Goal: Task Accomplishment & Management: Use online tool/utility

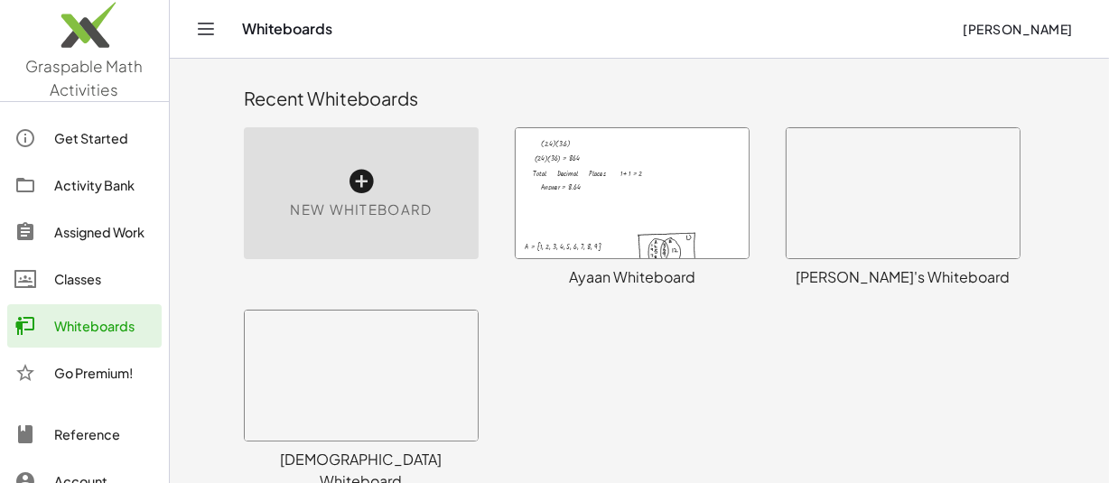
scroll to position [629, 0]
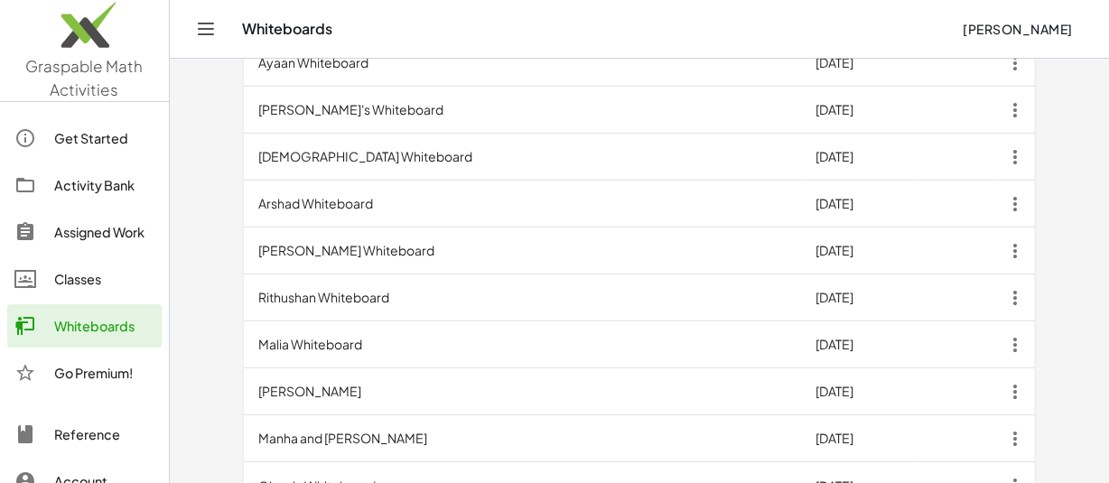
click at [308, 228] on td "[PERSON_NAME] Whiteboard" at bounding box center [522, 251] width 557 height 47
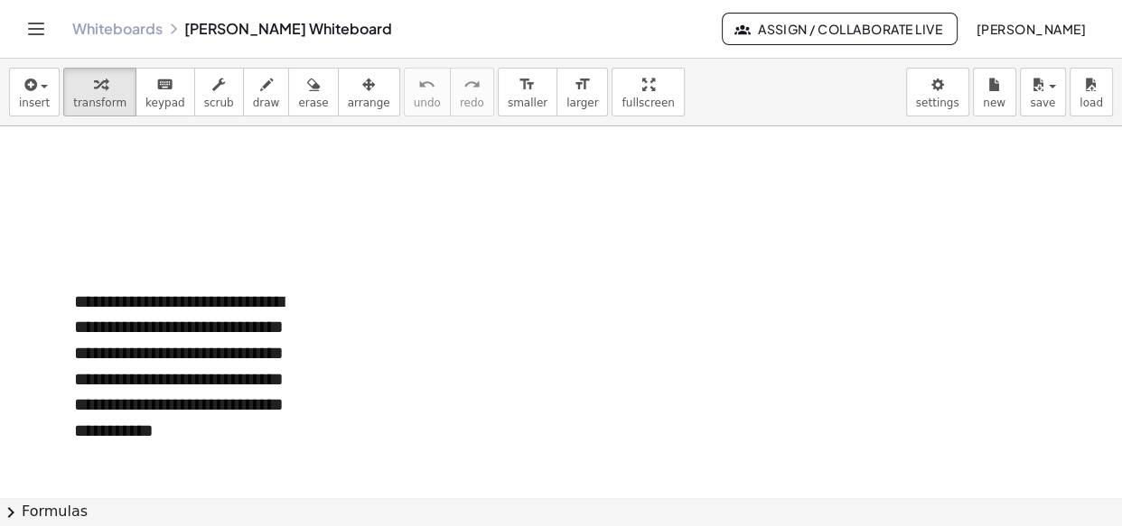
scroll to position [9118, 0]
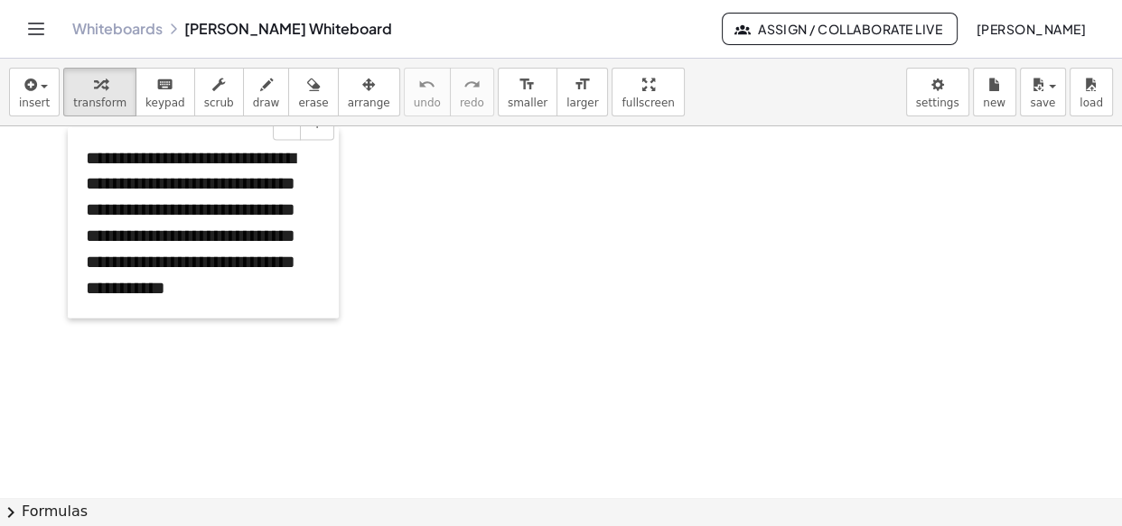
drag, startPoint x: 58, startPoint y: 328, endPoint x: 70, endPoint y: 196, distance: 132.4
click at [70, 196] on div at bounding box center [77, 222] width 18 height 191
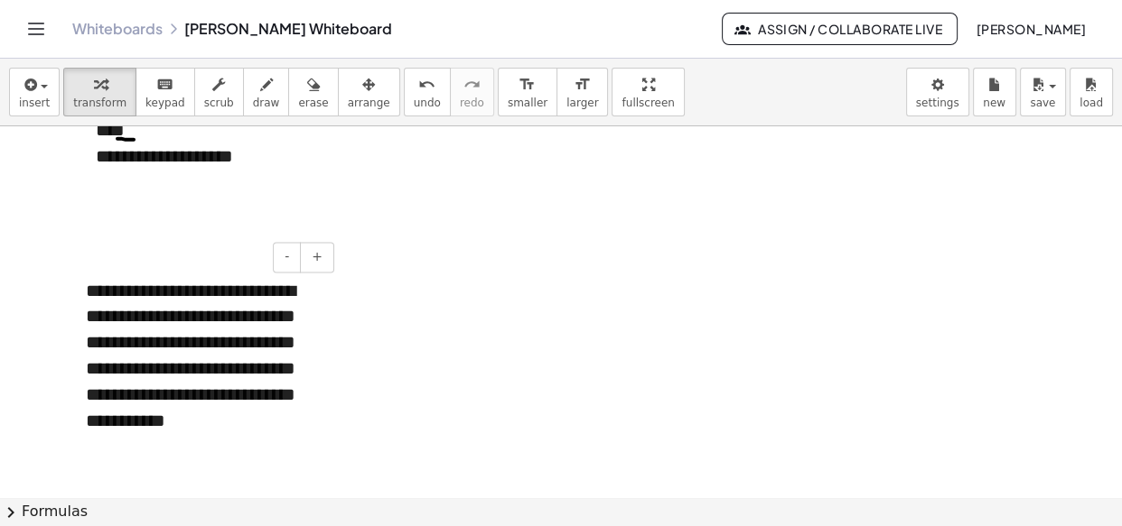
scroll to position [8984, 0]
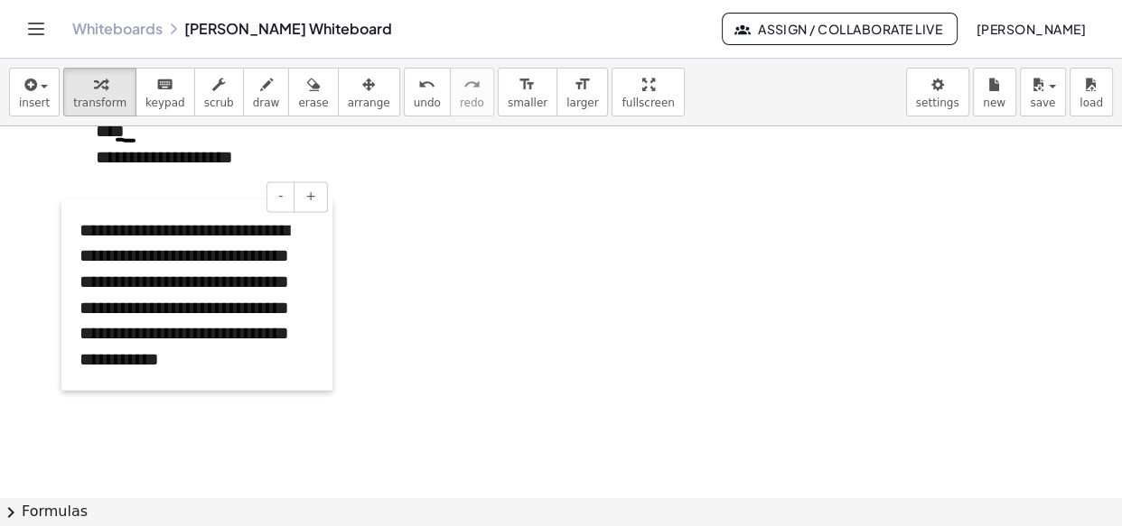
drag, startPoint x: 79, startPoint y: 339, endPoint x: 72, endPoint y: 277, distance: 61.7
click at [72, 277] on div at bounding box center [70, 295] width 18 height 191
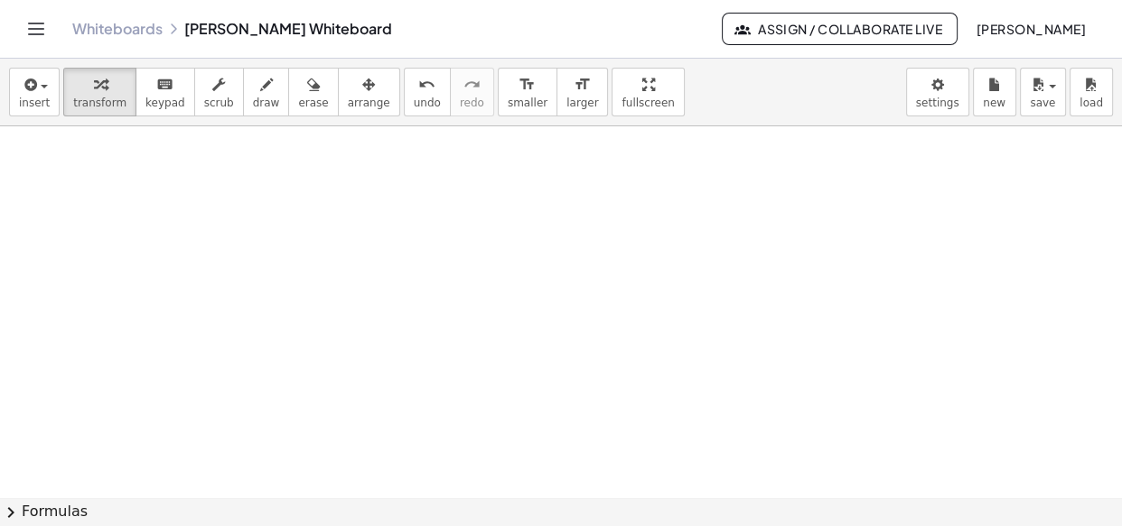
scroll to position [9229, 0]
click at [30, 104] on span "insert" at bounding box center [34, 103] width 31 height 13
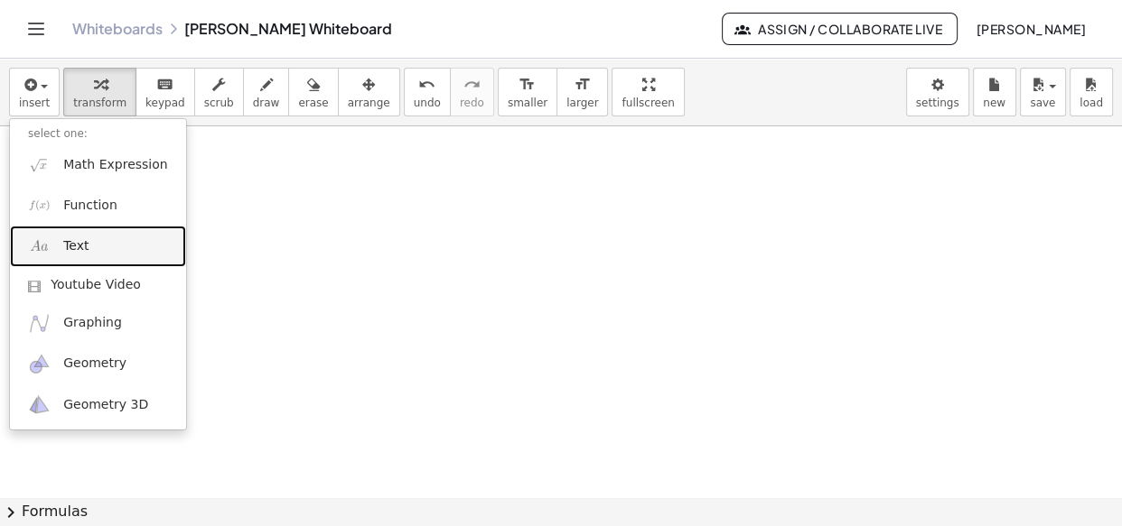
click at [45, 245] on img at bounding box center [39, 246] width 23 height 23
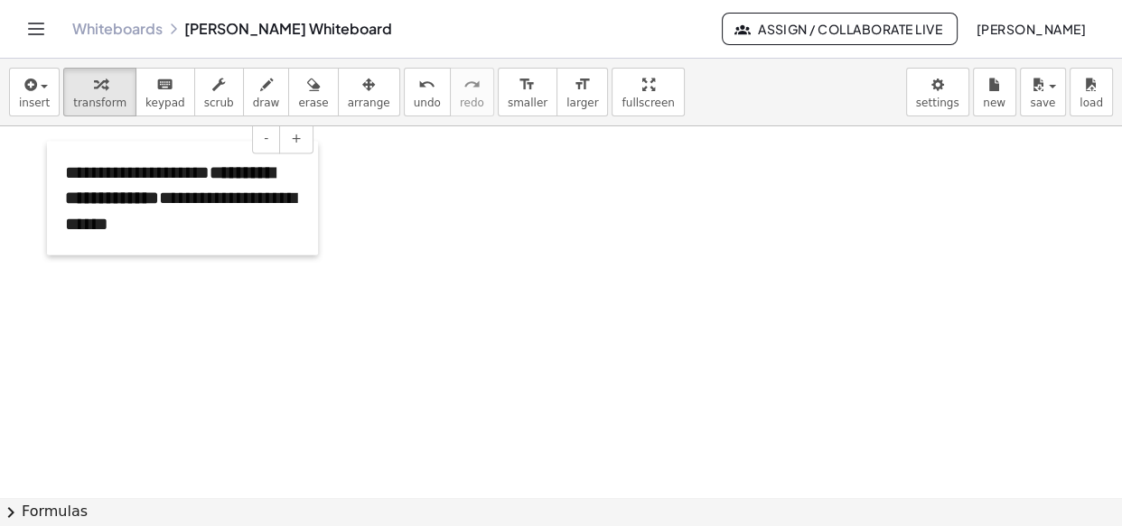
drag, startPoint x: 448, startPoint y: 220, endPoint x: 51, endPoint y: 198, distance: 398.0
click at [51, 198] on div at bounding box center [56, 198] width 18 height 114
click at [268, 225] on div "**********" at bounding box center [182, 198] width 271 height 114
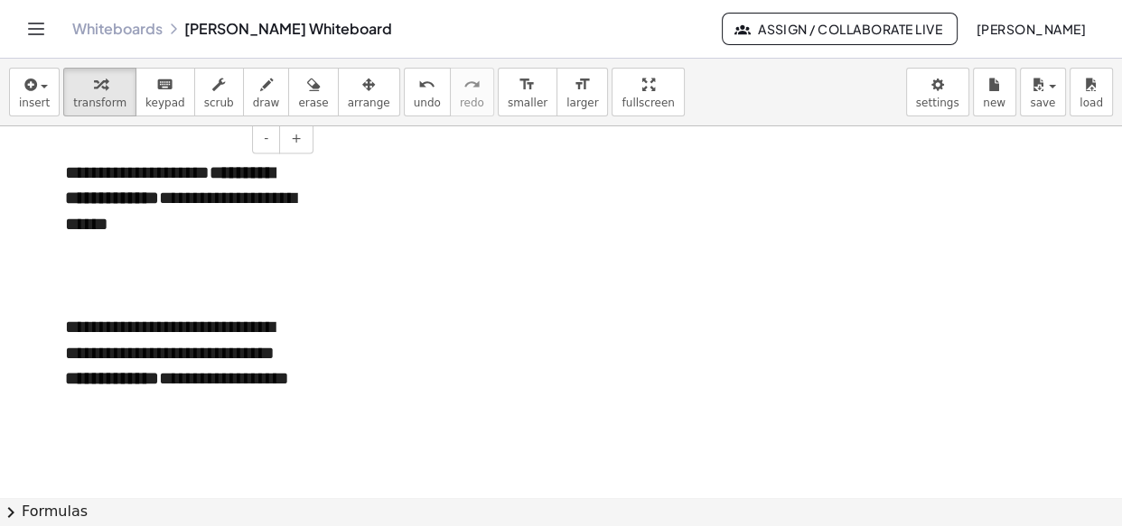
click at [138, 244] on div at bounding box center [182, 250] width 235 height 26
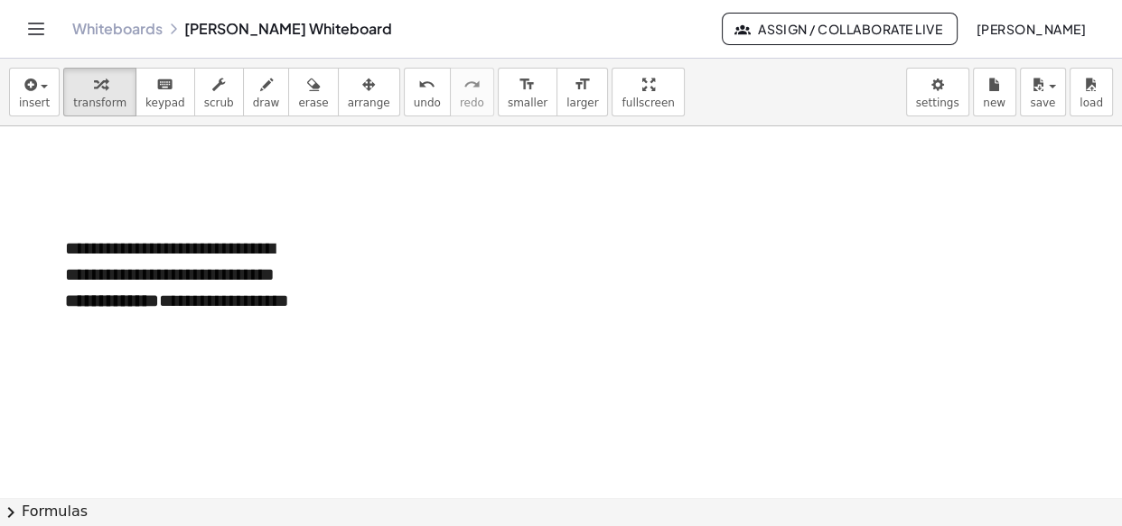
scroll to position [9214, 0]
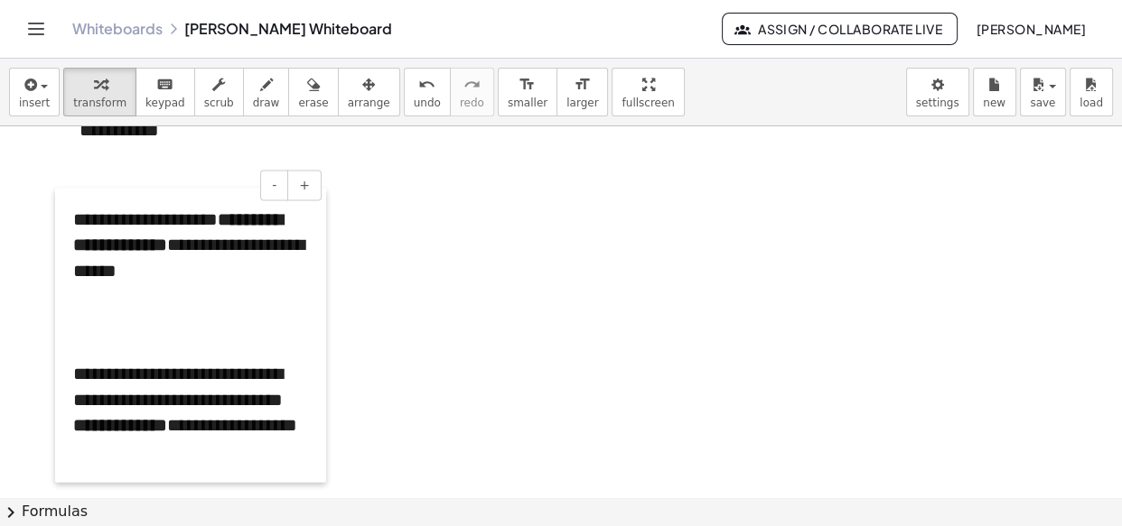
drag, startPoint x: 51, startPoint y: 289, endPoint x: 59, endPoint y: 321, distance: 32.4
click at [59, 321] on div at bounding box center [64, 335] width 18 height 294
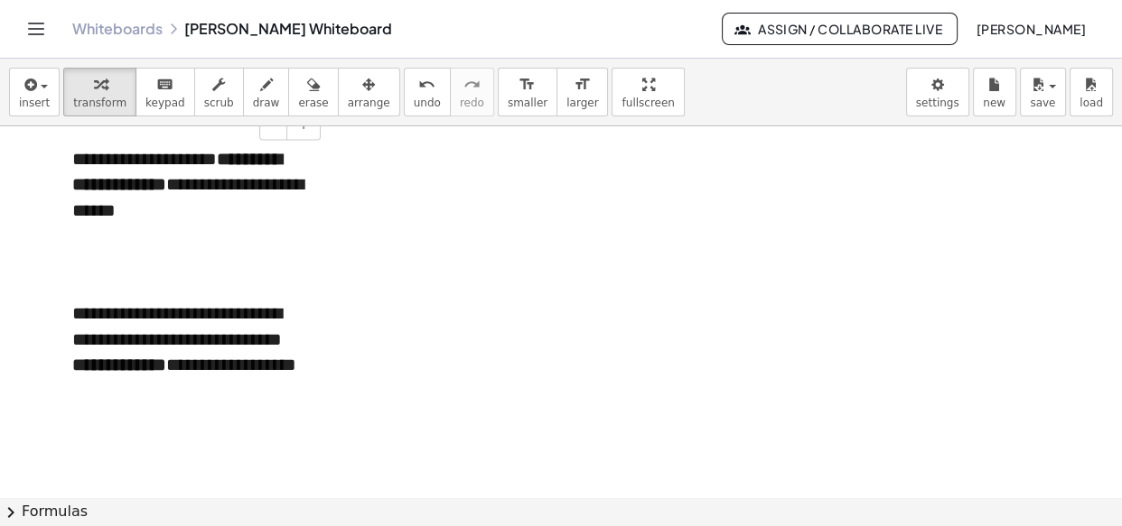
scroll to position [9275, 0]
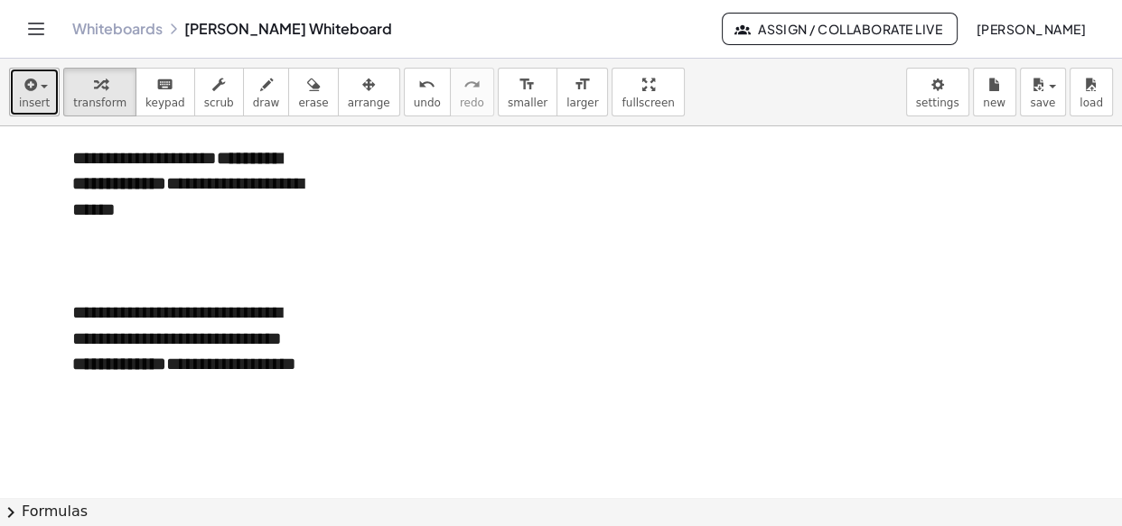
click at [42, 79] on div "button" at bounding box center [34, 84] width 31 height 22
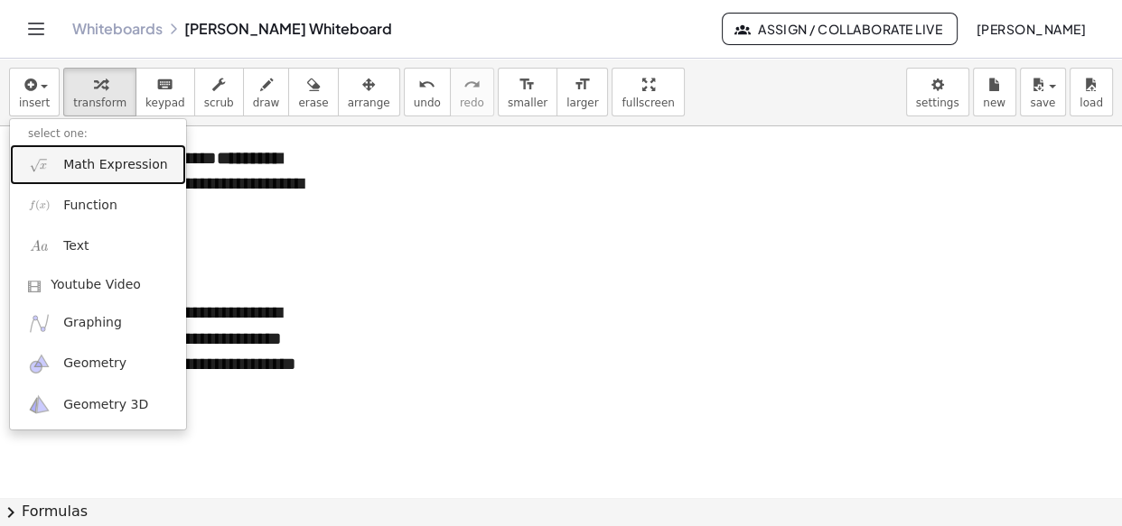
click at [98, 150] on link "Math Expression" at bounding box center [98, 164] width 176 height 41
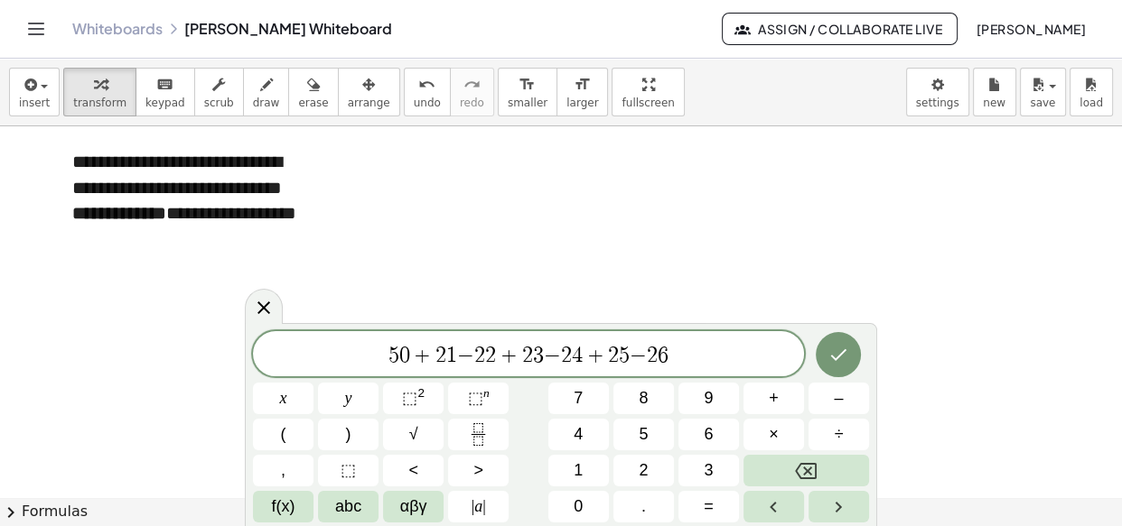
scroll to position [9427, 0]
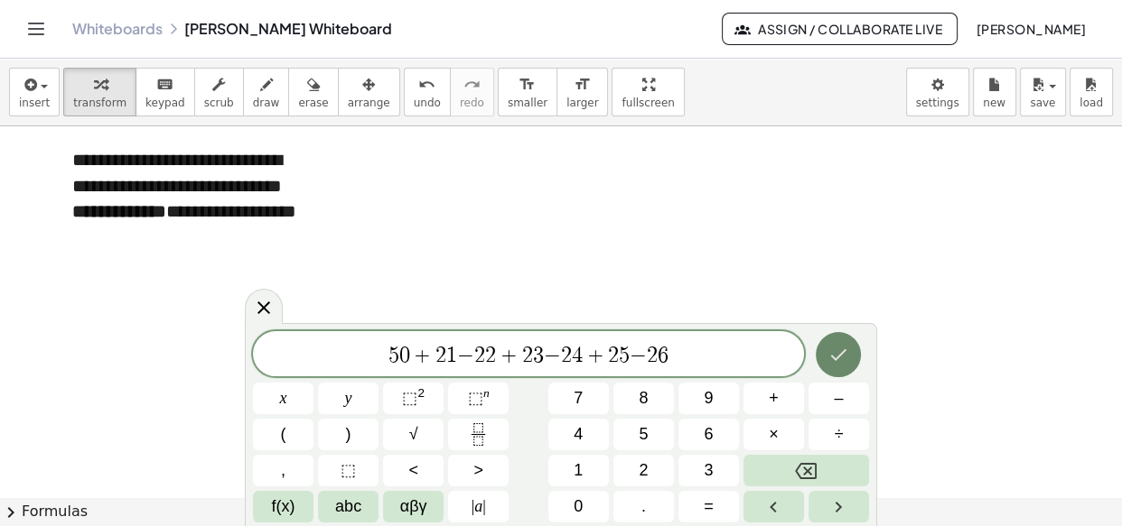
click at [832, 345] on icon "Done" at bounding box center [838, 355] width 22 height 22
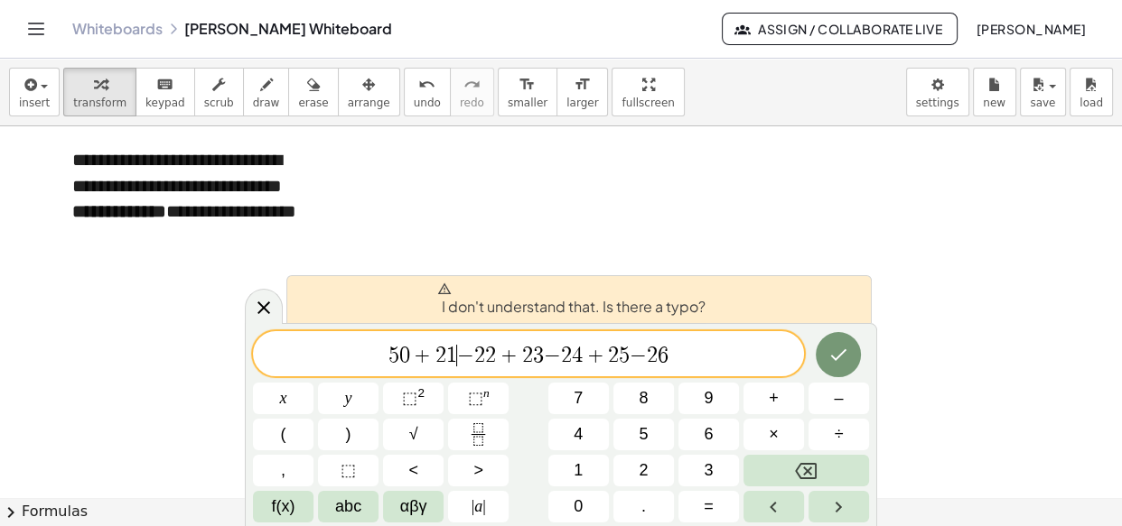
click at [464, 360] on span "−" at bounding box center [465, 356] width 17 height 22
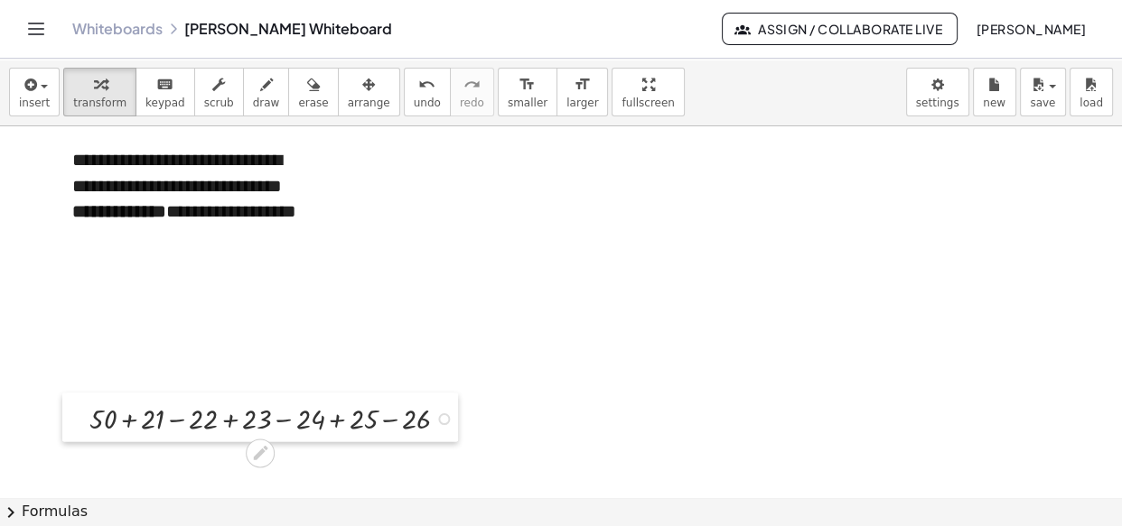
drag, startPoint x: 461, startPoint y: 185, endPoint x: 86, endPoint y: 416, distance: 440.3
click at [86, 416] on div at bounding box center [75, 418] width 27 height 49
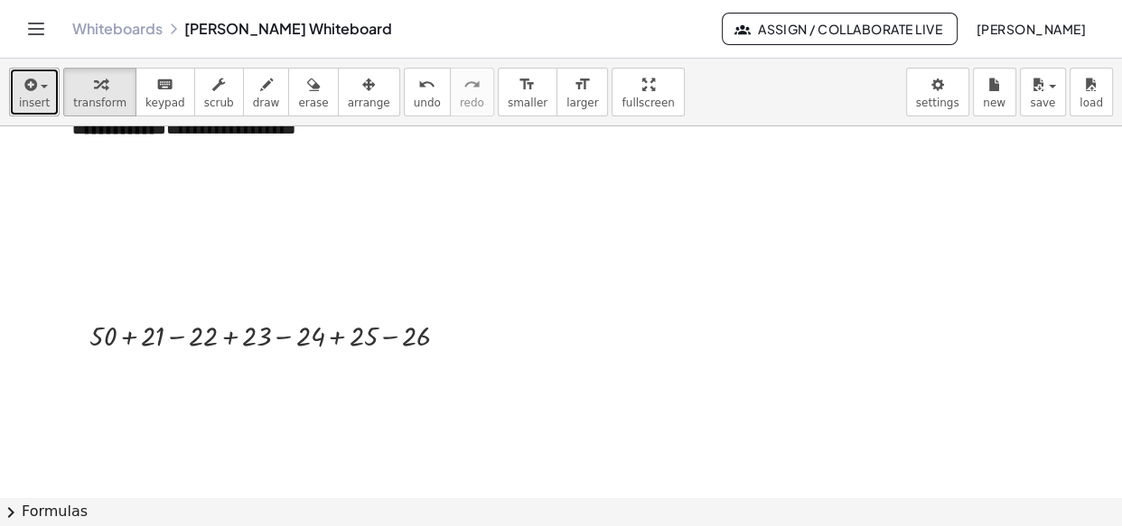
click at [27, 94] on icon "button" at bounding box center [29, 85] width 16 height 22
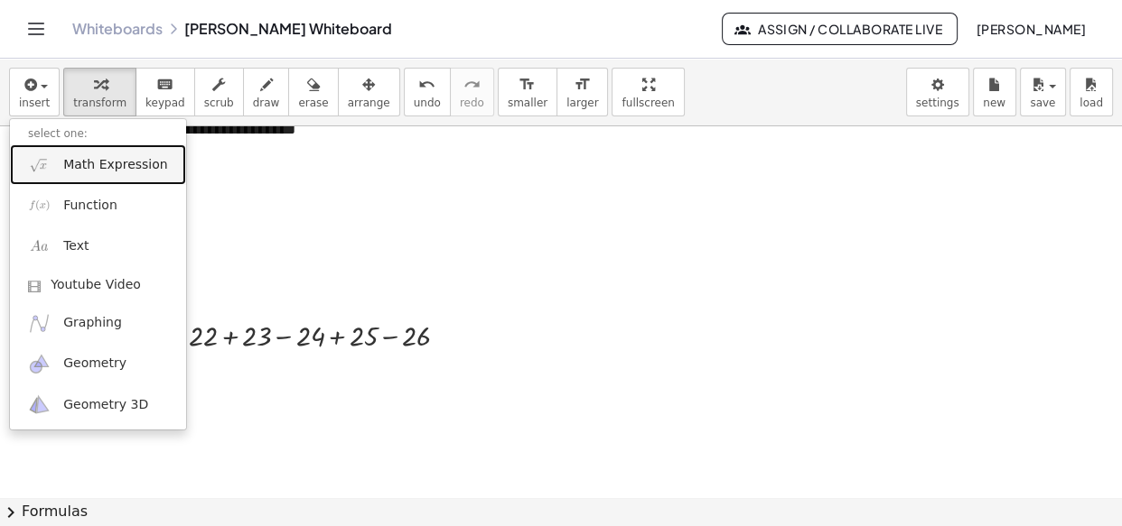
click at [90, 163] on span "Math Expression" at bounding box center [115, 165] width 104 height 18
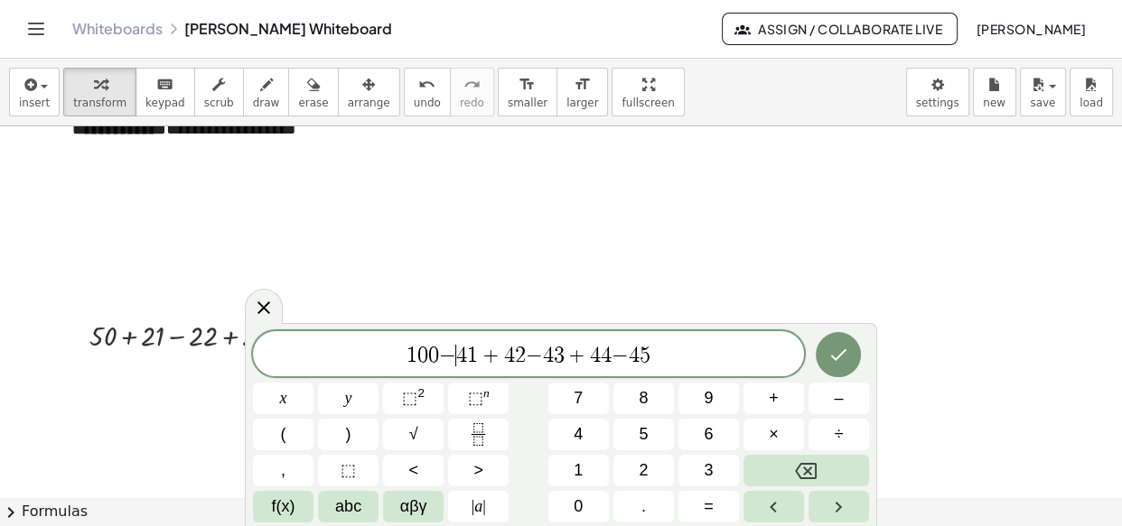
click at [458, 360] on span "4" at bounding box center [461, 356] width 11 height 22
click at [545, 349] on span "1 0 0 − 4 1 + 4 2 − ​ 4 3 + 4 4 − 4 5" at bounding box center [528, 355] width 551 height 25
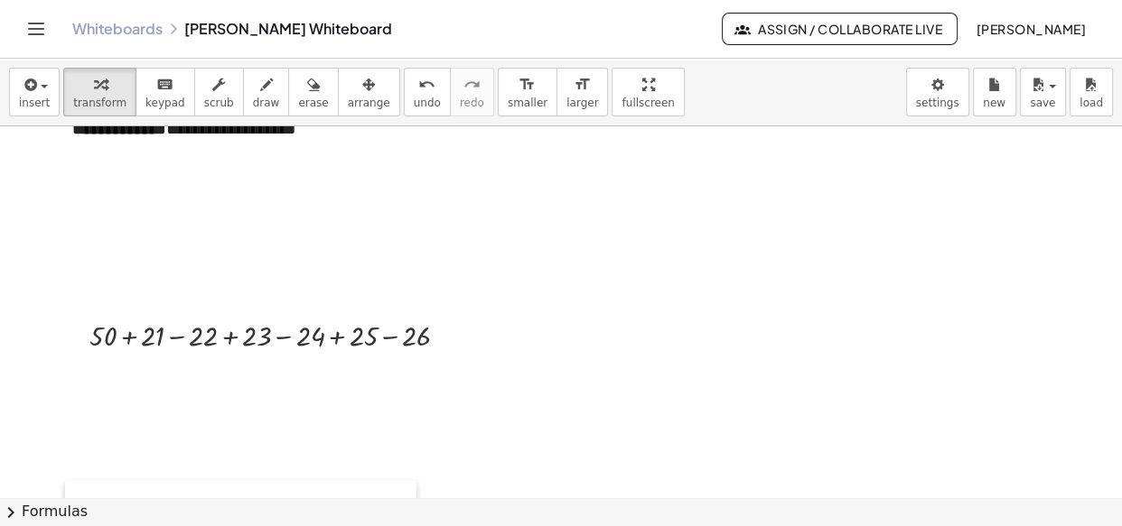
drag, startPoint x: 456, startPoint y: 206, endPoint x: 84, endPoint y: 524, distance: 489.3
click at [84, 482] on div "**********" at bounding box center [561, 293] width 1122 height 468
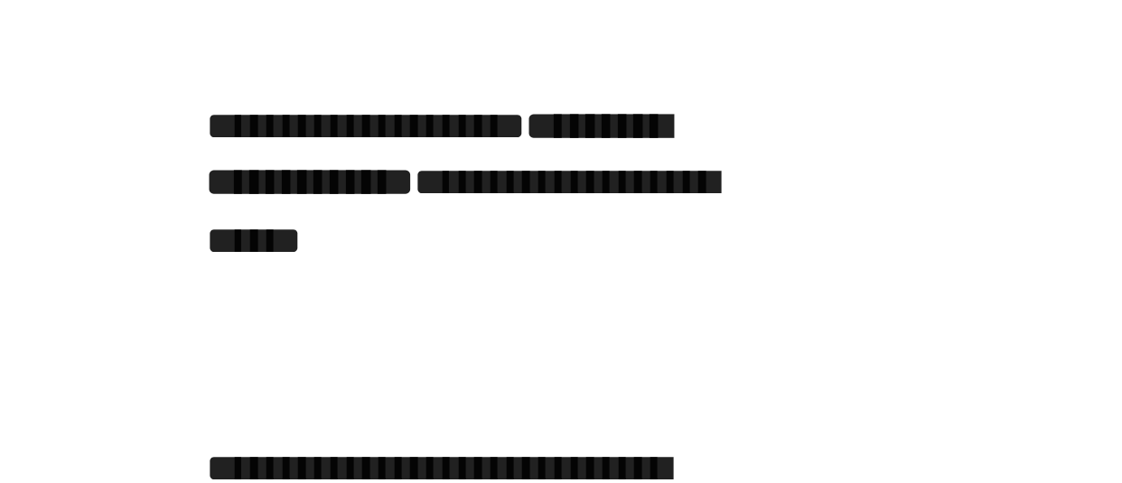
scroll to position [9224, 0]
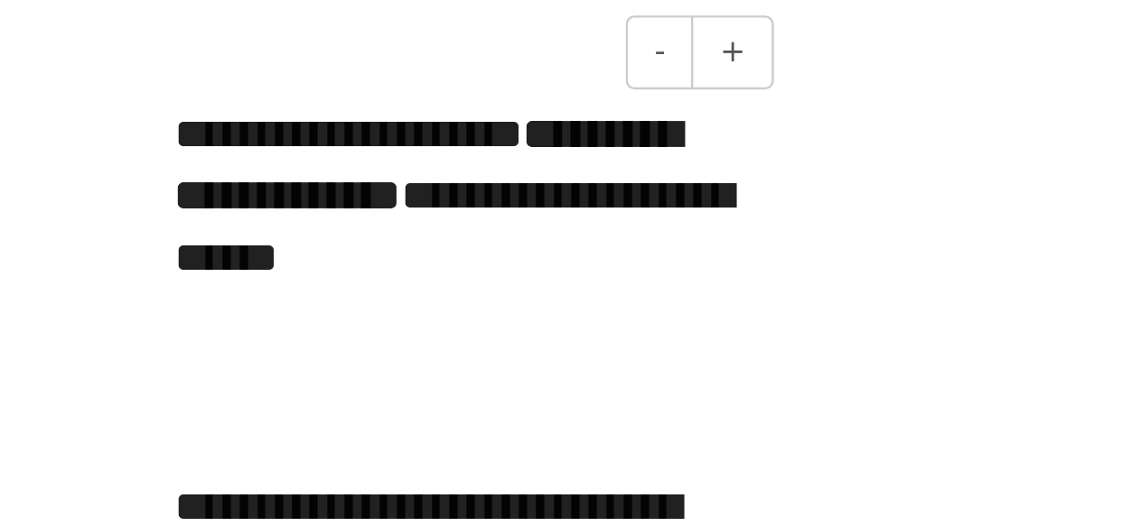
click at [91, 294] on div at bounding box center [189, 286] width 235 height 26
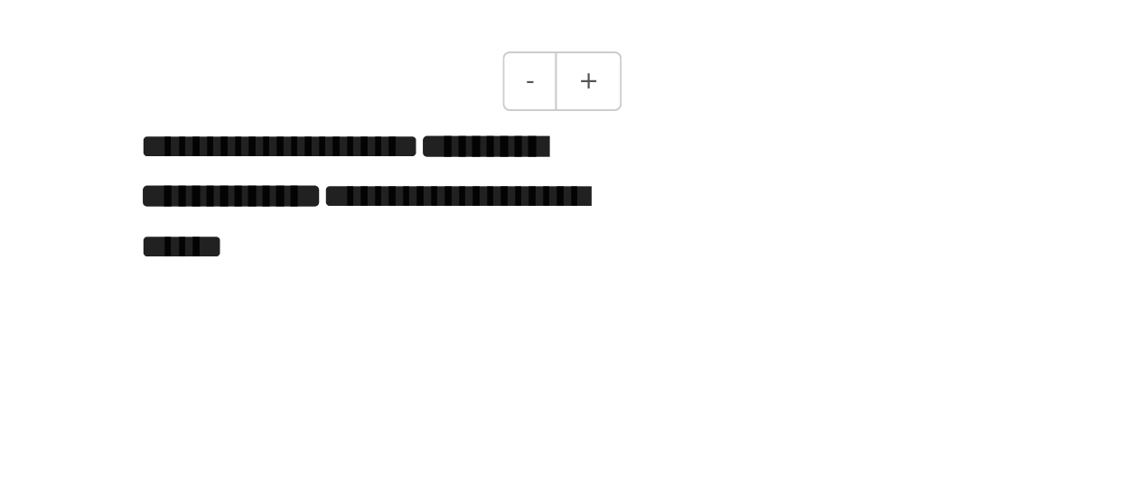
scroll to position [9190, 0]
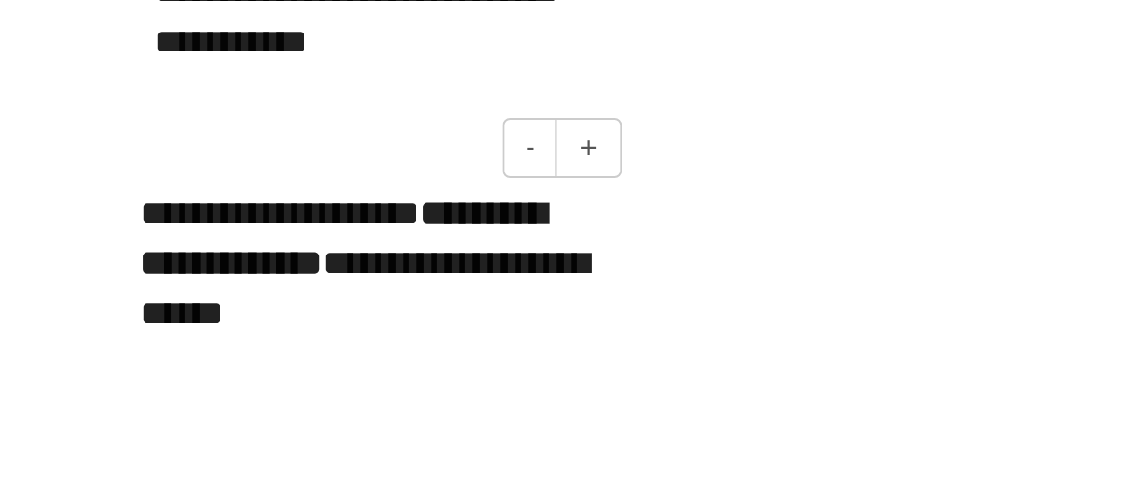
click at [137, 193] on div "- +" at bounding box center [185, 208] width 271 height 31
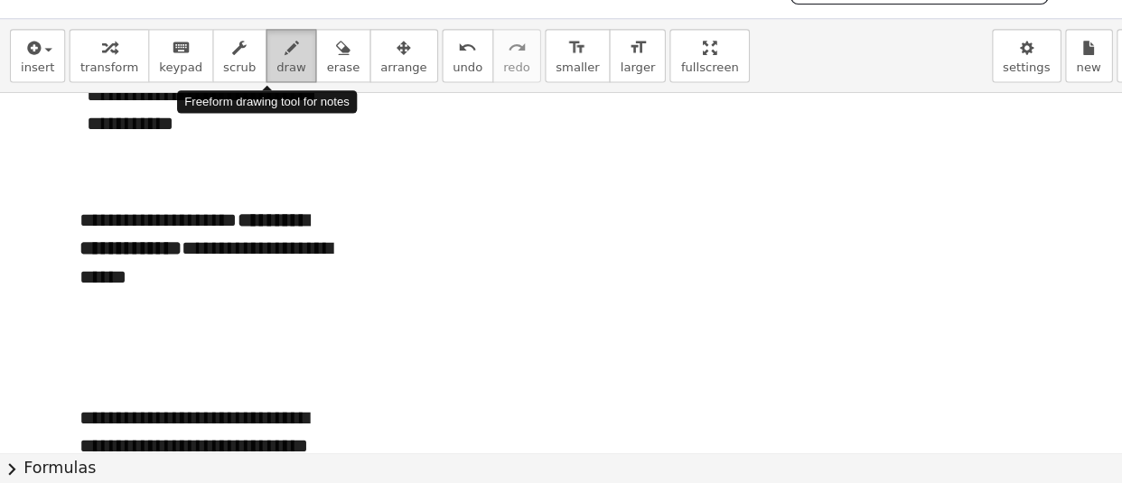
click at [253, 88] on div "button" at bounding box center [266, 84] width 27 height 22
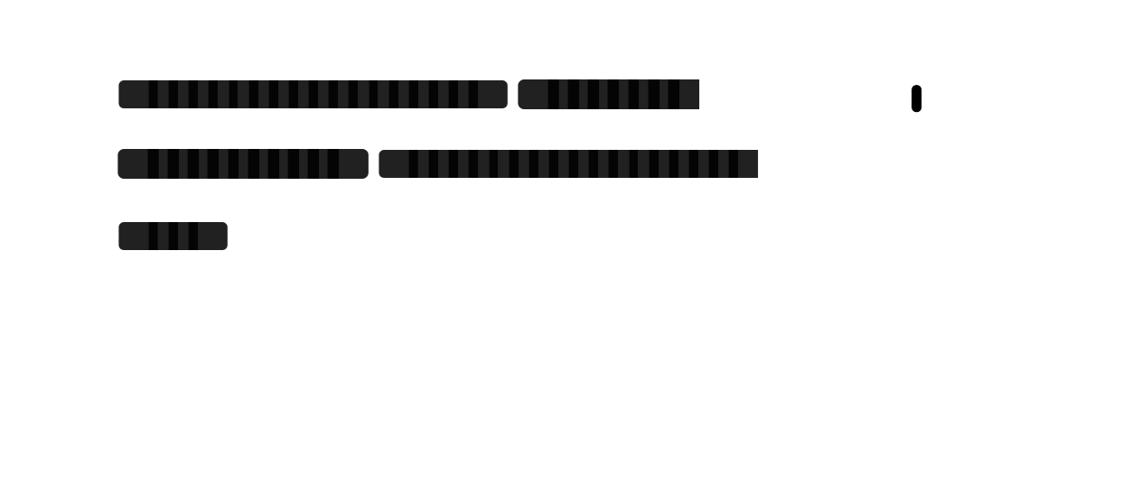
drag, startPoint x: 362, startPoint y: 240, endPoint x: 362, endPoint y: 251, distance: 10.8
drag, startPoint x: 370, startPoint y: 239, endPoint x: 382, endPoint y: 250, distance: 16.0
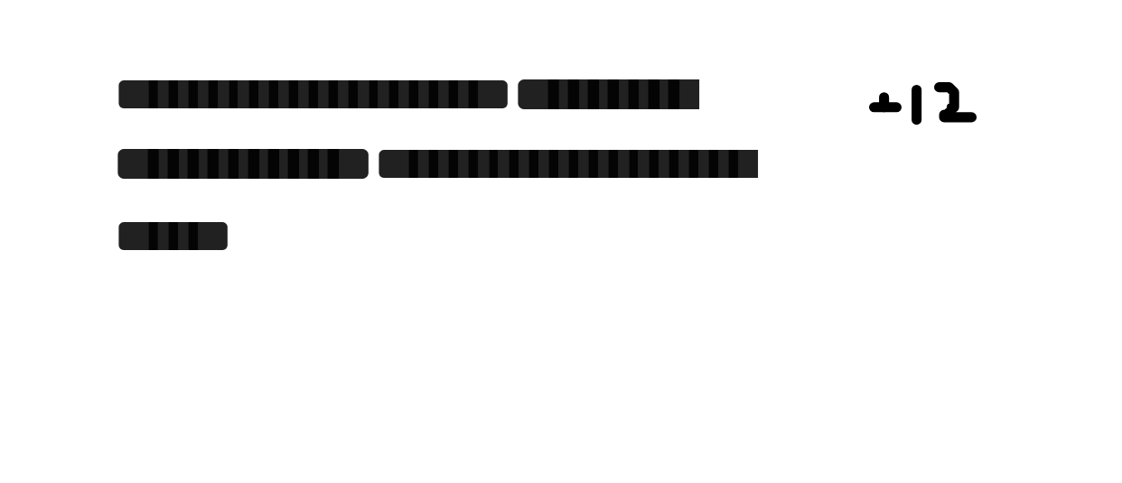
drag, startPoint x: 330, startPoint y: 240, endPoint x: 341, endPoint y: 239, distance: 11.8
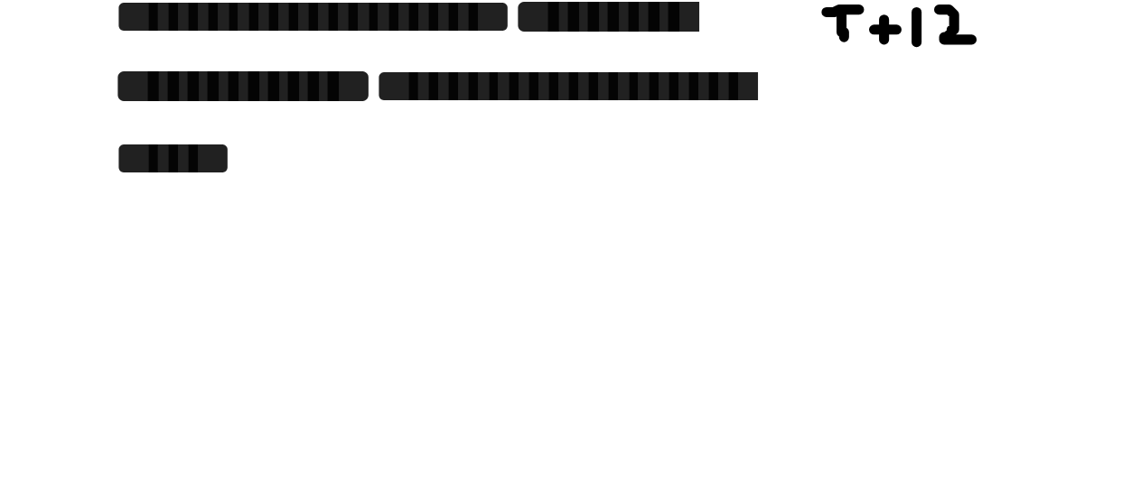
scroll to position [9221, 0]
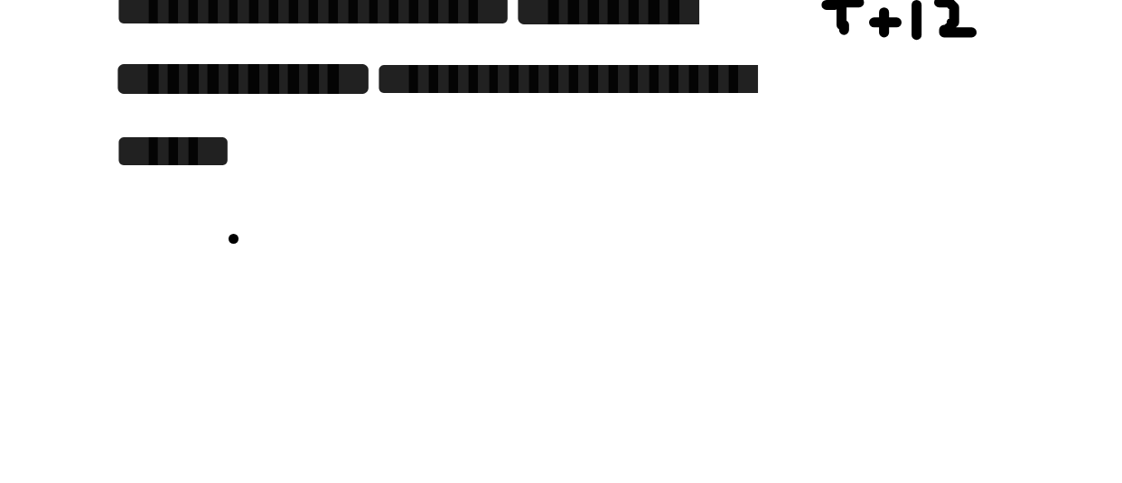
drag, startPoint x: 116, startPoint y: 293, endPoint x: 115, endPoint y: 307, distance: 13.6
drag, startPoint x: 135, startPoint y: 293, endPoint x: 150, endPoint y: 294, distance: 15.4
drag, startPoint x: 141, startPoint y: 294, endPoint x: 141, endPoint y: 304, distance: 9.9
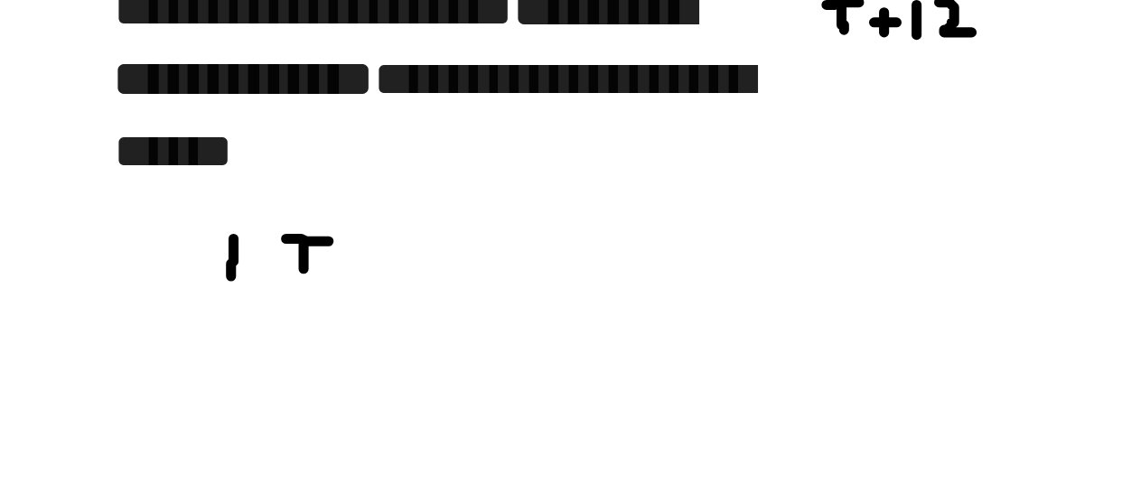
drag, startPoint x: 191, startPoint y: 291, endPoint x: 200, endPoint y: 305, distance: 17.5
drag, startPoint x: 221, startPoint y: 292, endPoint x: 239, endPoint y: 304, distance: 22.0
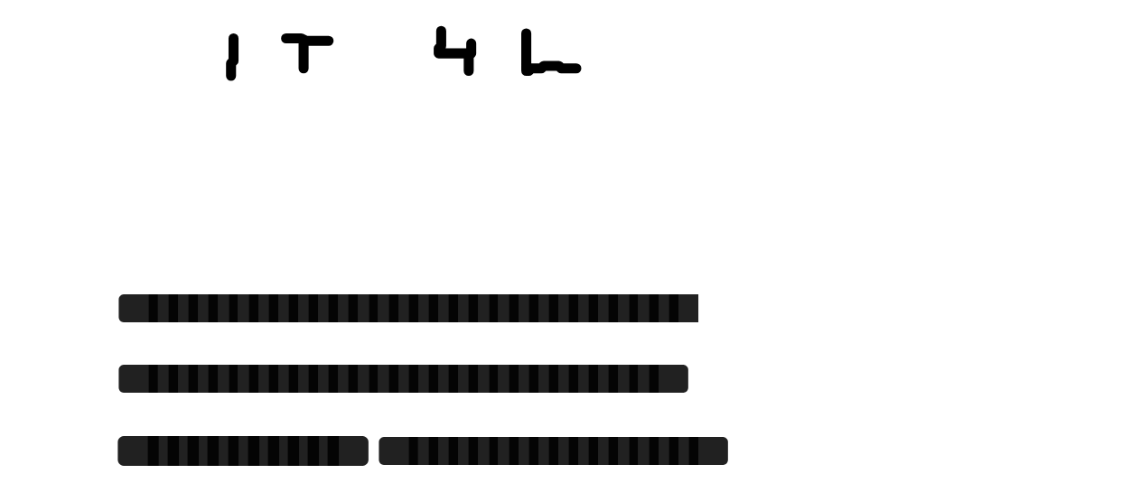
scroll to position [9200, 0]
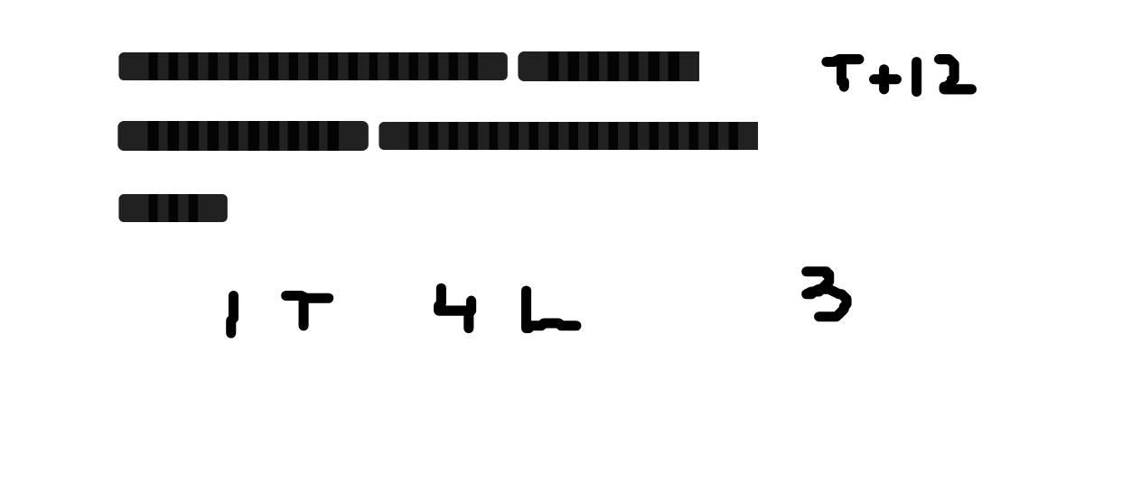
drag, startPoint x: 322, startPoint y: 306, endPoint x: 323, endPoint y: 321, distance: 15.4
drag, startPoint x: 238, startPoint y: 246, endPoint x: 259, endPoint y: 246, distance: 20.8
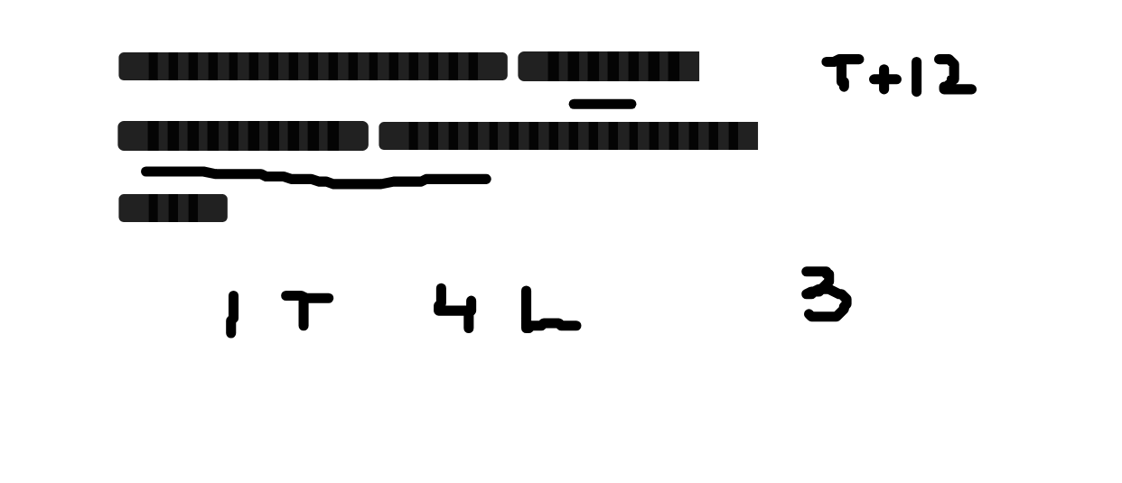
drag, startPoint x: 84, startPoint y: 270, endPoint x: 215, endPoint y: 273, distance: 131.0
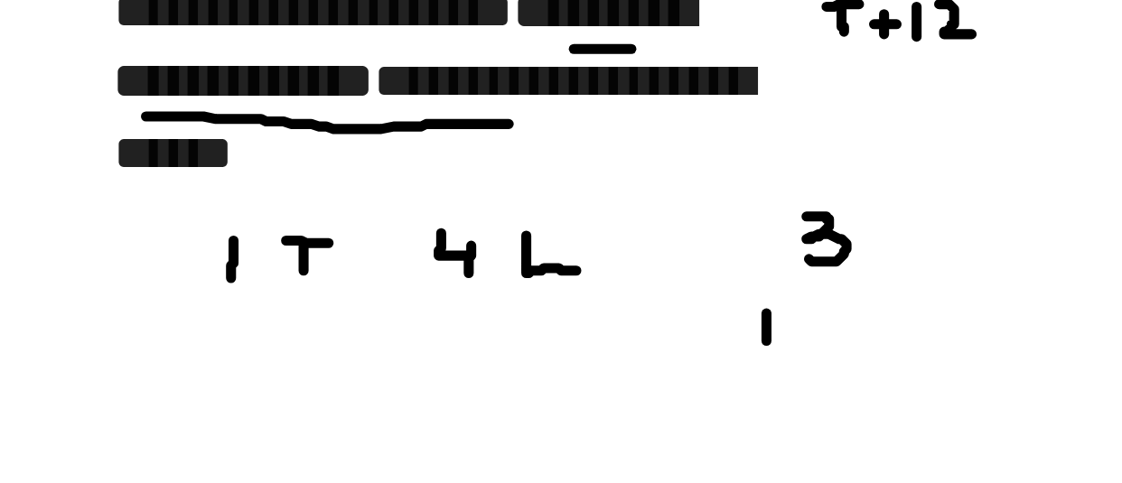
drag, startPoint x: 308, startPoint y: 321, endPoint x: 308, endPoint y: 335, distance: 14.4
drag, startPoint x: 316, startPoint y: 321, endPoint x: 338, endPoint y: 334, distance: 25.1
drag, startPoint x: 349, startPoint y: 322, endPoint x: 361, endPoint y: 321, distance: 12.7
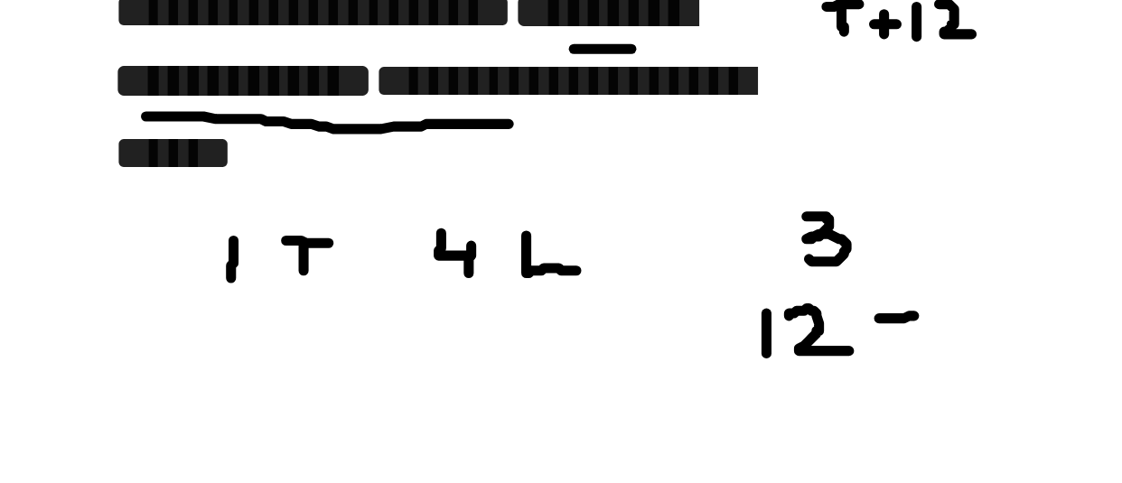
drag, startPoint x: 374, startPoint y: 312, endPoint x: 377, endPoint y: 332, distance: 20.1
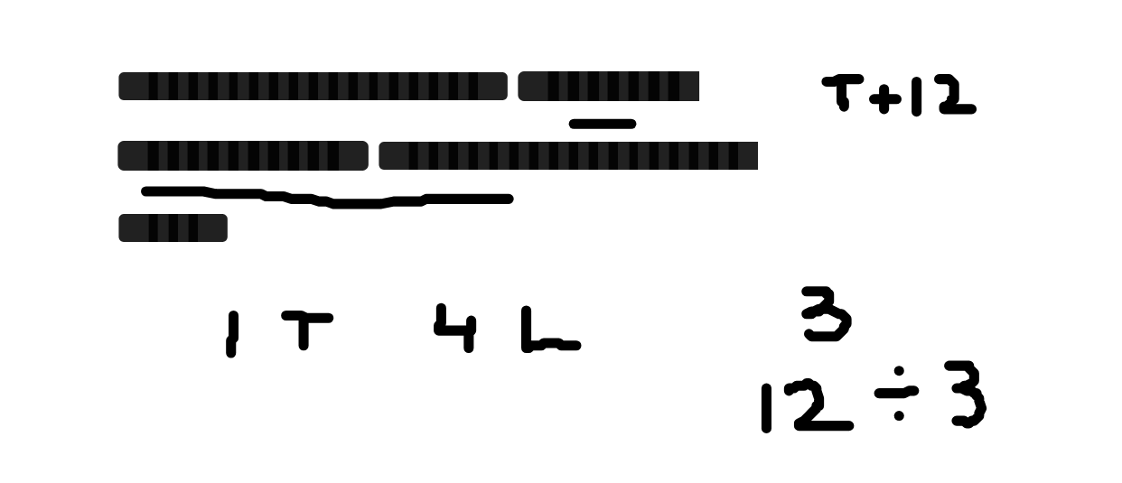
scroll to position [9156, 0]
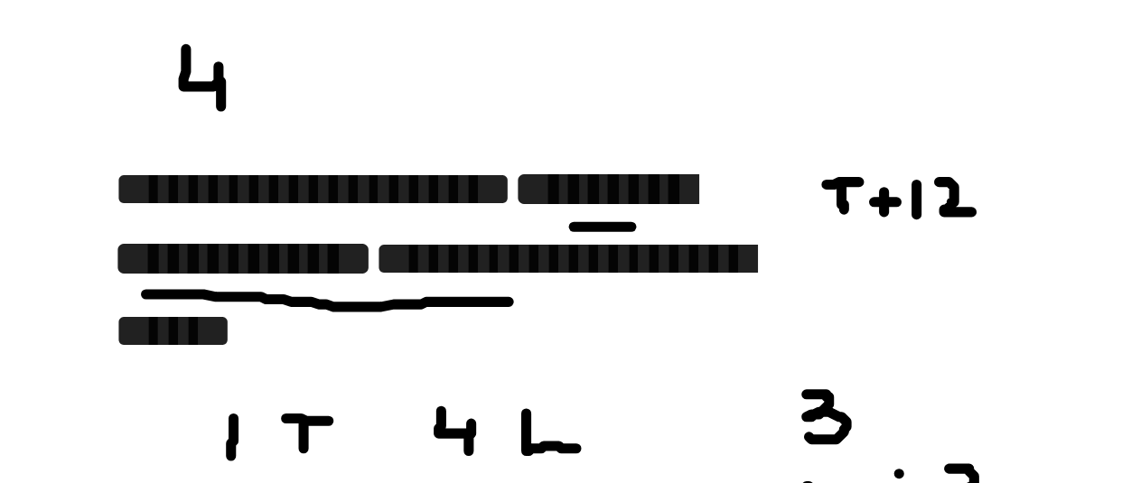
drag, startPoint x: 98, startPoint y: 226, endPoint x: 111, endPoint y: 247, distance: 24.3
drag, startPoint x: 207, startPoint y: 224, endPoint x: 208, endPoint y: 241, distance: 17.2
drag, startPoint x: 220, startPoint y: 223, endPoint x: 218, endPoint y: 236, distance: 12.9
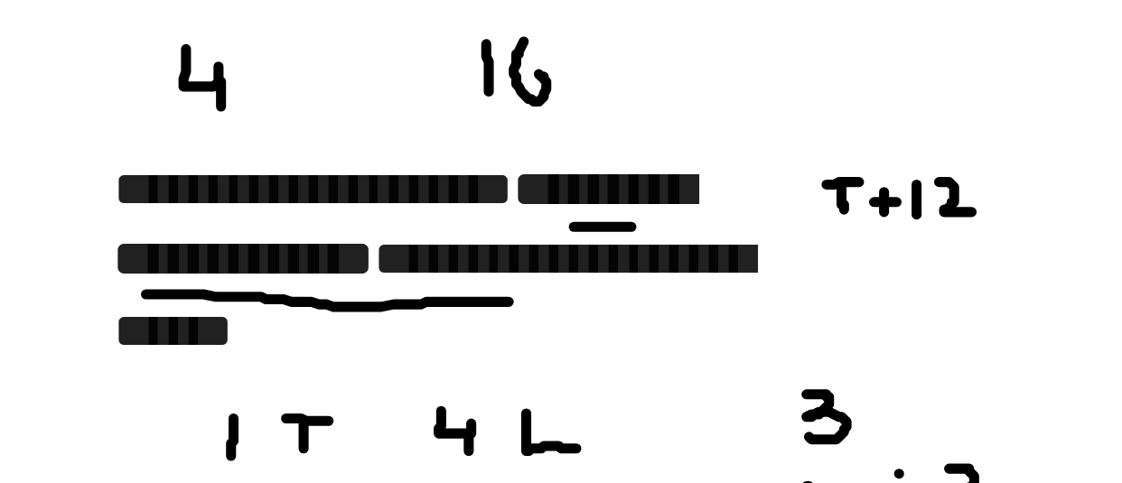
drag, startPoint x: 104, startPoint y: 219, endPoint x: 126, endPoint y: 209, distance: 23.8
drag, startPoint x: 238, startPoint y: 219, endPoint x: 260, endPoint y: 213, distance: 22.6
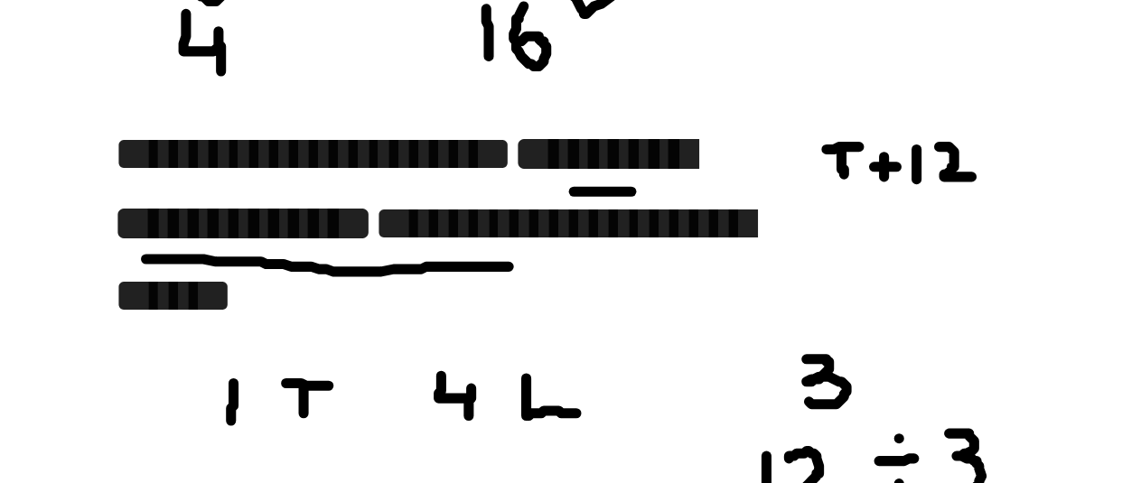
scroll to position [9161, 0]
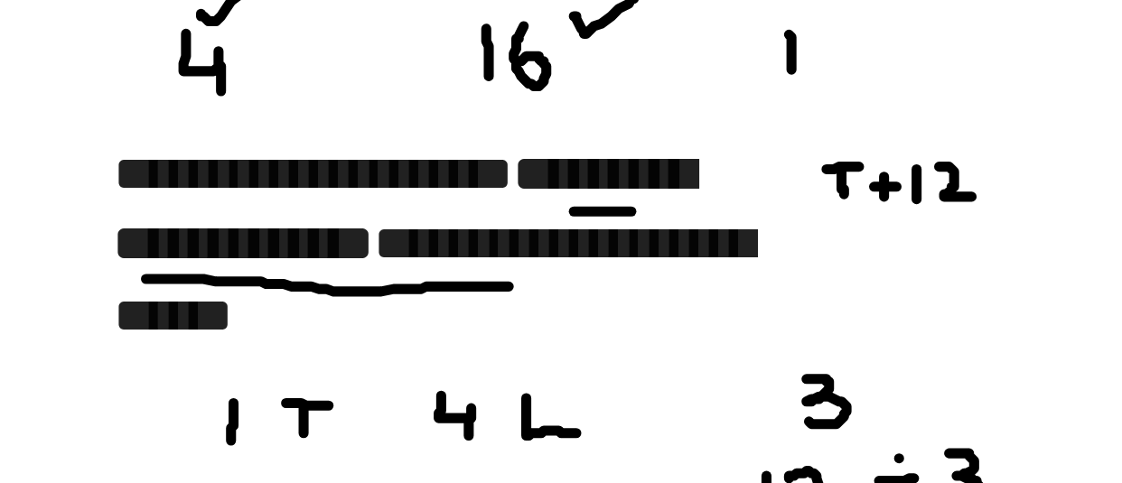
drag, startPoint x: 316, startPoint y: 220, endPoint x: 317, endPoint y: 235, distance: 14.5
drag, startPoint x: 369, startPoint y: 216, endPoint x: 377, endPoint y: 230, distance: 16.6
drag, startPoint x: 414, startPoint y: 219, endPoint x: 416, endPoint y: 234, distance: 15.6
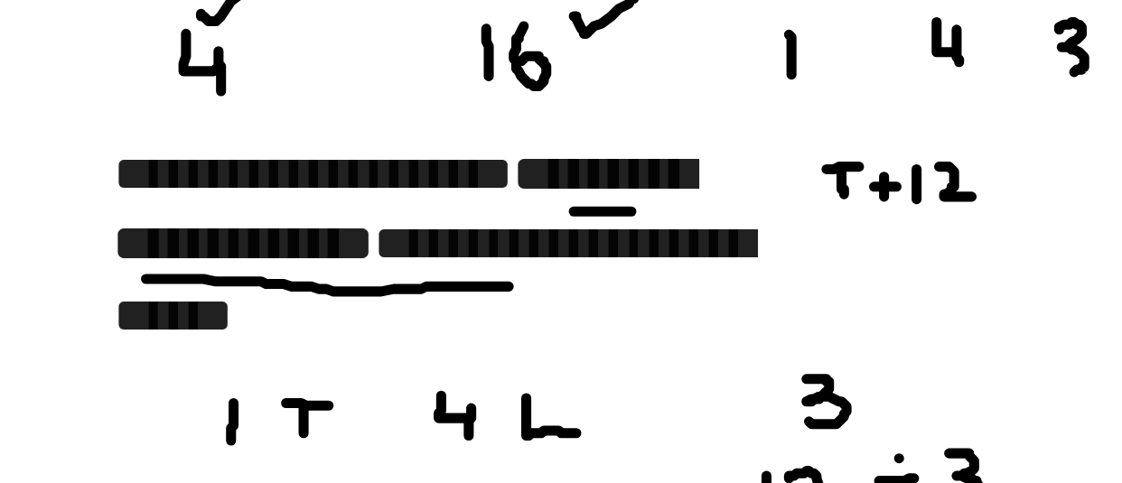
drag, startPoint x: 361, startPoint y: 305, endPoint x: 362, endPoint y: 316, distance: 10.9
drag, startPoint x: 369, startPoint y: 303, endPoint x: 384, endPoint y: 312, distance: 17.5
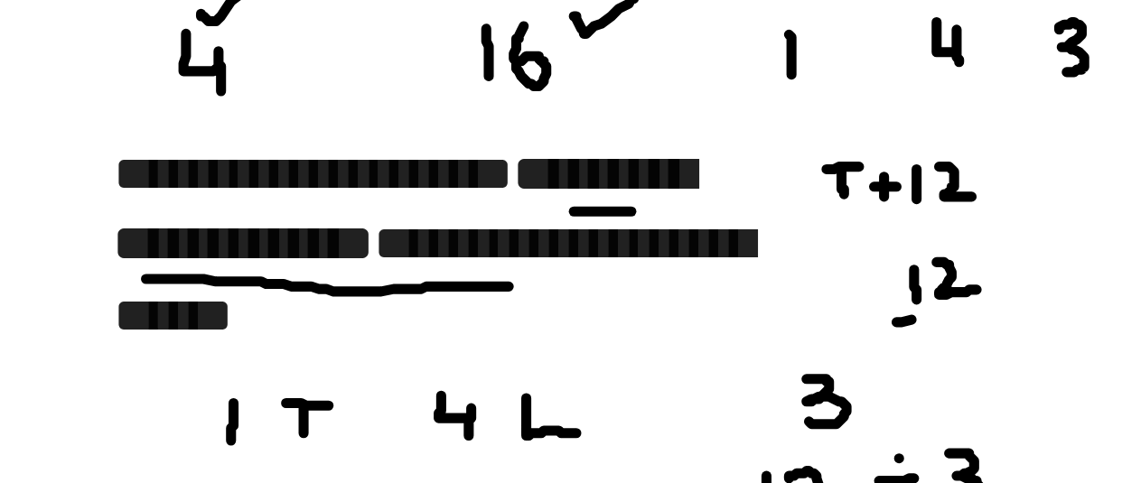
drag, startPoint x: 355, startPoint y: 324, endPoint x: 395, endPoint y: 319, distance: 40.1
drag, startPoint x: 372, startPoint y: 327, endPoint x: 373, endPoint y: 342, distance: 15.4
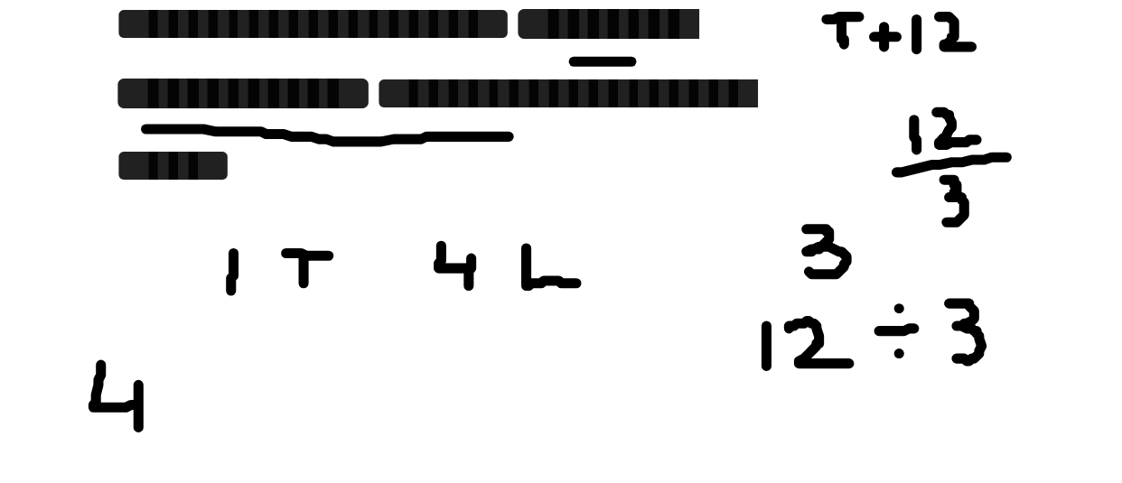
drag, startPoint x: 68, startPoint y: 340, endPoint x: 81, endPoint y: 363, distance: 27.1
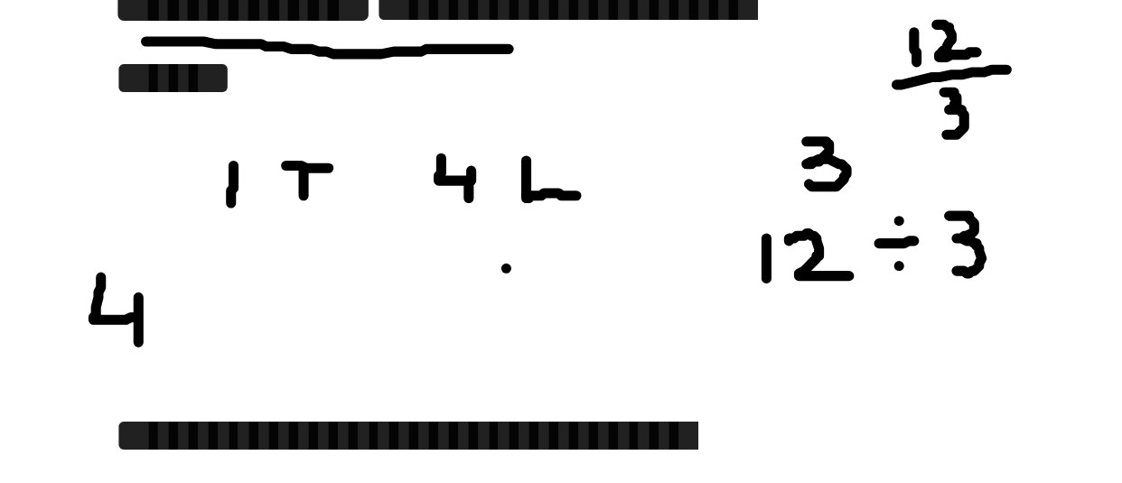
drag, startPoint x: 214, startPoint y: 304, endPoint x: 214, endPoint y: 325, distance: 20.8
drag, startPoint x: 234, startPoint y: 302, endPoint x: 227, endPoint y: 319, distance: 18.6
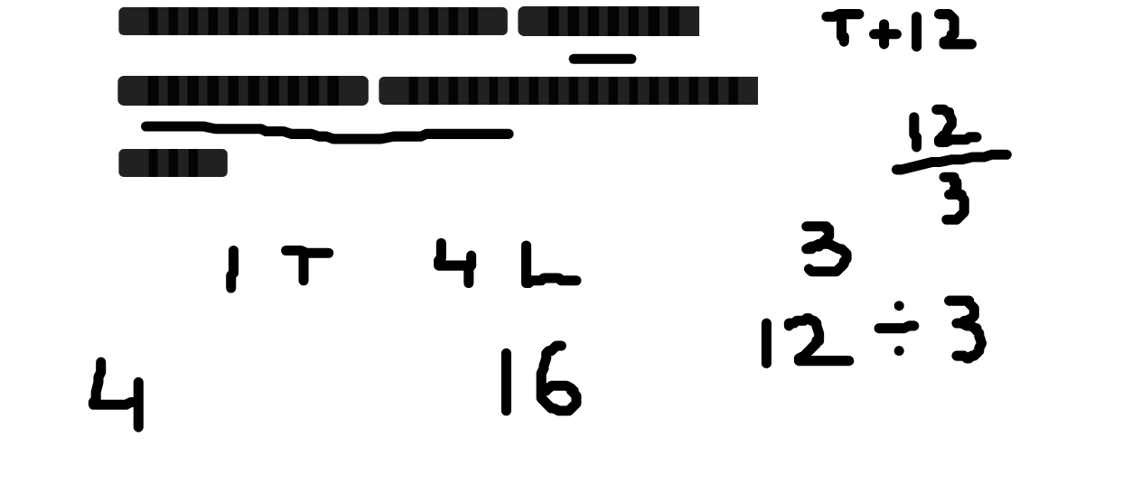
scroll to position [9217, 0]
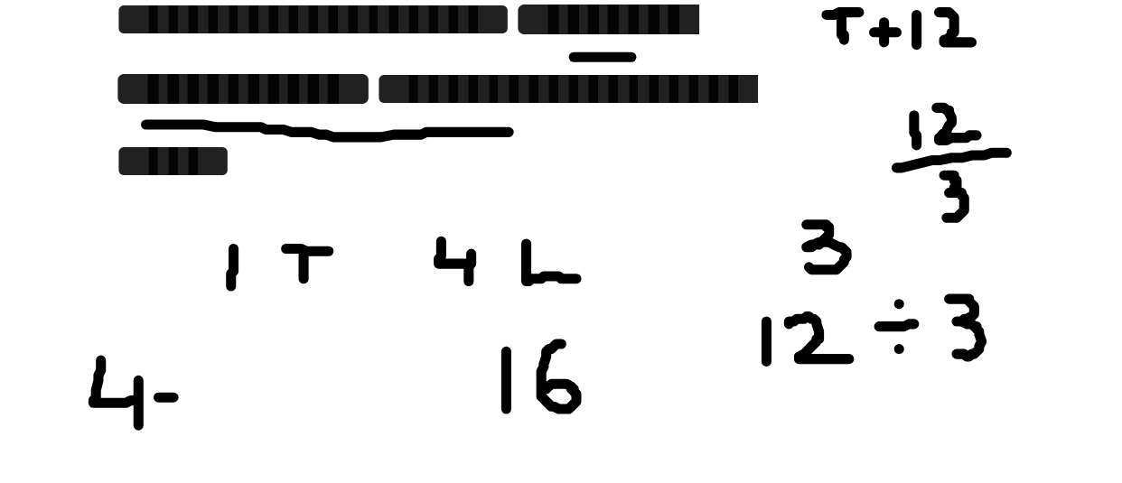
drag, startPoint x: 88, startPoint y: 351, endPoint x: 98, endPoint y: 351, distance: 9.9
drag, startPoint x: 107, startPoint y: 341, endPoint x: 106, endPoint y: 357, distance: 15.4
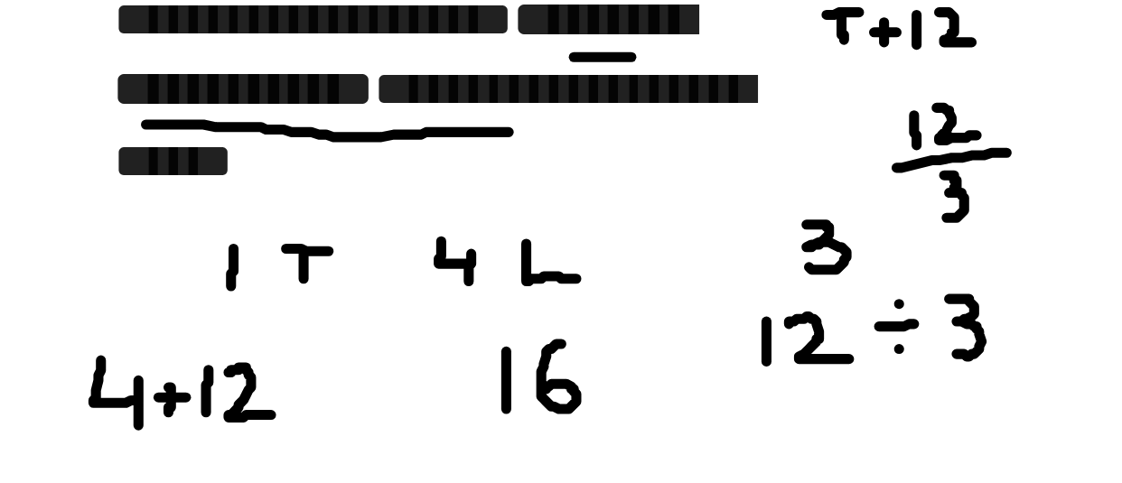
drag, startPoint x: 114, startPoint y: 342, endPoint x: 129, endPoint y: 358, distance: 21.7
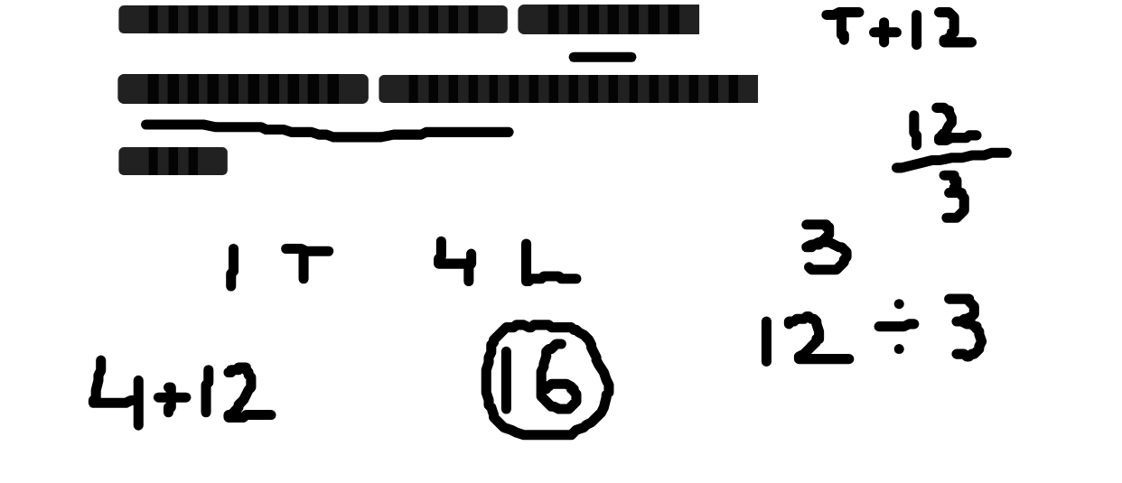
drag, startPoint x: 140, startPoint y: 348, endPoint x: 164, endPoint y: 334, distance: 27.9
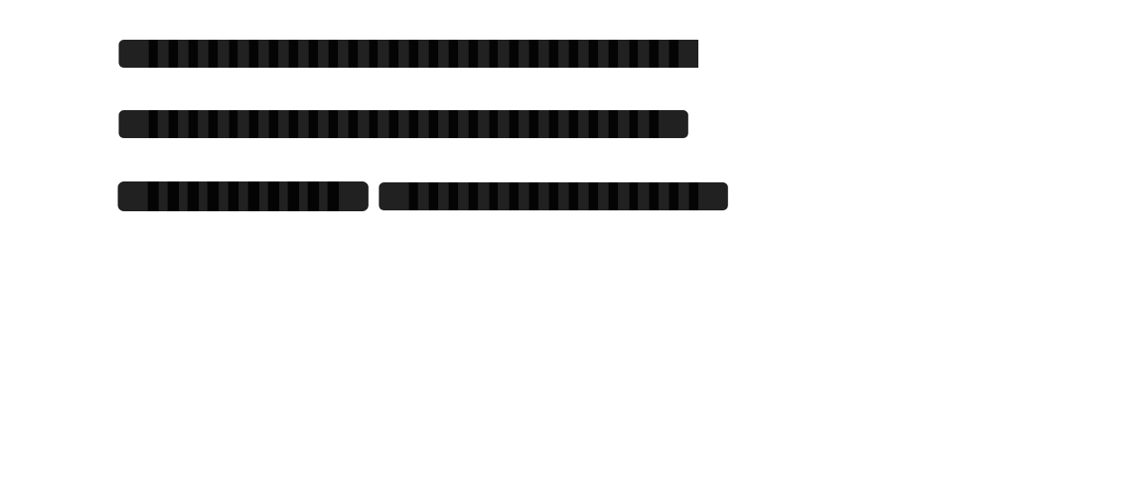
scroll to position [9392, 0]
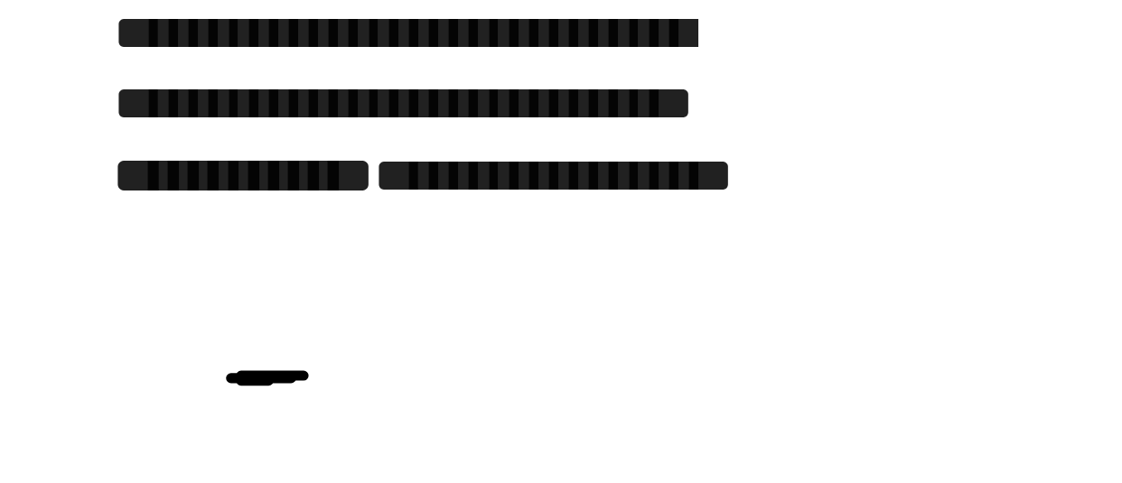
drag, startPoint x: 121, startPoint y: 322, endPoint x: 118, endPoint y: 336, distance: 13.8
drag, startPoint x: 145, startPoint y: 321, endPoint x: 157, endPoint y: 332, distance: 16.0
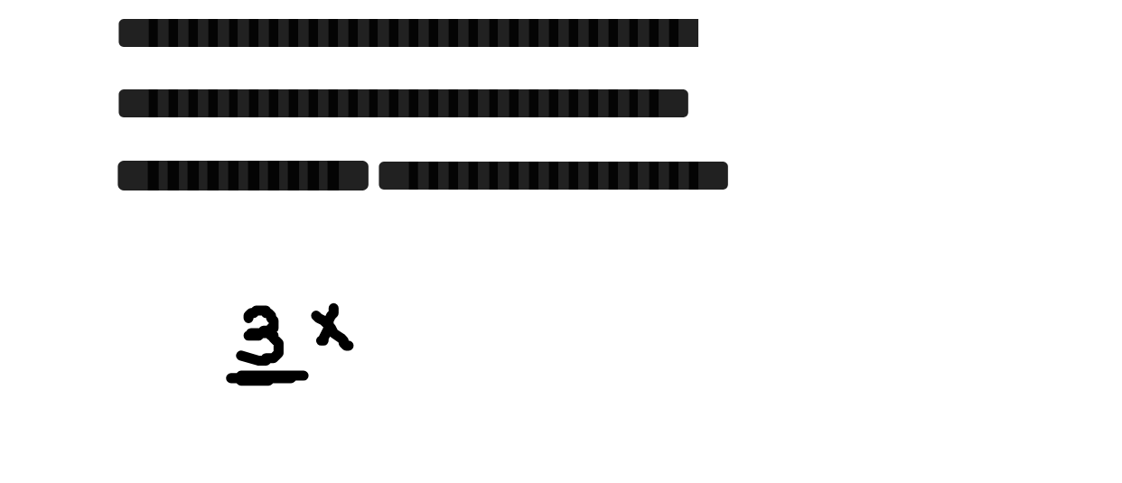
drag, startPoint x: 152, startPoint y: 319, endPoint x: 147, endPoint y: 331, distance: 12.6
drag, startPoint x: 167, startPoint y: 340, endPoint x: 196, endPoint y: 340, distance: 28.9
drag, startPoint x: 168, startPoint y: 315, endPoint x: 184, endPoint y: 331, distance: 22.4
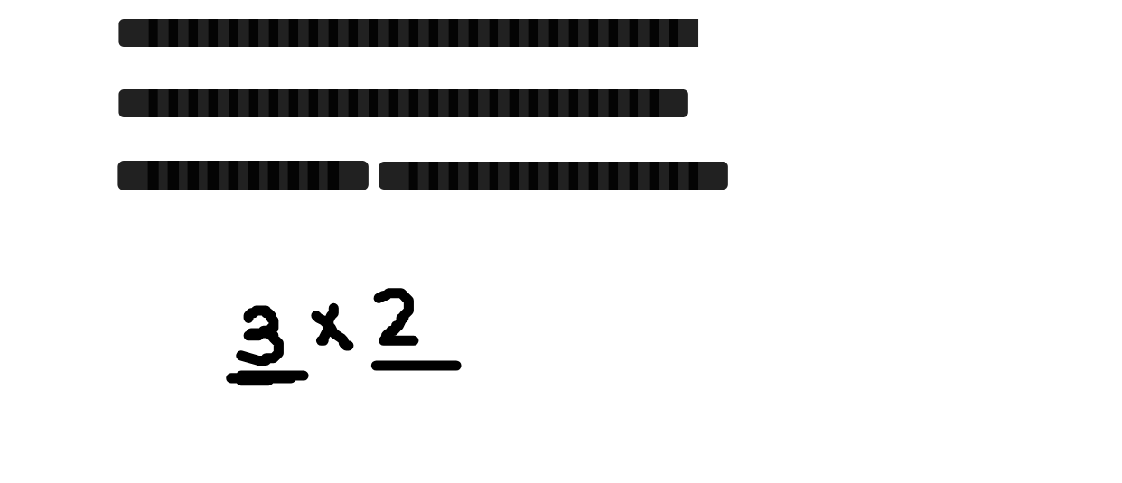
drag, startPoint x: 205, startPoint y: 322, endPoint x: 211, endPoint y: 331, distance: 10.3
drag, startPoint x: 213, startPoint y: 321, endPoint x: 204, endPoint y: 331, distance: 13.4
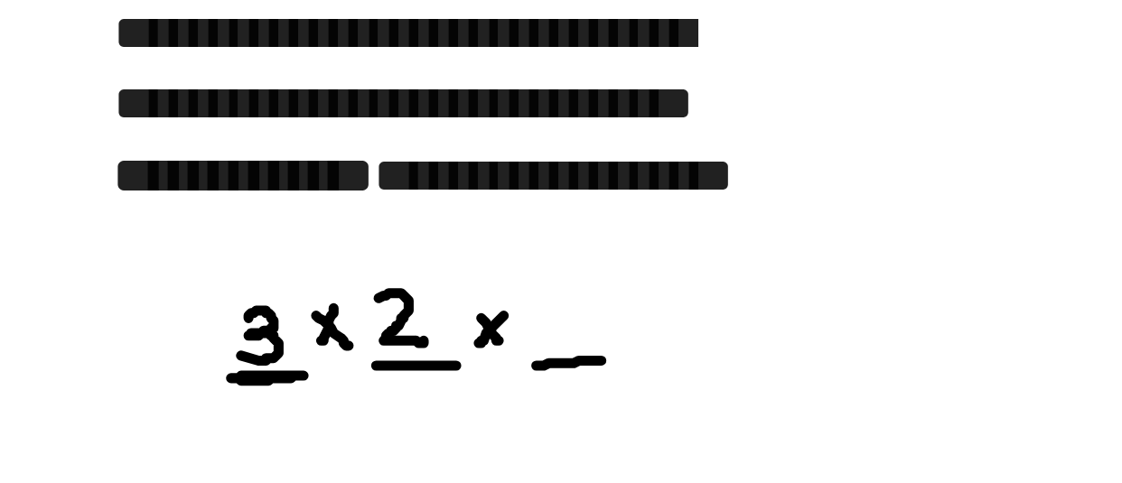
drag, startPoint x: 225, startPoint y: 340, endPoint x: 249, endPoint y: 338, distance: 24.4
drag, startPoint x: 228, startPoint y: 316, endPoint x: 233, endPoint y: 331, distance: 15.4
drag, startPoint x: 267, startPoint y: 321, endPoint x: 277, endPoint y: 320, distance: 10.0
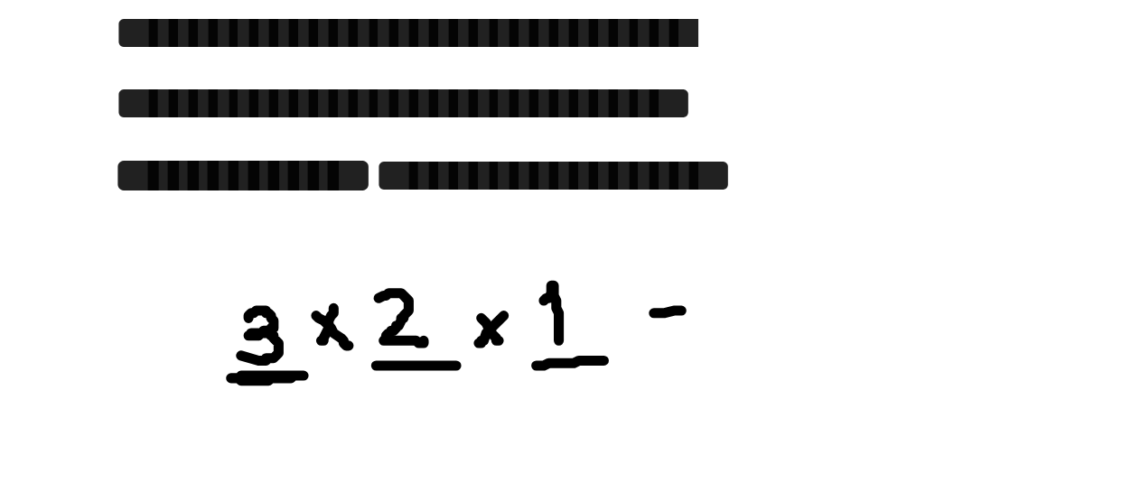
drag, startPoint x: 266, startPoint y: 327, endPoint x: 278, endPoint y: 325, distance: 11.9
drag, startPoint x: 297, startPoint y: 309, endPoint x: 292, endPoint y: 319, distance: 11.3
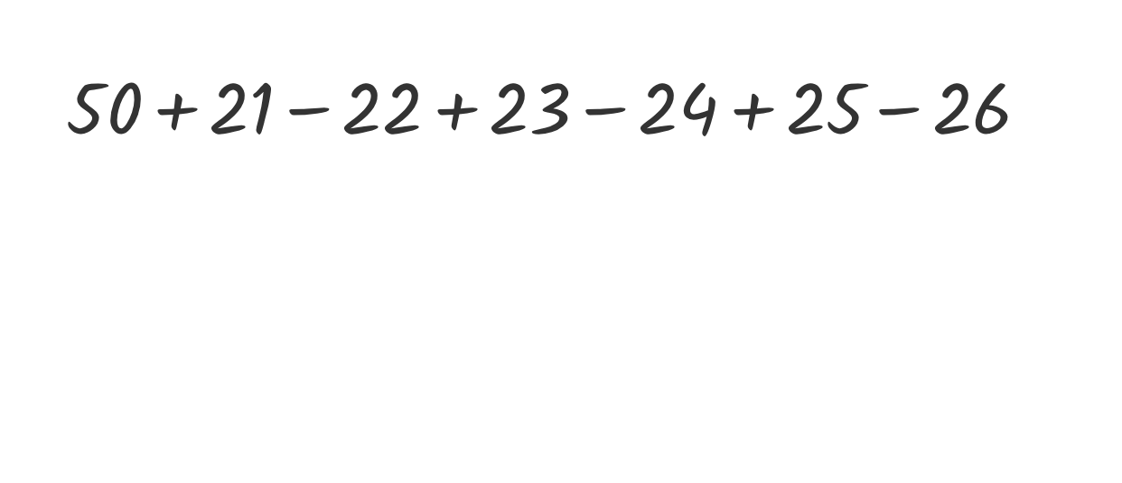
scroll to position [9602, 34]
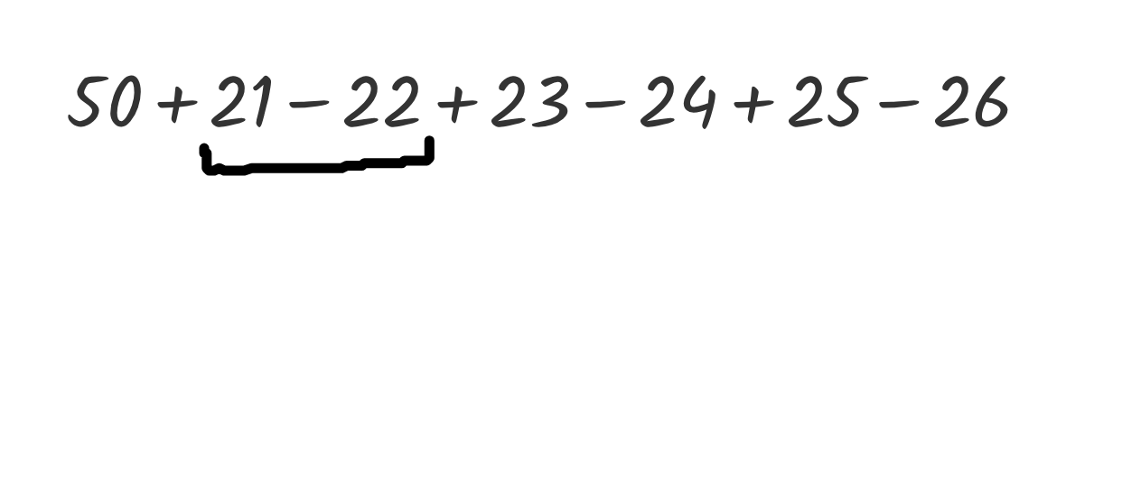
drag, startPoint x: 105, startPoint y: 261, endPoint x: 186, endPoint y: 258, distance: 81.3
drag, startPoint x: 203, startPoint y: 259, endPoint x: 293, endPoint y: 256, distance: 90.4
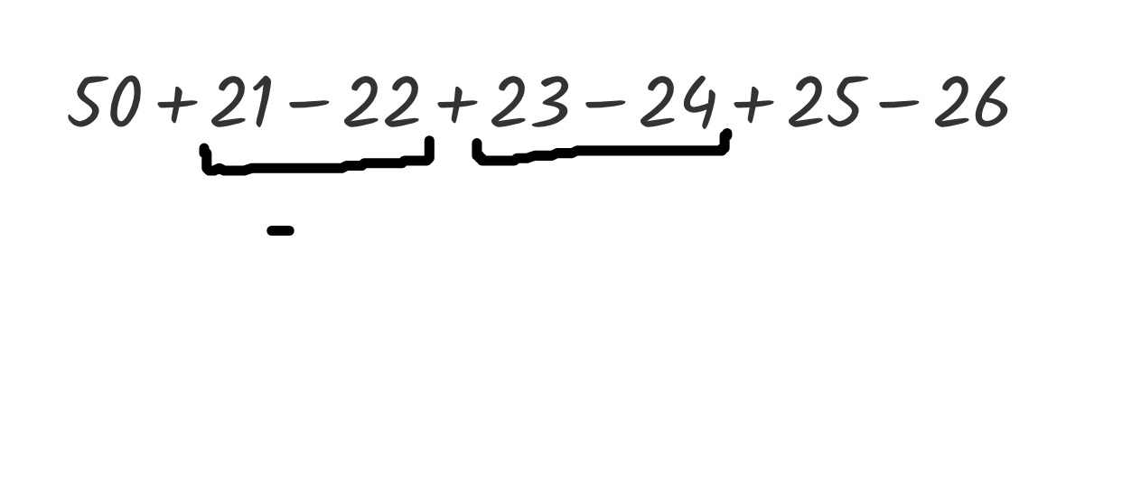
drag, startPoint x: 150, startPoint y: 284, endPoint x: 152, endPoint y: 300, distance: 16.4
drag, startPoint x: 256, startPoint y: 279, endPoint x: 259, endPoint y: 300, distance: 20.9
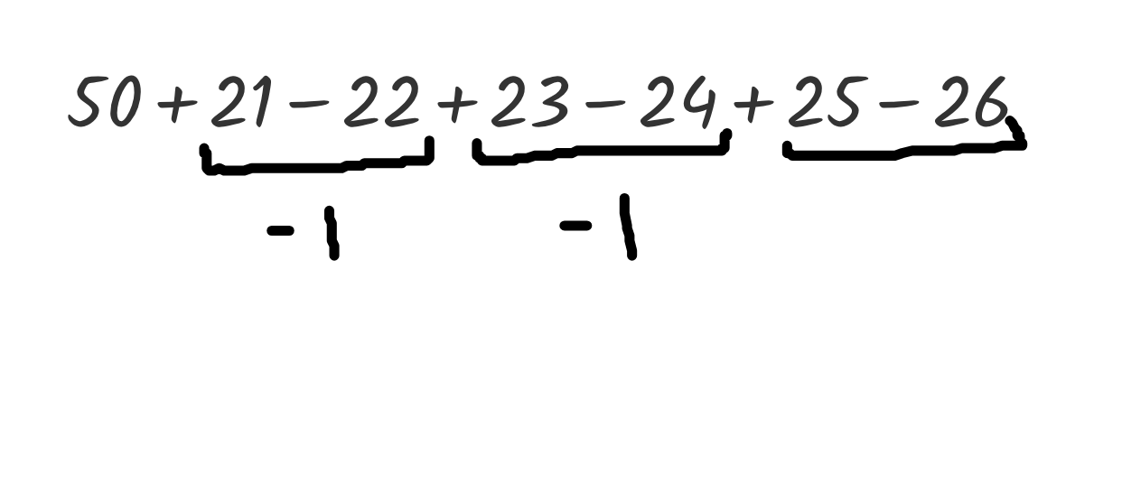
drag, startPoint x: 315, startPoint y: 260, endPoint x: 396, endPoint y: 250, distance: 81.0
drag, startPoint x: 364, startPoint y: 273, endPoint x: 364, endPoint y: 285, distance: 12.6
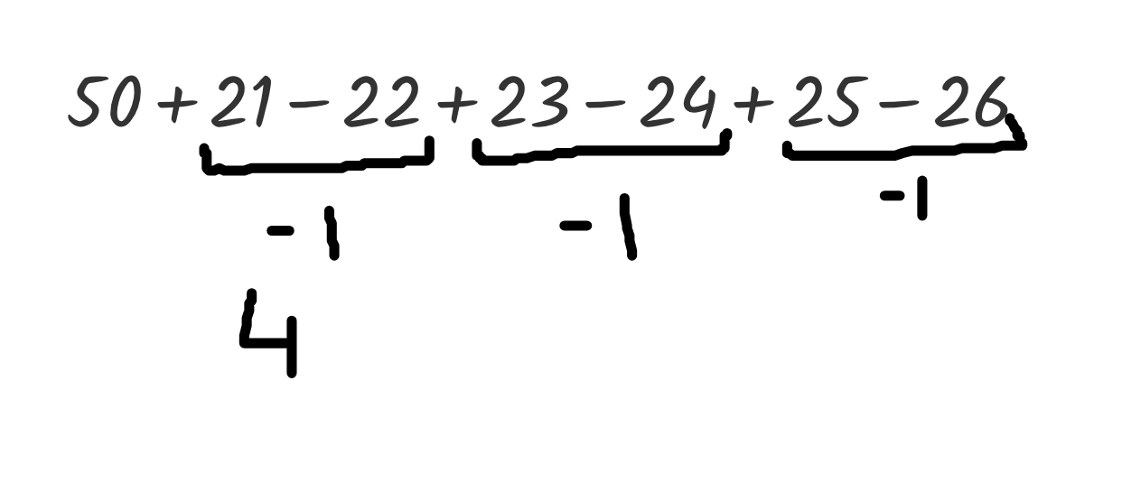
drag, startPoint x: 122, startPoint y: 313, endPoint x: 136, endPoint y: 342, distance: 32.3
drag, startPoint x: 142, startPoint y: 315, endPoint x: 152, endPoint y: 340, distance: 27.2
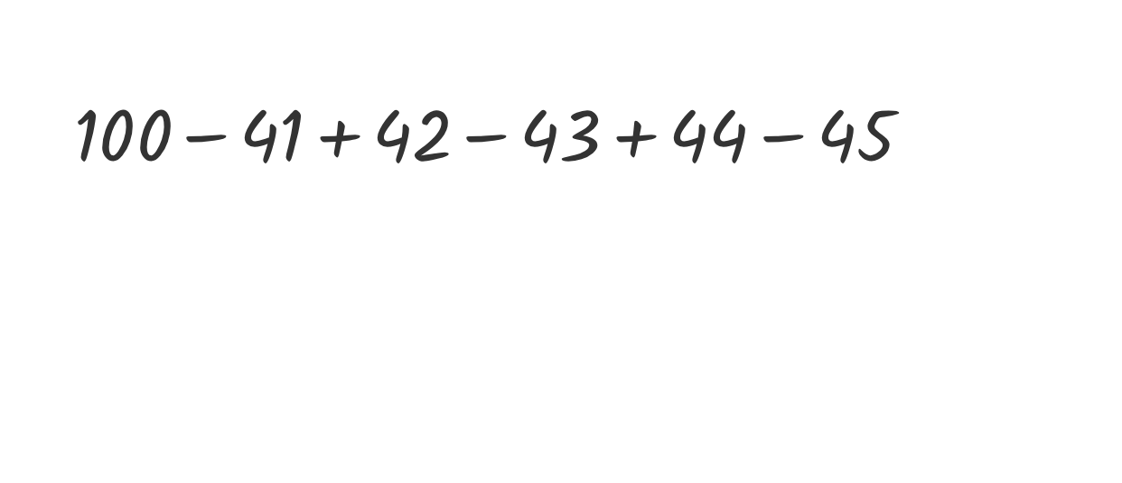
scroll to position [9761, 34]
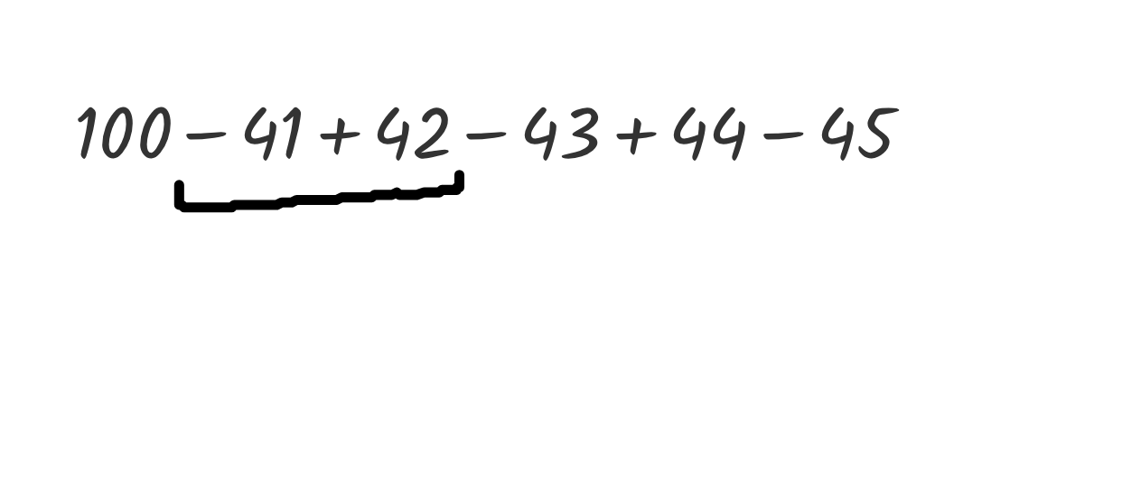
drag, startPoint x: 96, startPoint y: 275, endPoint x: 197, endPoint y: 268, distance: 101.4
drag, startPoint x: 138, startPoint y: 303, endPoint x: 144, endPoint y: 317, distance: 15.8
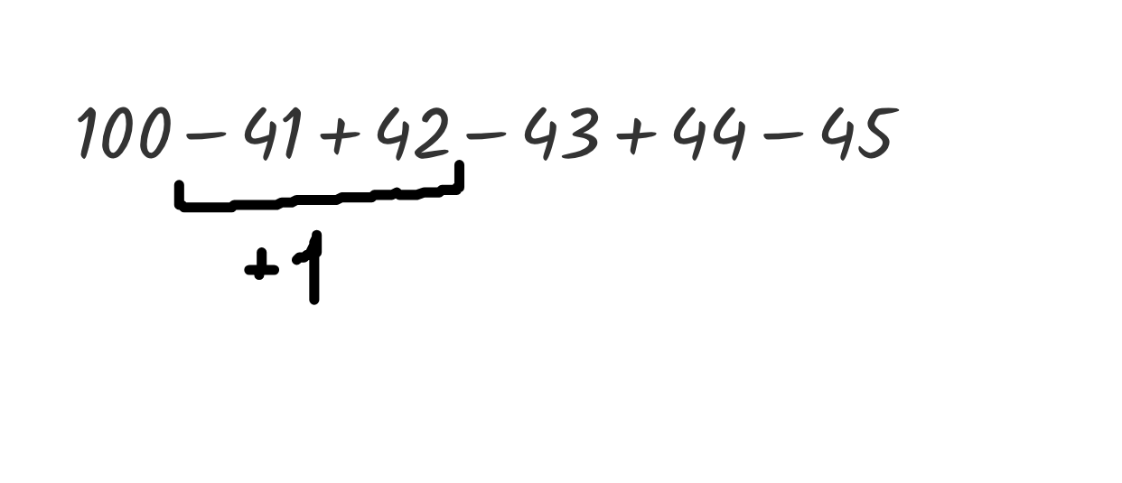
drag, startPoint x: 126, startPoint y: 300, endPoint x: 125, endPoint y: 313, distance: 13.6
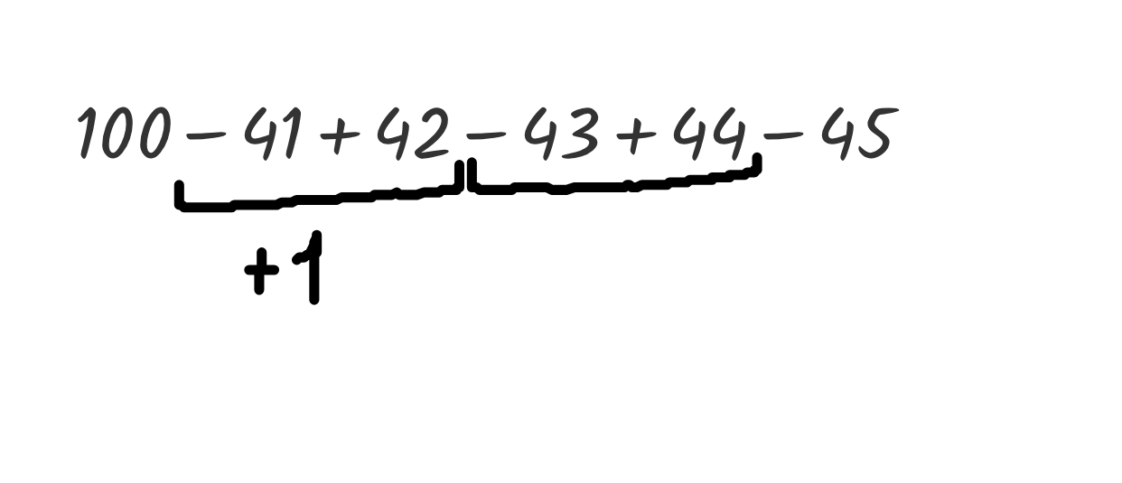
drag, startPoint x: 201, startPoint y: 267, endPoint x: 304, endPoint y: 265, distance: 103.0
drag, startPoint x: 253, startPoint y: 296, endPoint x: 259, endPoint y: 309, distance: 14.1
drag, startPoint x: 234, startPoint y: 302, endPoint x: 244, endPoint y: 301, distance: 10.0
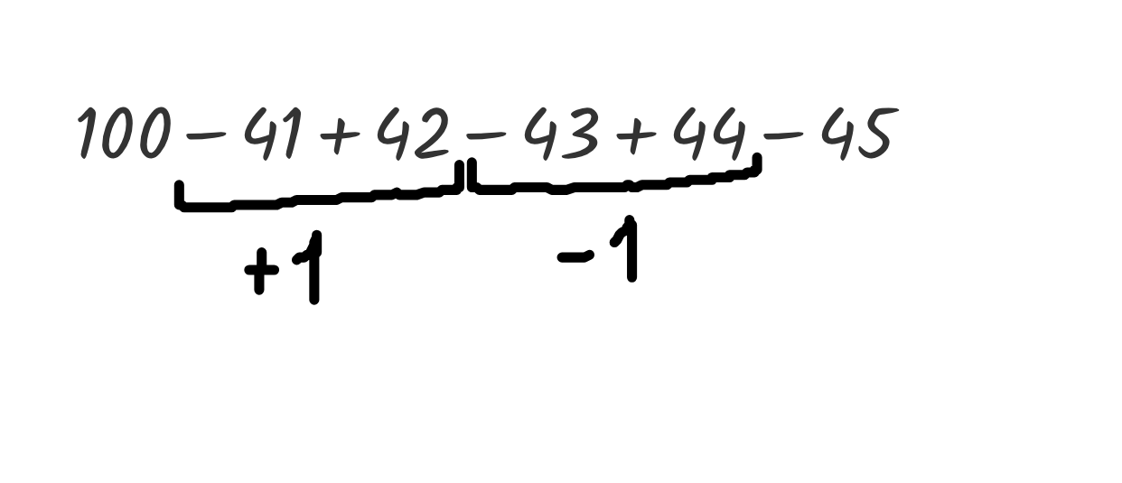
drag, startPoint x: 238, startPoint y: 294, endPoint x: 238, endPoint y: 307, distance: 12.6
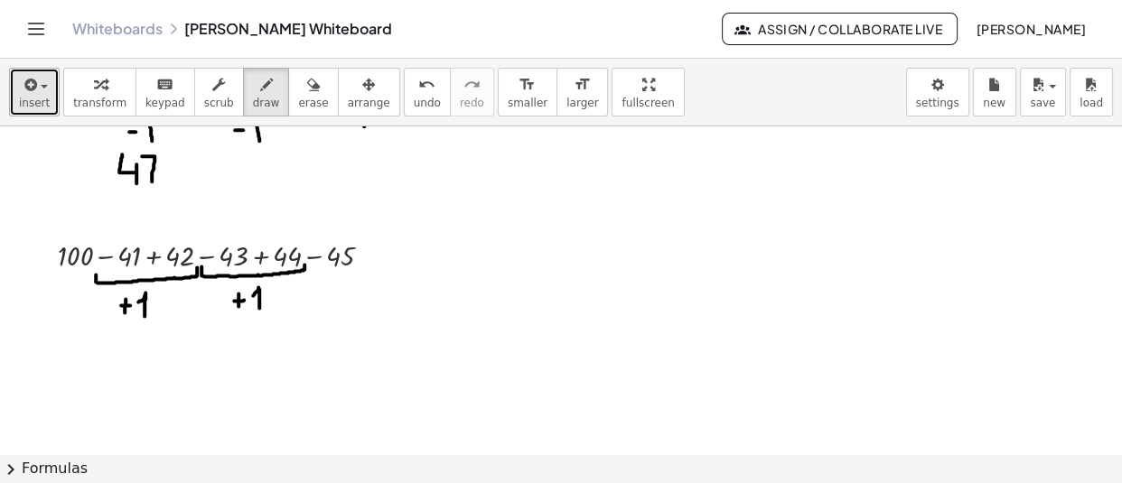
click at [42, 93] on div "button" at bounding box center [34, 84] width 31 height 22
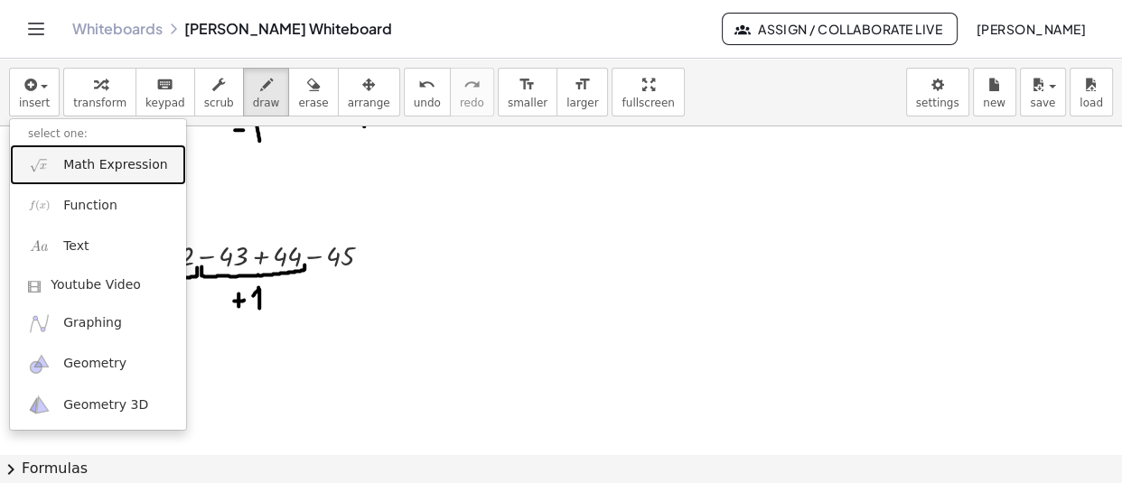
click at [101, 182] on link "Math Expression" at bounding box center [98, 164] width 176 height 41
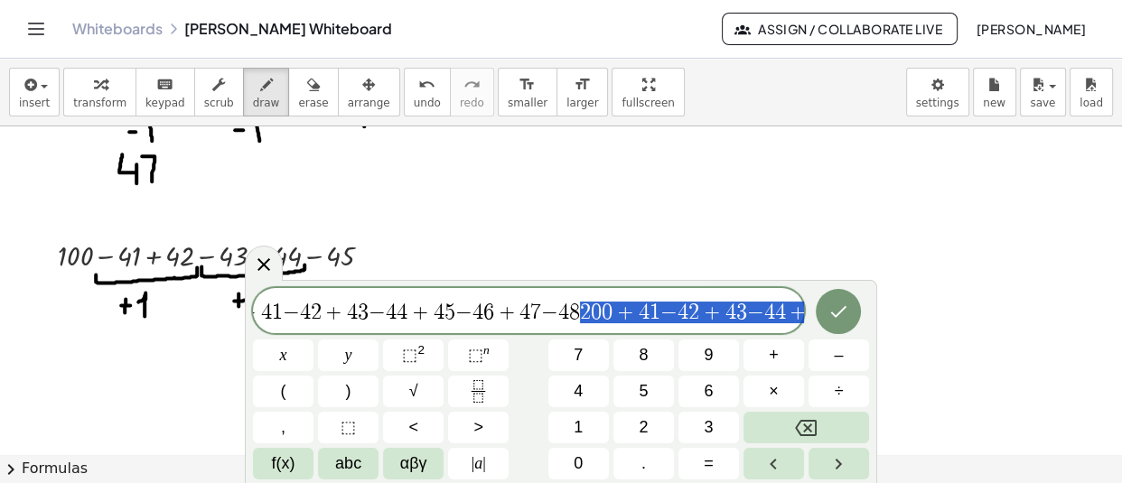
scroll to position [0, 210]
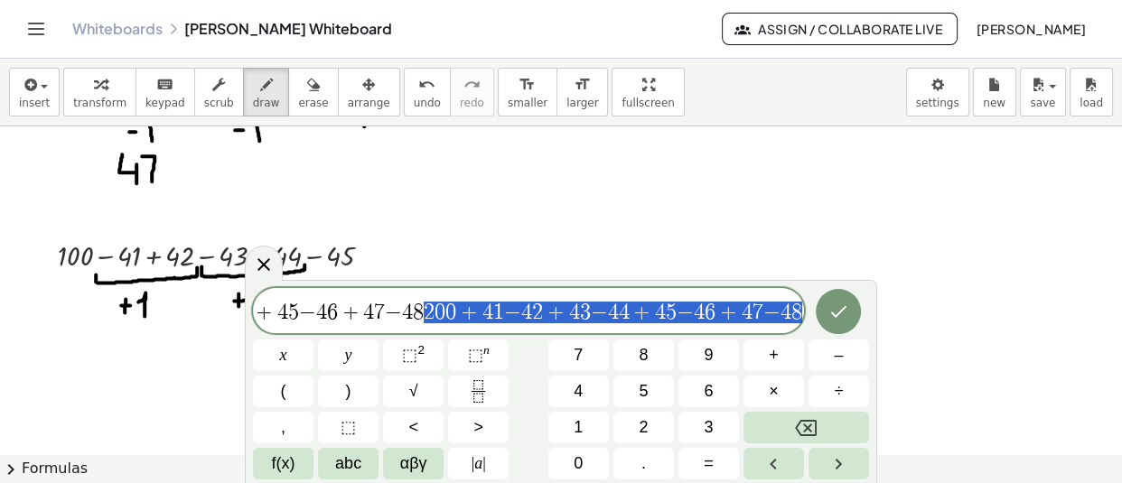
drag, startPoint x: 637, startPoint y: 312, endPoint x: 944, endPoint y: 334, distance: 307.8
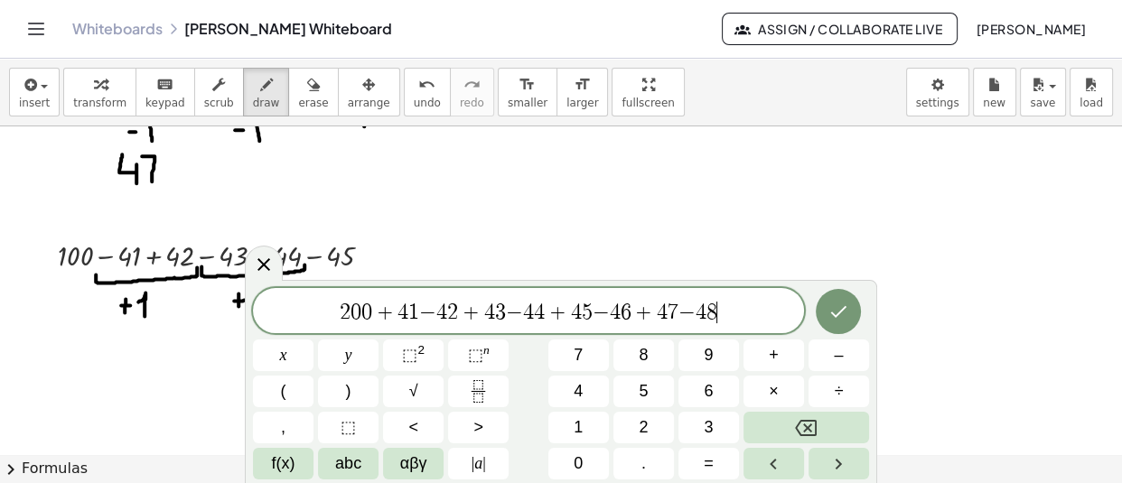
scroll to position [0, 0]
drag, startPoint x: 433, startPoint y: 311, endPoint x: 424, endPoint y: 311, distance: 9.9
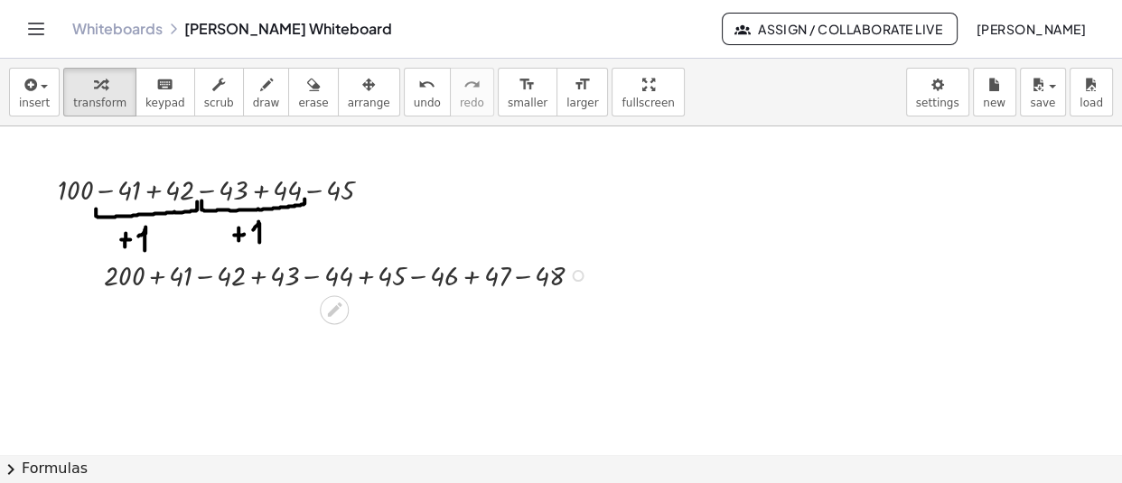
scroll to position [9834, 34]
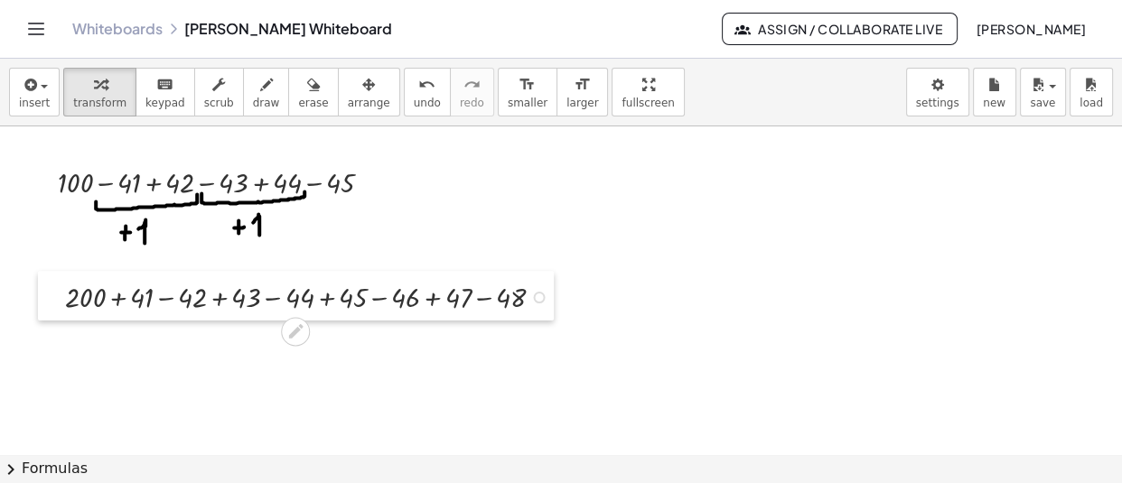
drag, startPoint x: 95, startPoint y: 269, endPoint x: 56, endPoint y: 298, distance: 48.4
click at [56, 298] on div at bounding box center [51, 296] width 27 height 49
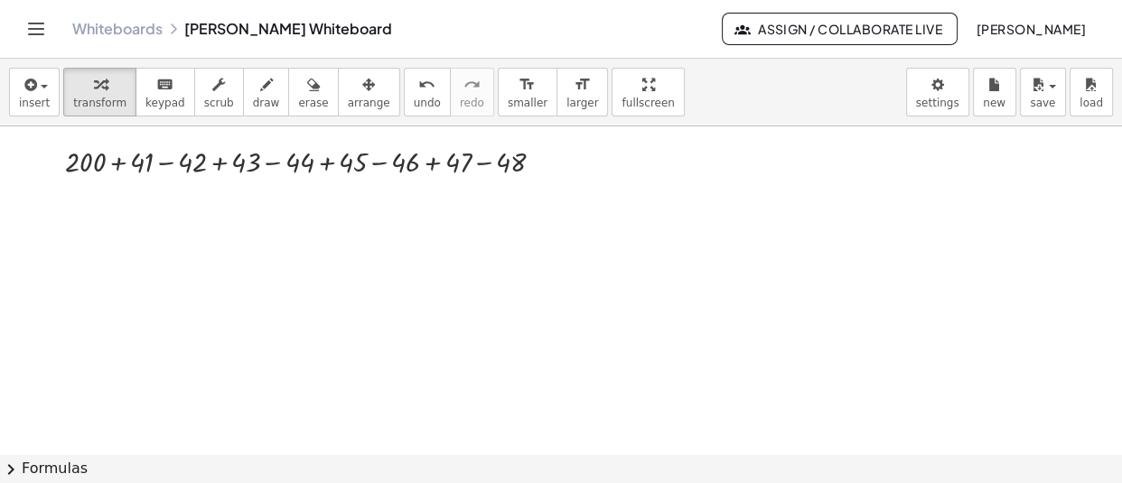
scroll to position [9968, 34]
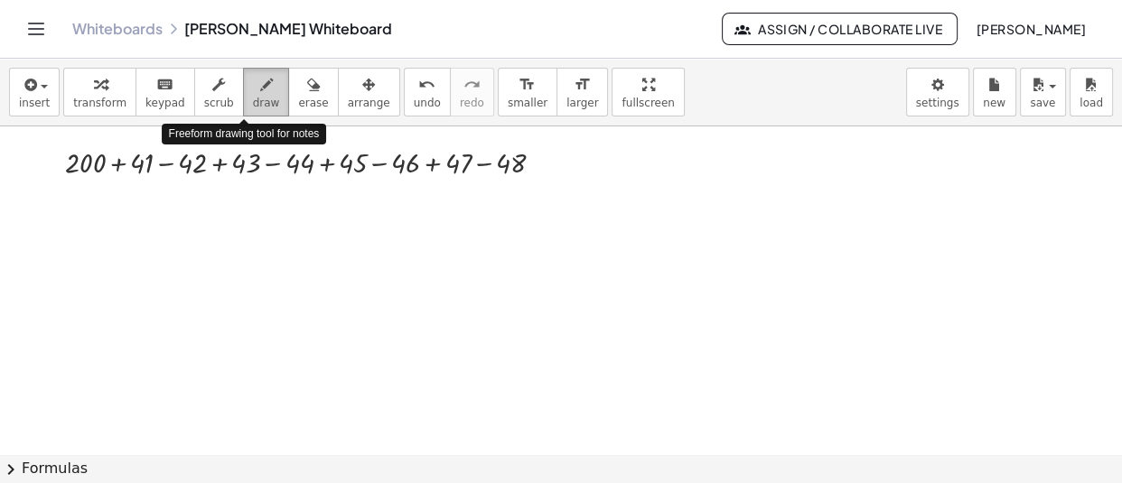
click at [253, 98] on span "draw" at bounding box center [266, 103] width 27 height 13
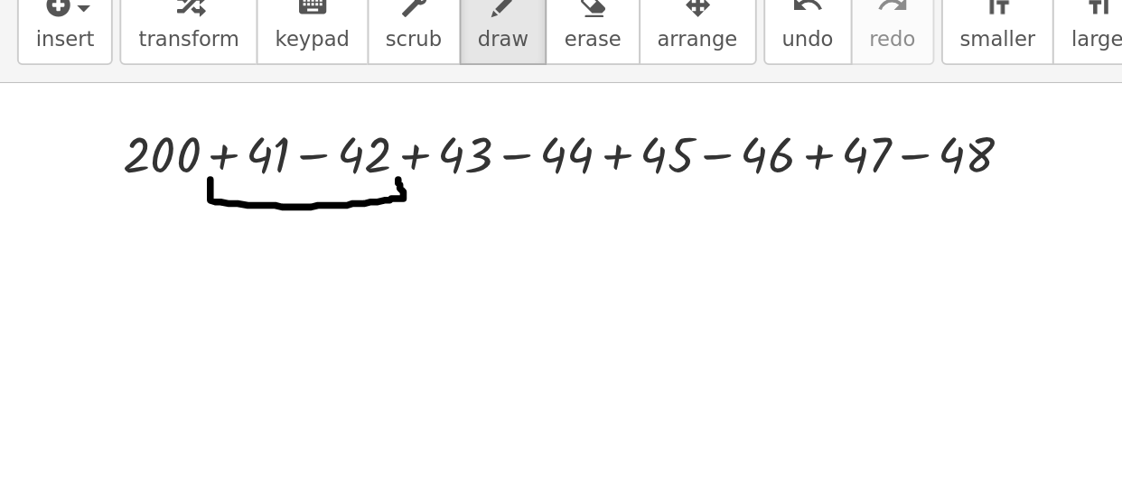
drag, startPoint x: 111, startPoint y: 177, endPoint x: 210, endPoint y: 177, distance: 99.3
drag, startPoint x: 225, startPoint y: 178, endPoint x: 321, endPoint y: 176, distance: 95.7
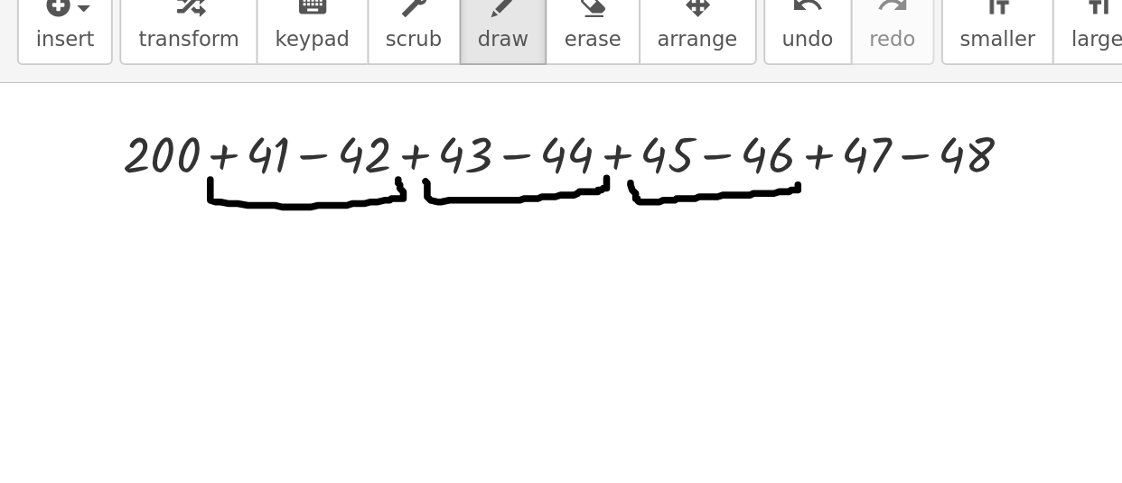
drag, startPoint x: 333, startPoint y: 179, endPoint x: 422, endPoint y: 180, distance: 88.5
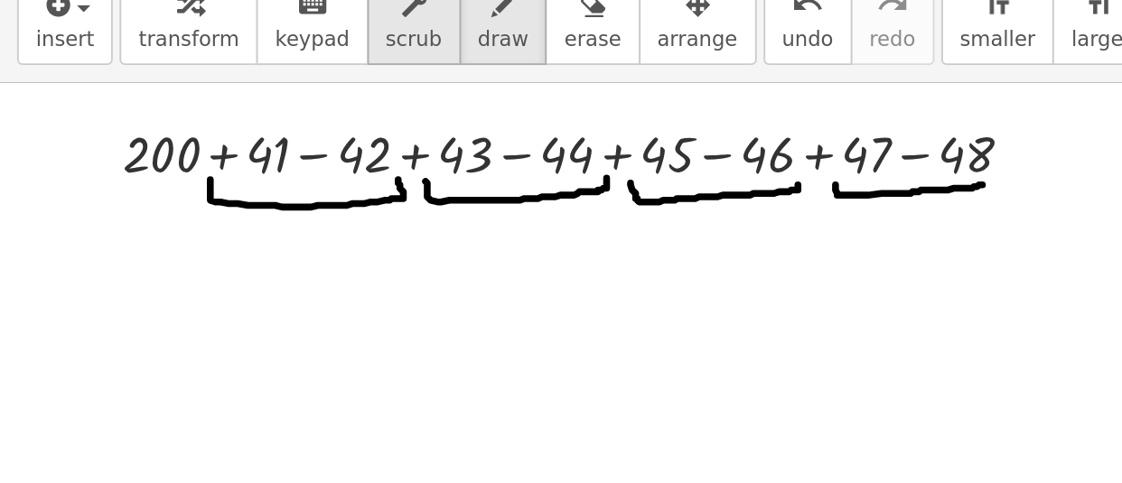
drag, startPoint x: 442, startPoint y: 180, endPoint x: 203, endPoint y: 91, distance: 254.3
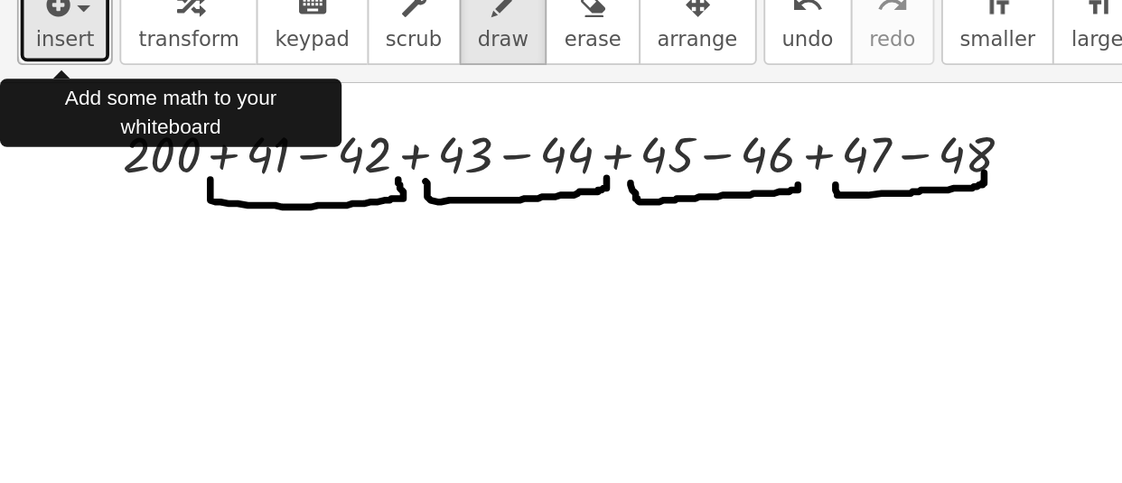
click at [34, 93] on icon "button" at bounding box center [29, 85] width 16 height 22
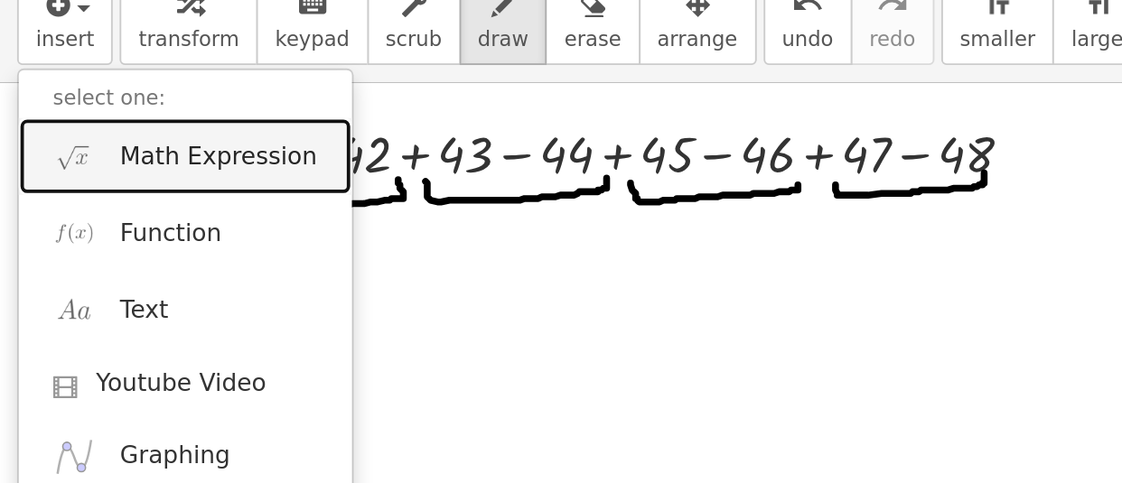
click at [95, 163] on span "Math Expression" at bounding box center [115, 165] width 104 height 18
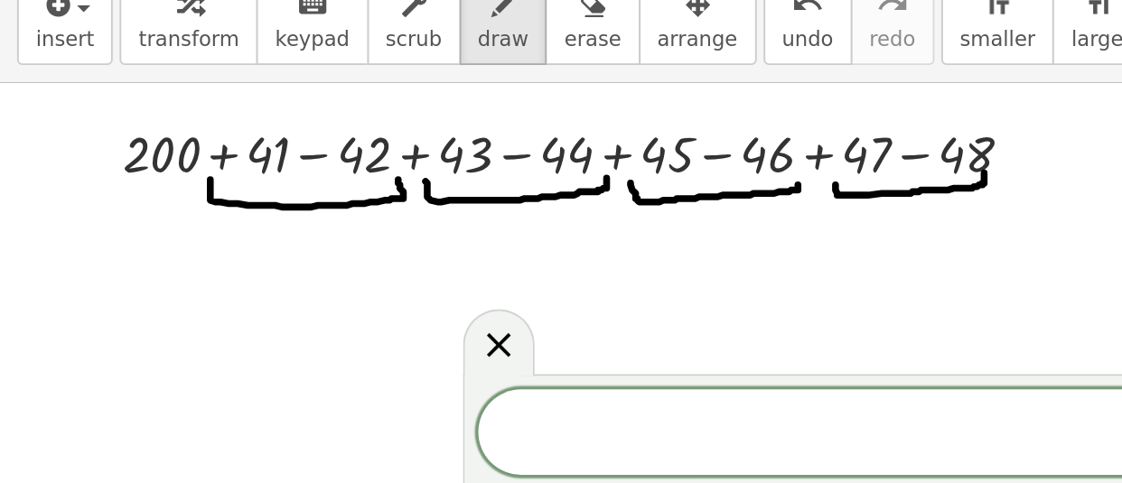
scroll to position [9996, 50]
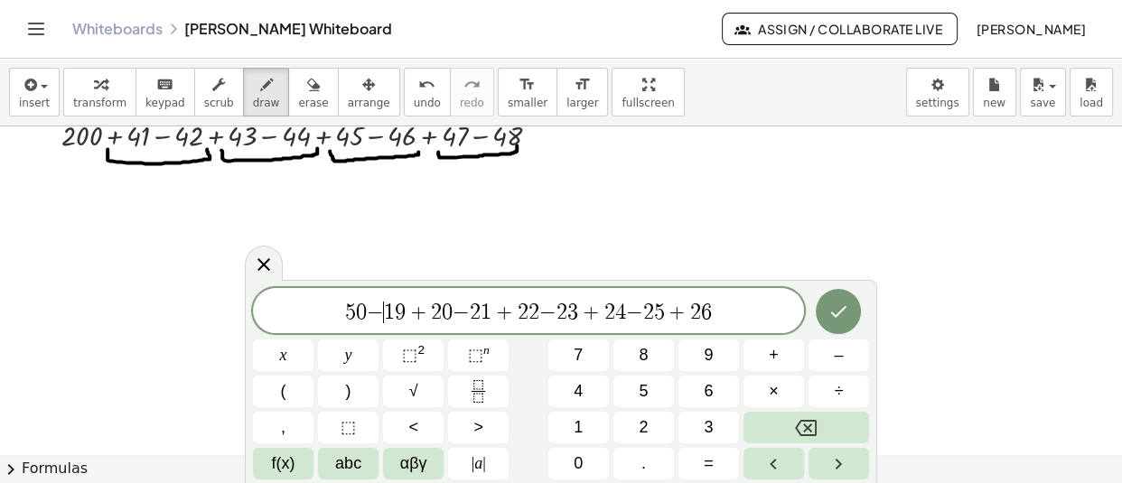
click at [385, 314] on span "1" at bounding box center [389, 313] width 11 height 22
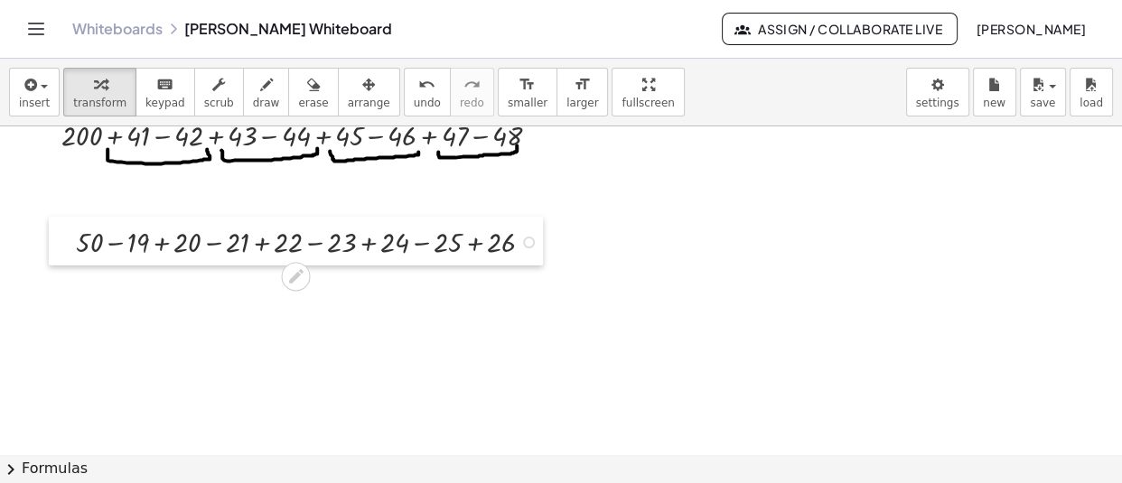
drag, startPoint x: 81, startPoint y: 232, endPoint x: 53, endPoint y: 243, distance: 30.0
click at [53, 243] on div at bounding box center [62, 241] width 27 height 49
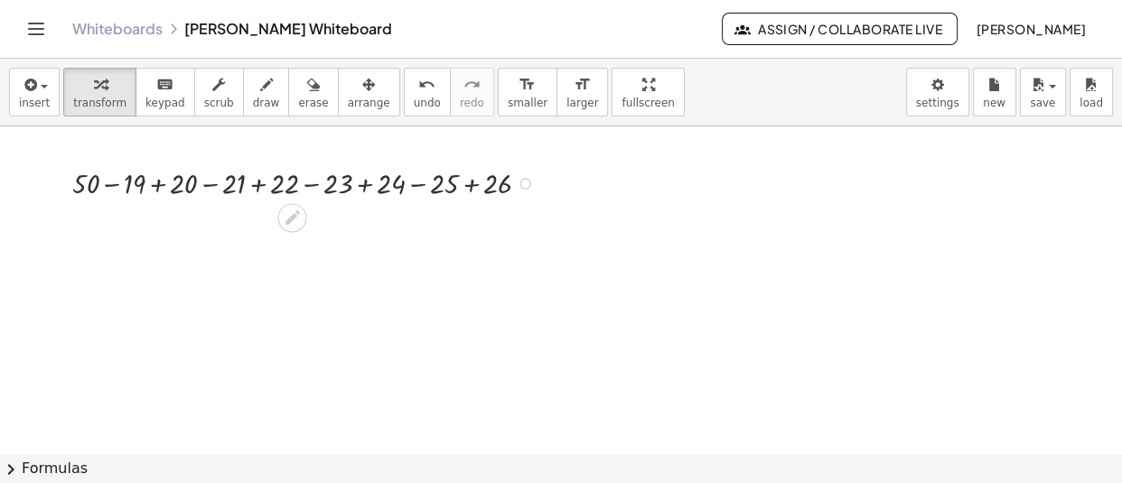
scroll to position [10062, 50]
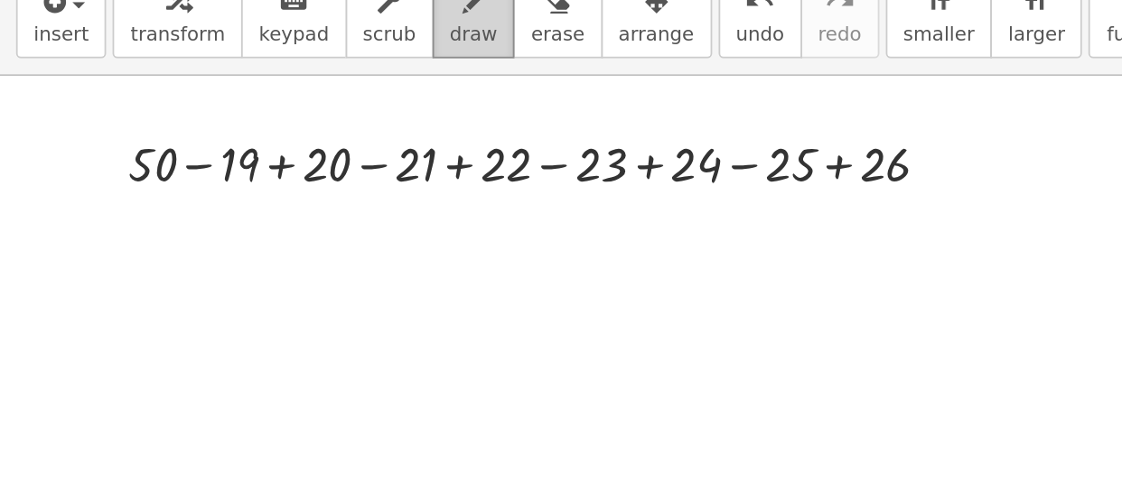
click at [253, 105] on span "draw" at bounding box center [266, 103] width 27 height 13
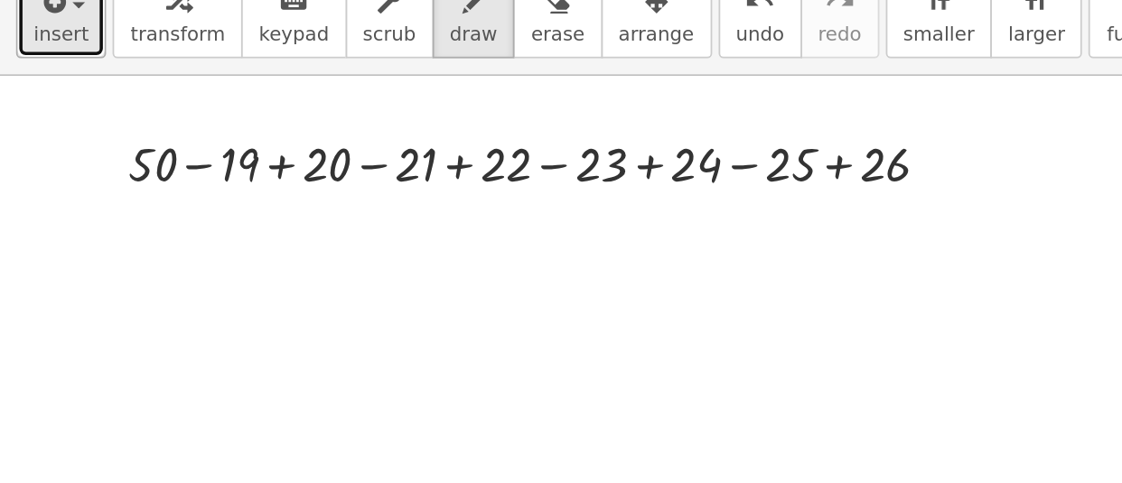
click at [25, 97] on span "insert" at bounding box center [34, 103] width 31 height 13
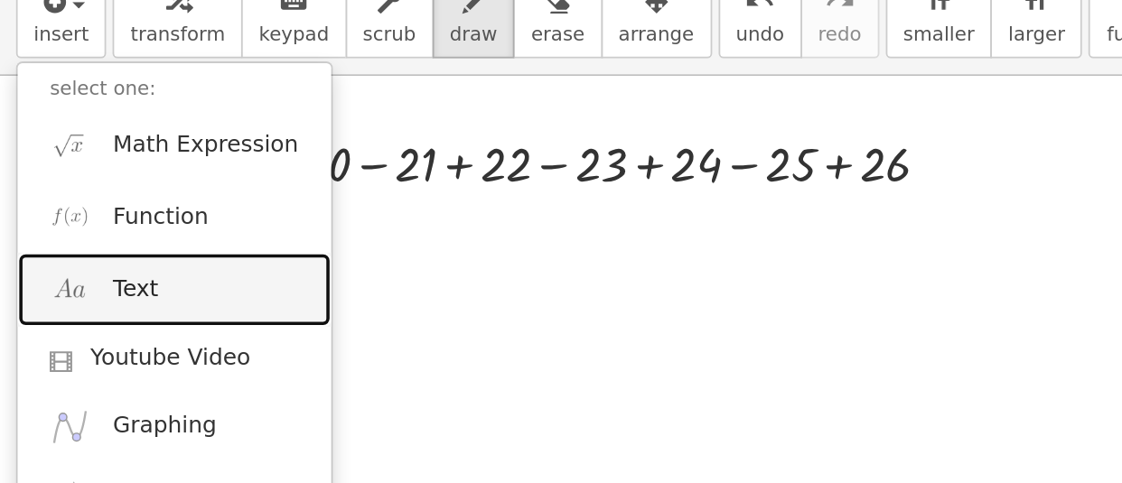
click at [77, 243] on span "Text" at bounding box center [75, 246] width 25 height 18
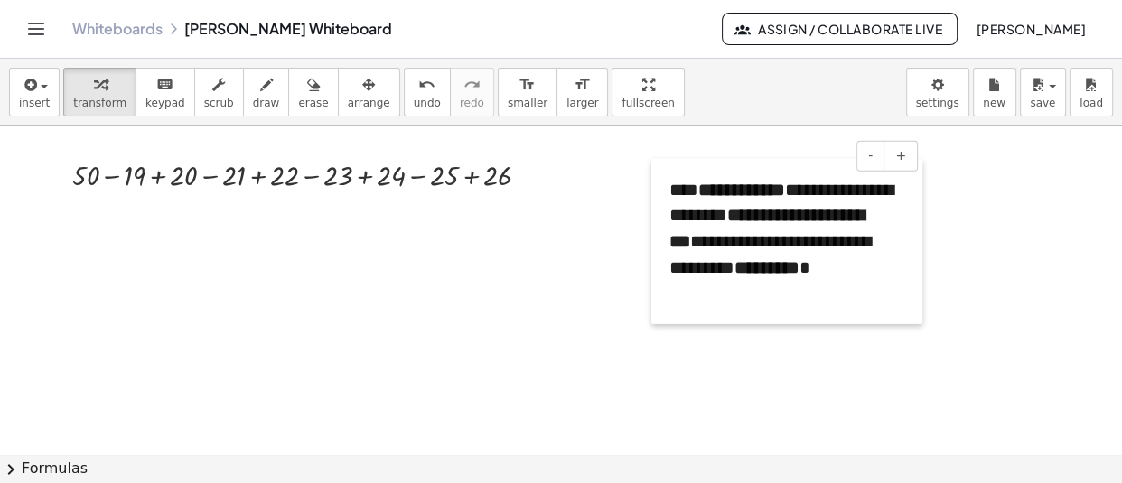
click at [653, 215] on div at bounding box center [660, 241] width 18 height 165
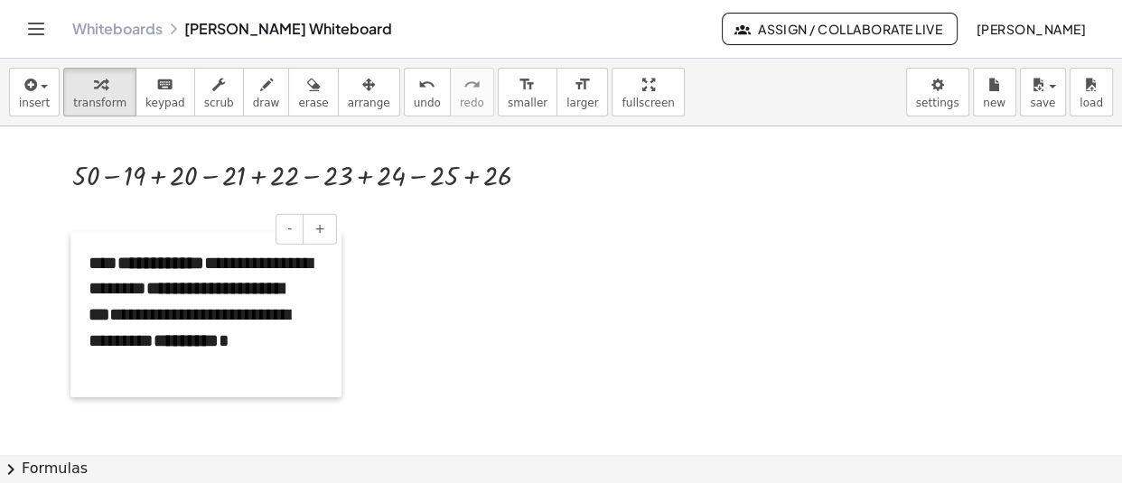
drag, startPoint x: 650, startPoint y: 228, endPoint x: 70, endPoint y: 301, distance: 585.2
click at [70, 301] on div at bounding box center [79, 314] width 18 height 165
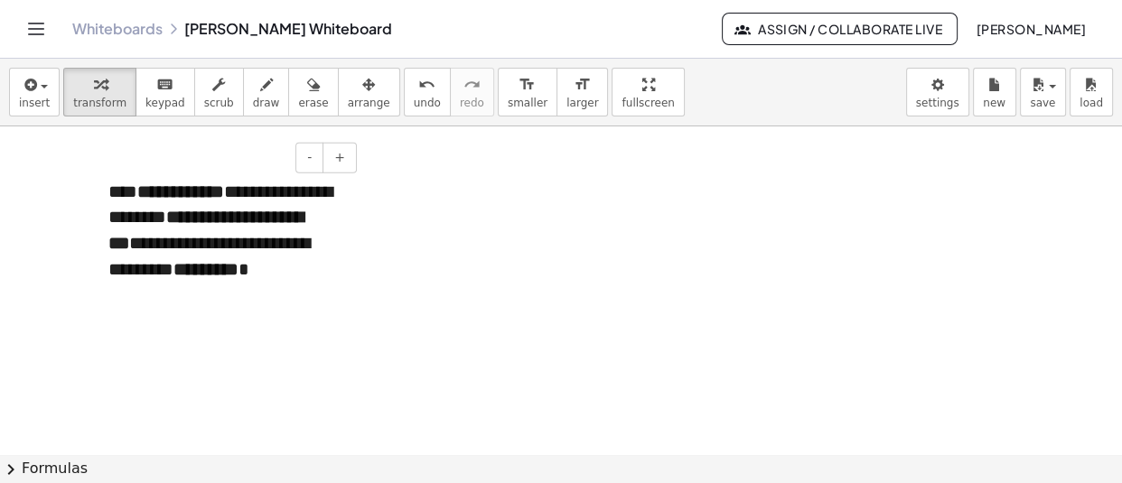
scroll to position [10135, 18]
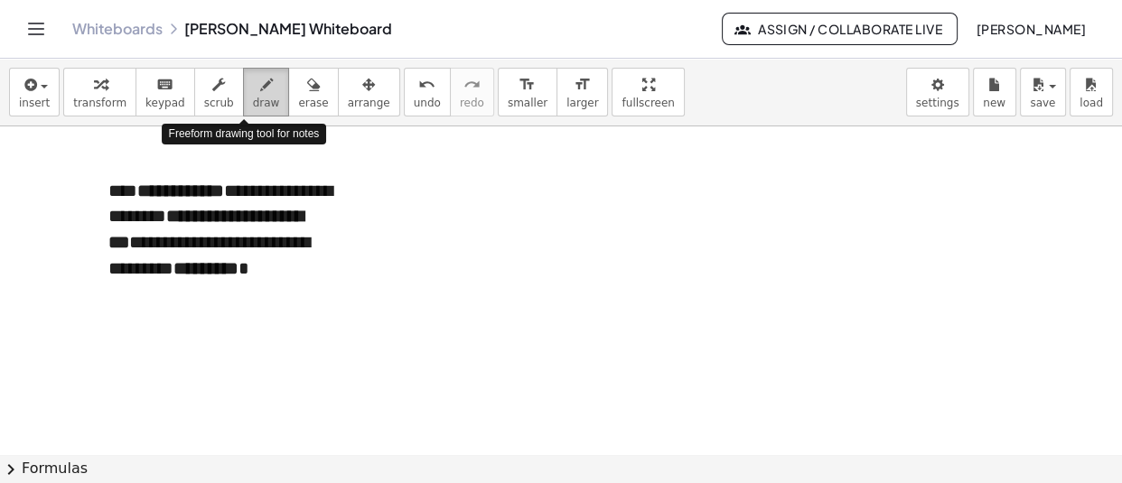
click at [253, 85] on div "button" at bounding box center [266, 84] width 27 height 22
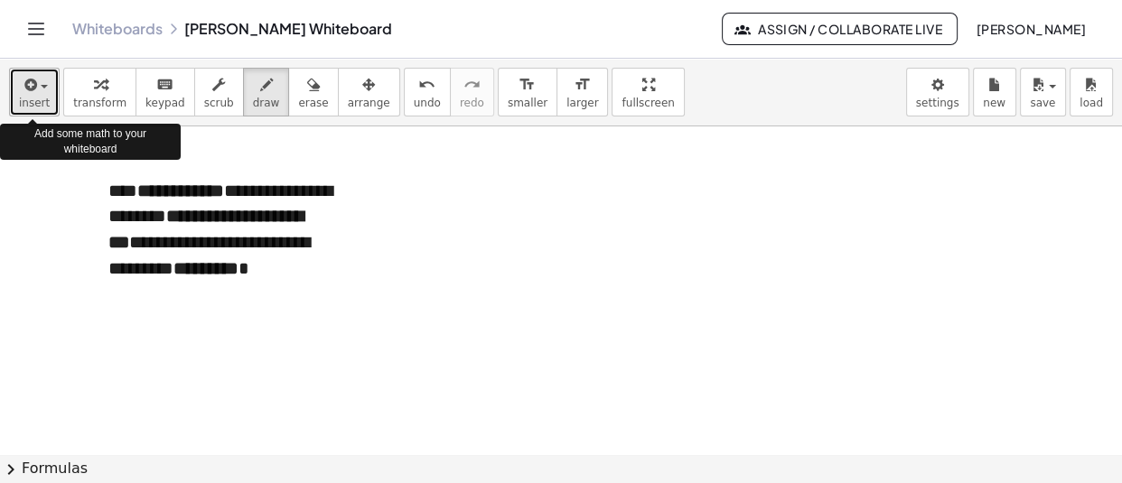
click at [26, 98] on span "insert" at bounding box center [34, 103] width 31 height 13
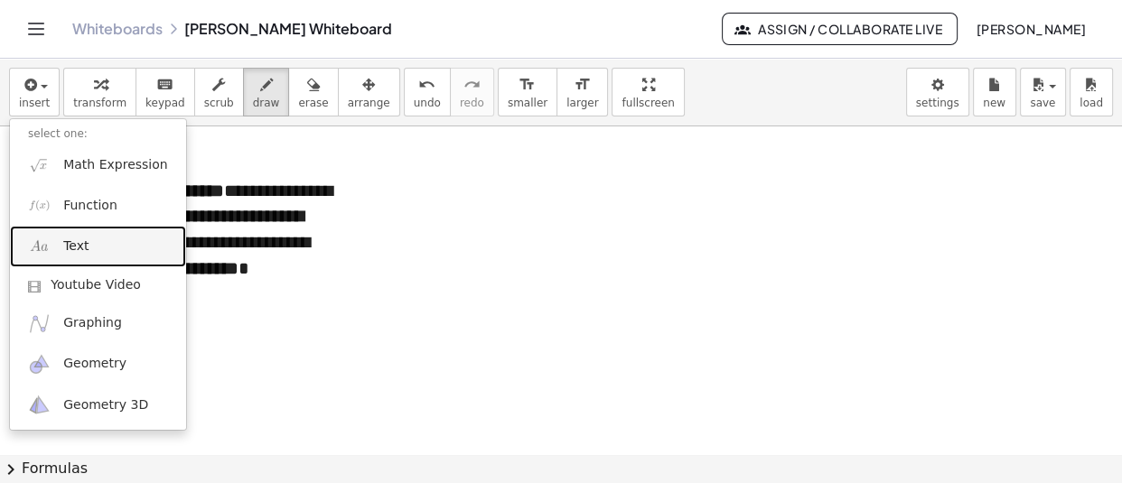
click at [80, 236] on link "Text" at bounding box center [98, 246] width 176 height 41
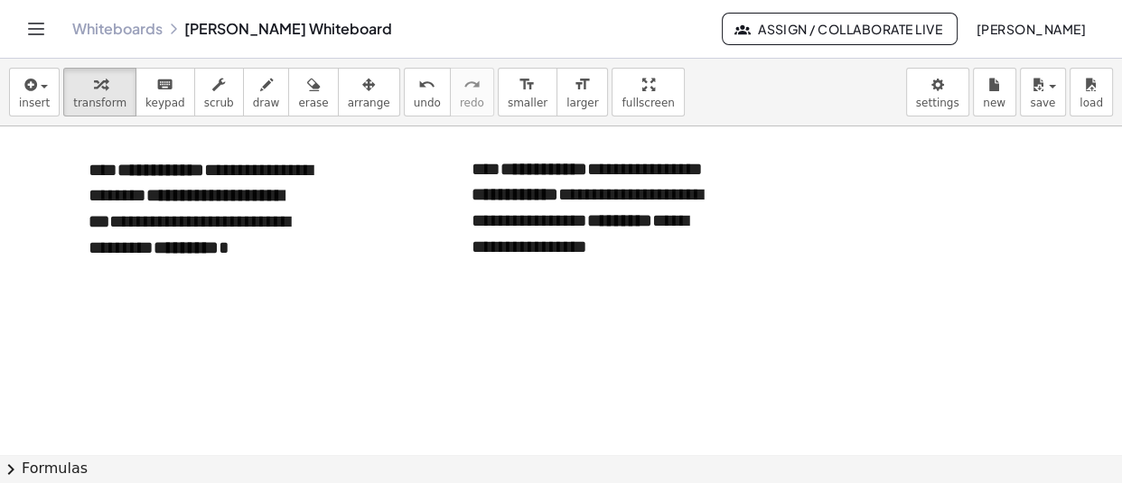
scroll to position [10155, 0]
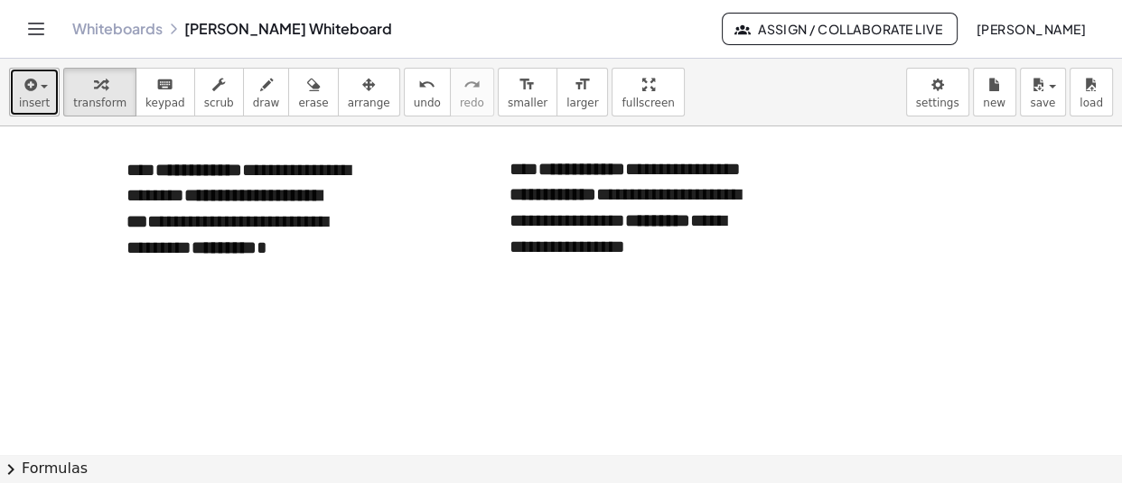
click at [22, 84] on icon "button" at bounding box center [29, 85] width 16 height 22
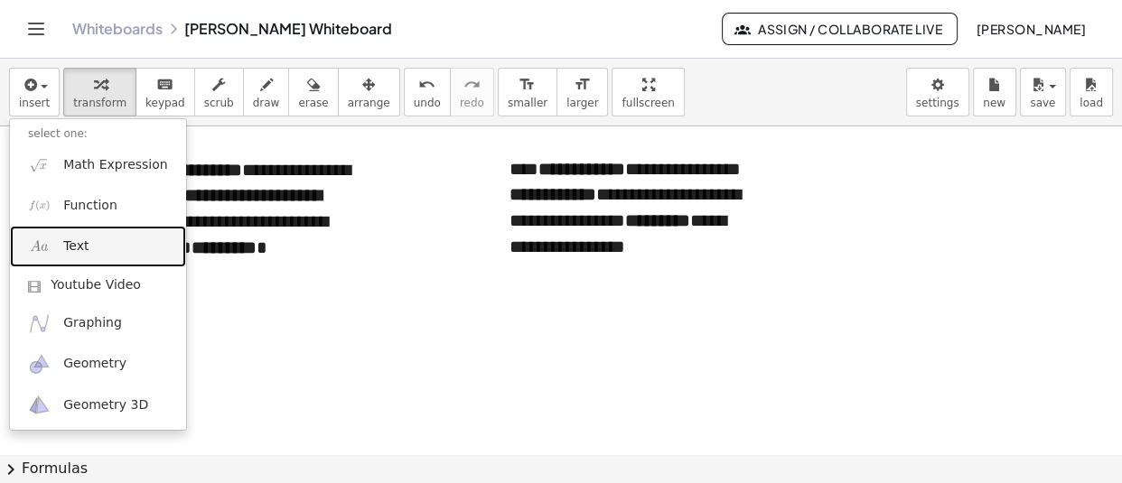
click at [65, 252] on span "Text" at bounding box center [75, 246] width 25 height 18
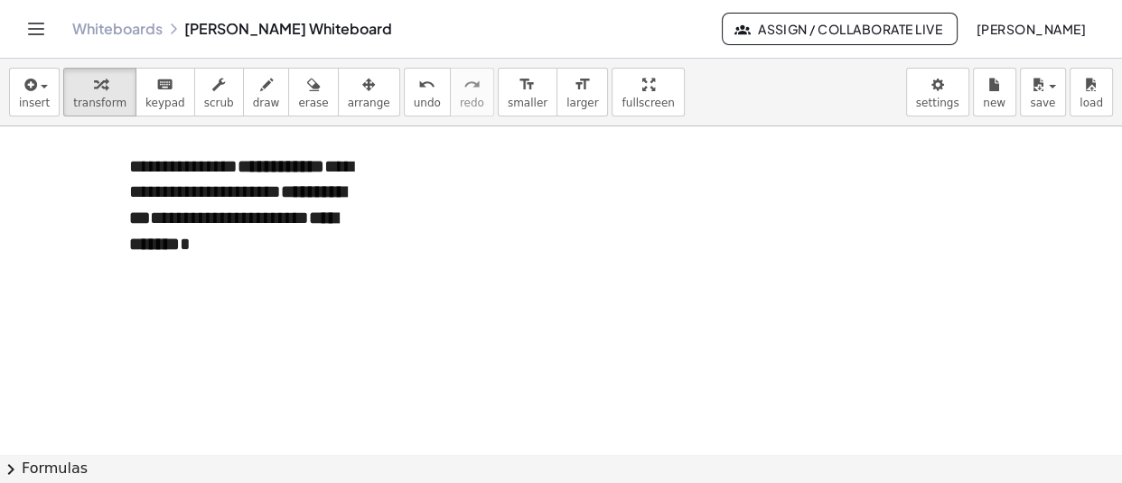
scroll to position [10368, 0]
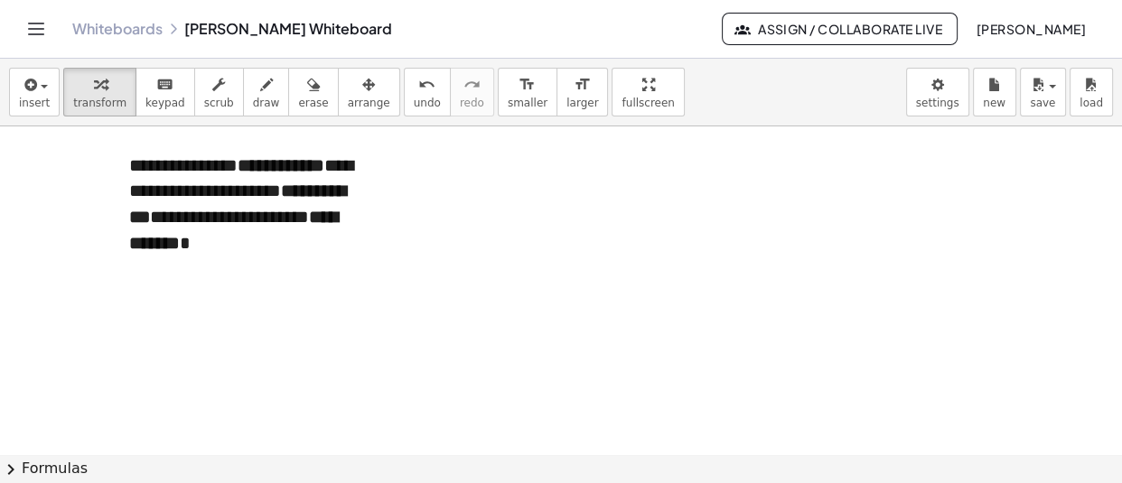
click at [253, 92] on div "button" at bounding box center [266, 84] width 27 height 22
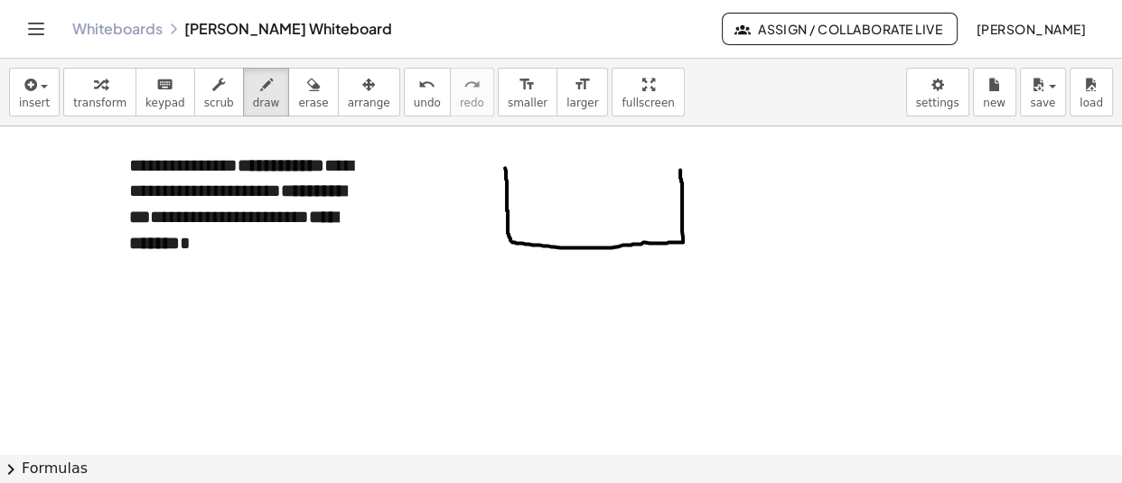
drag, startPoint x: 505, startPoint y: 168, endPoint x: 680, endPoint y: 170, distance: 175.2
drag, startPoint x: 506, startPoint y: 164, endPoint x: 682, endPoint y: 168, distance: 176.1
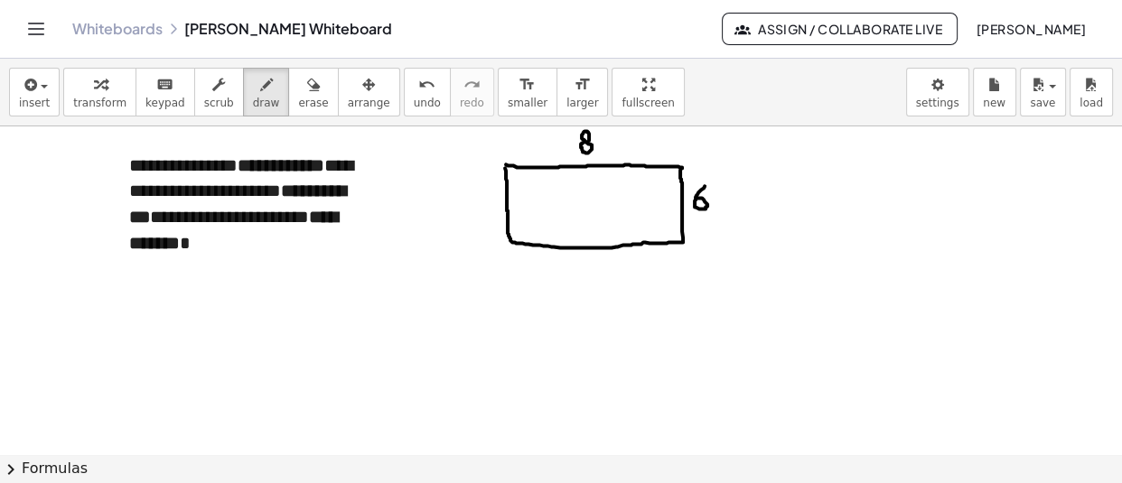
drag, startPoint x: 704, startPoint y: 186, endPoint x: 695, endPoint y: 198, distance: 14.8
drag, startPoint x: 513, startPoint y: 240, endPoint x: 681, endPoint y: 166, distance: 183.6
drag, startPoint x: 369, startPoint y: 292, endPoint x: 377, endPoint y: 306, distance: 16.2
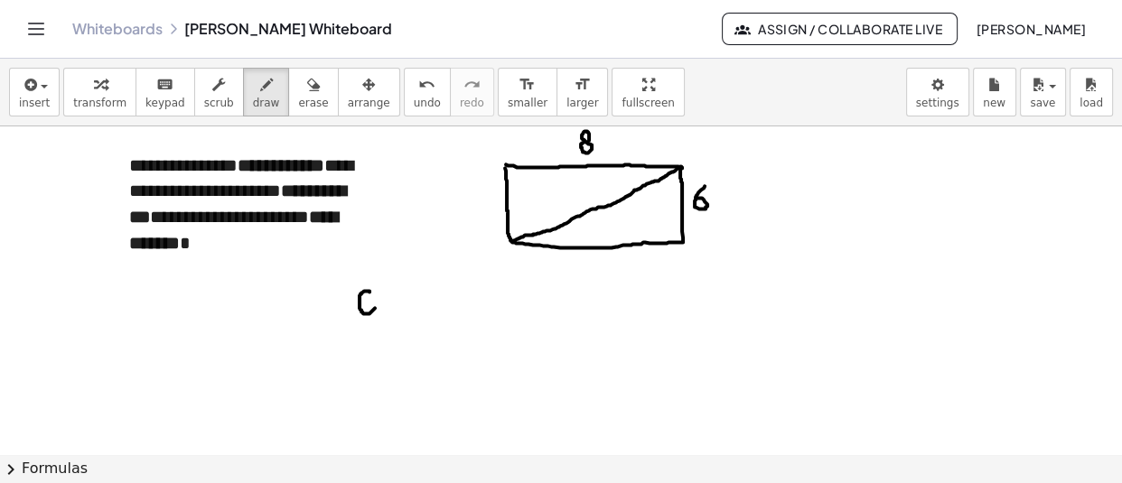
drag, startPoint x: 380, startPoint y: 297, endPoint x: 423, endPoint y: 306, distance: 43.4
drag, startPoint x: 423, startPoint y: 257, endPoint x: 438, endPoint y: 278, distance: 25.8
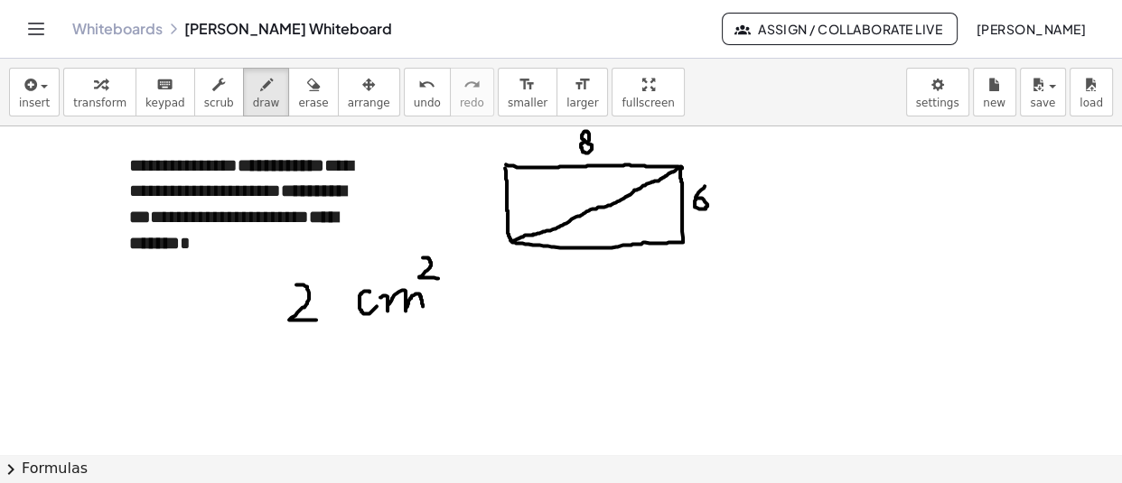
drag, startPoint x: 296, startPoint y: 284, endPoint x: 316, endPoint y: 320, distance: 40.4
drag, startPoint x: 323, startPoint y: 285, endPoint x: 342, endPoint y: 314, distance: 34.6
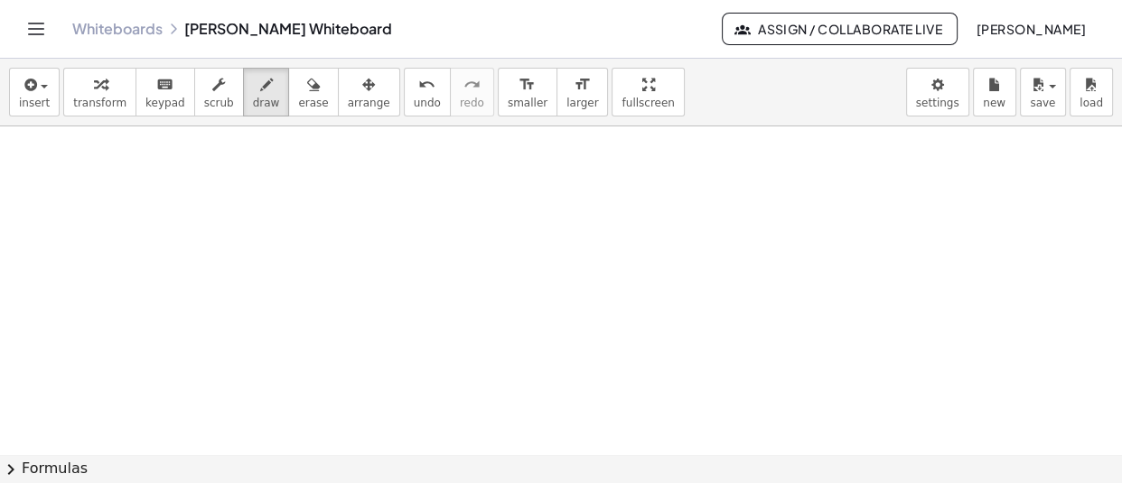
scroll to position [10579, 0]
click at [48, 101] on button "insert" at bounding box center [34, 92] width 51 height 49
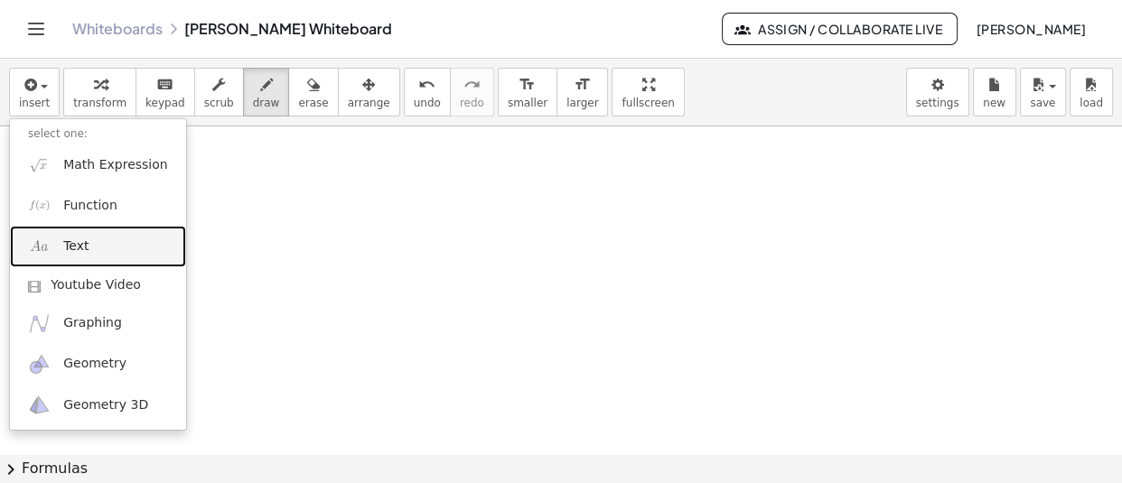
click at [80, 262] on link "Text" at bounding box center [98, 246] width 176 height 41
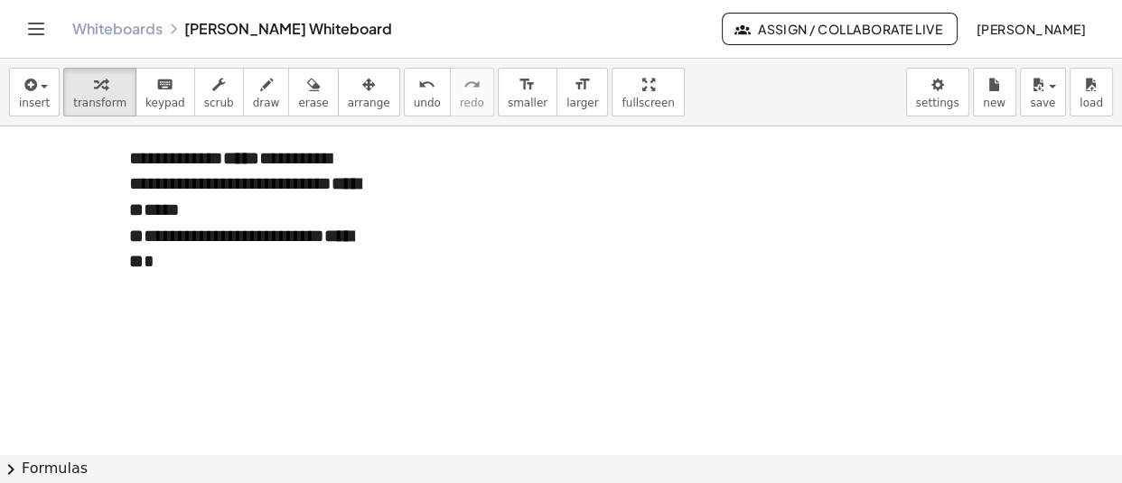
scroll to position [10613, 0]
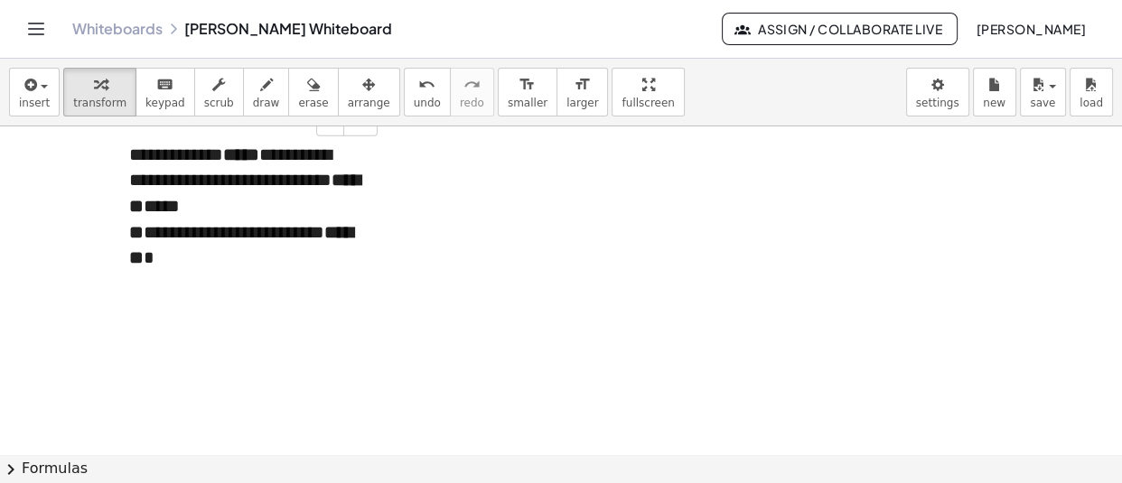
click at [307, 225] on div "**********" at bounding box center [246, 193] width 271 height 139
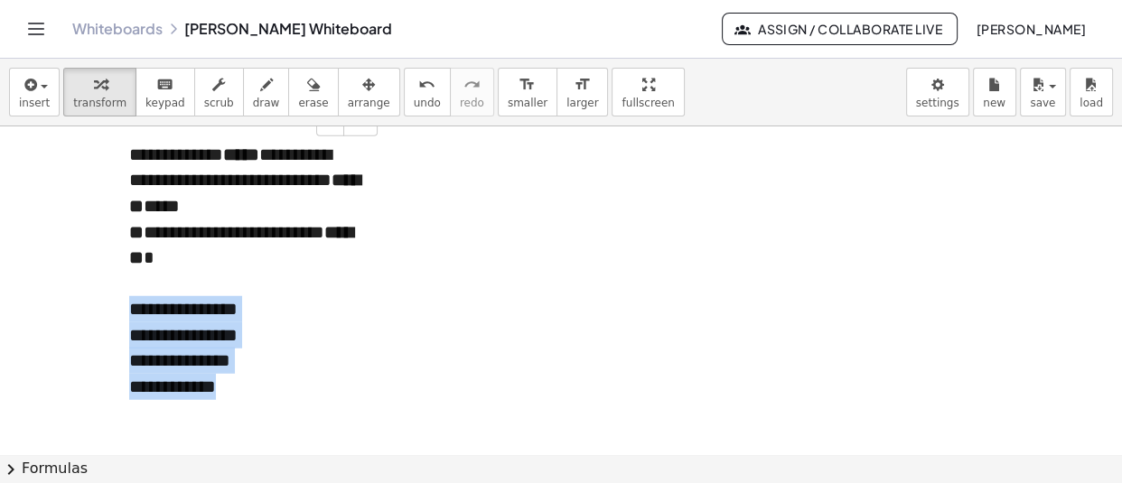
drag, startPoint x: 255, startPoint y: 372, endPoint x: 126, endPoint y: 283, distance: 156.3
click at [126, 283] on div "**********" at bounding box center [246, 258] width 271 height 268
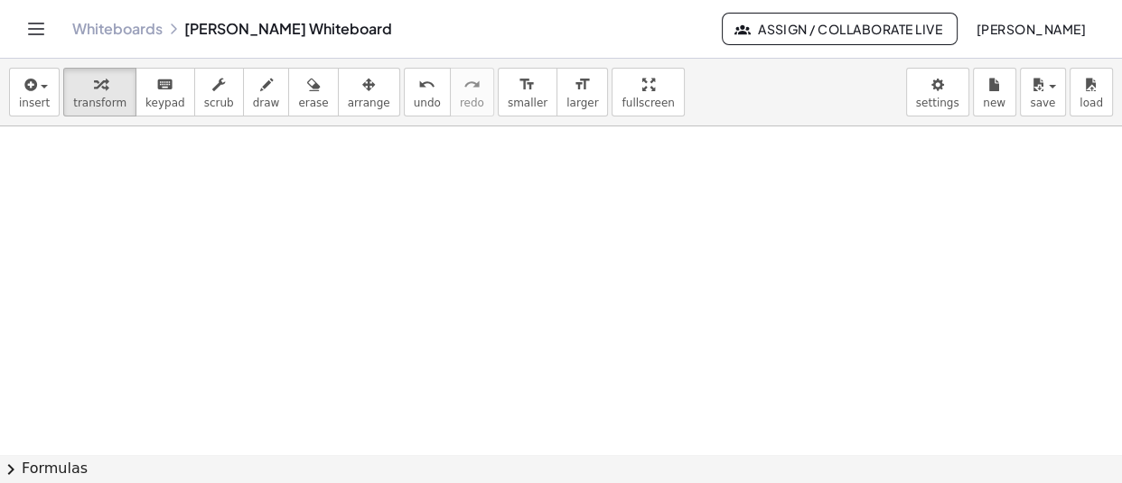
scroll to position [10756, 0]
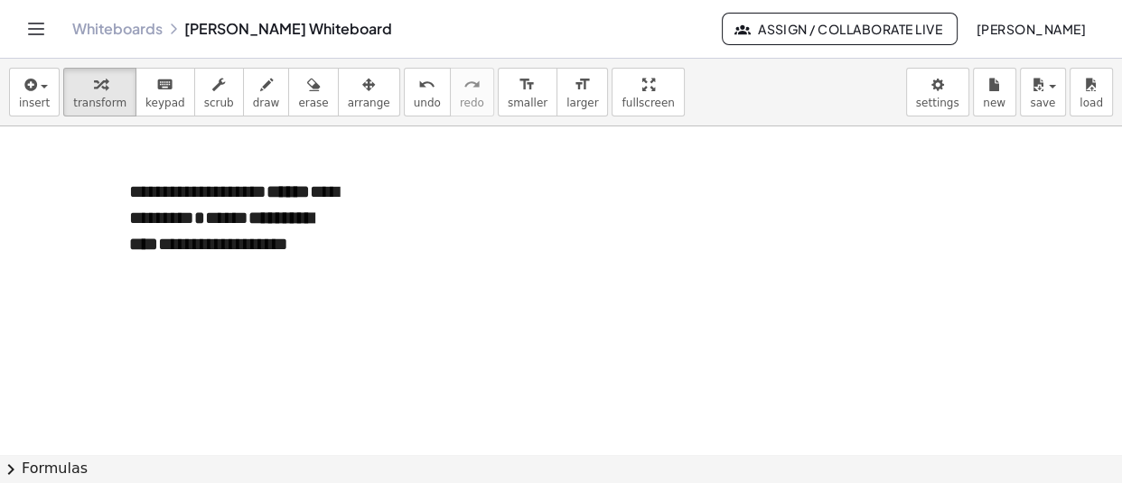
click at [342, 222] on div "**********" at bounding box center [246, 218] width 235 height 78
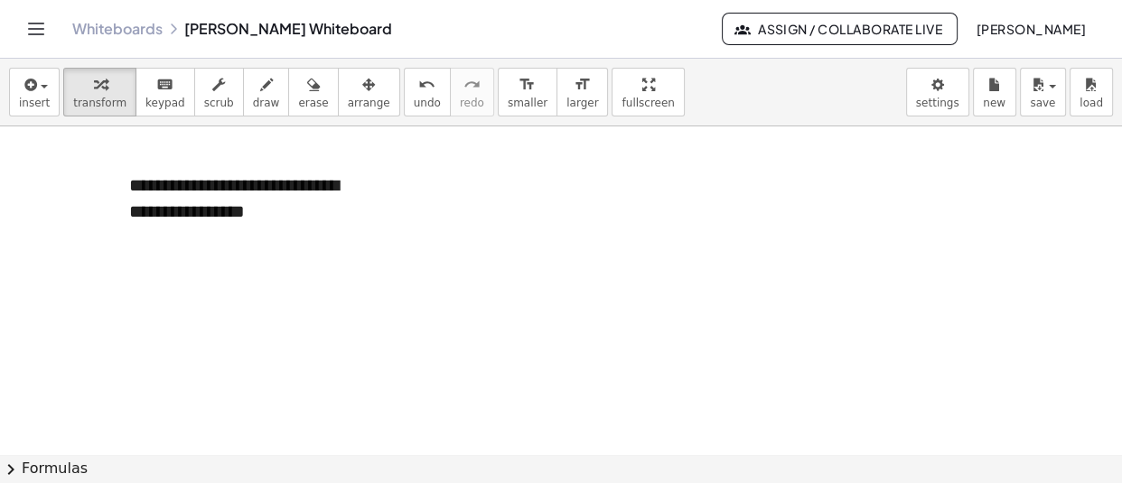
scroll to position [10920, 0]
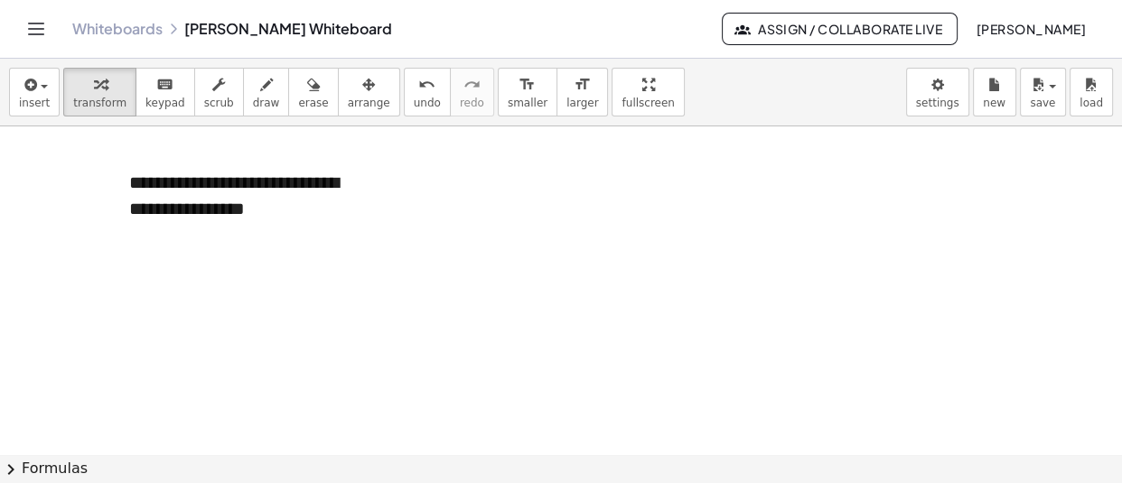
click at [300, 174] on div "**********" at bounding box center [246, 195] width 235 height 51
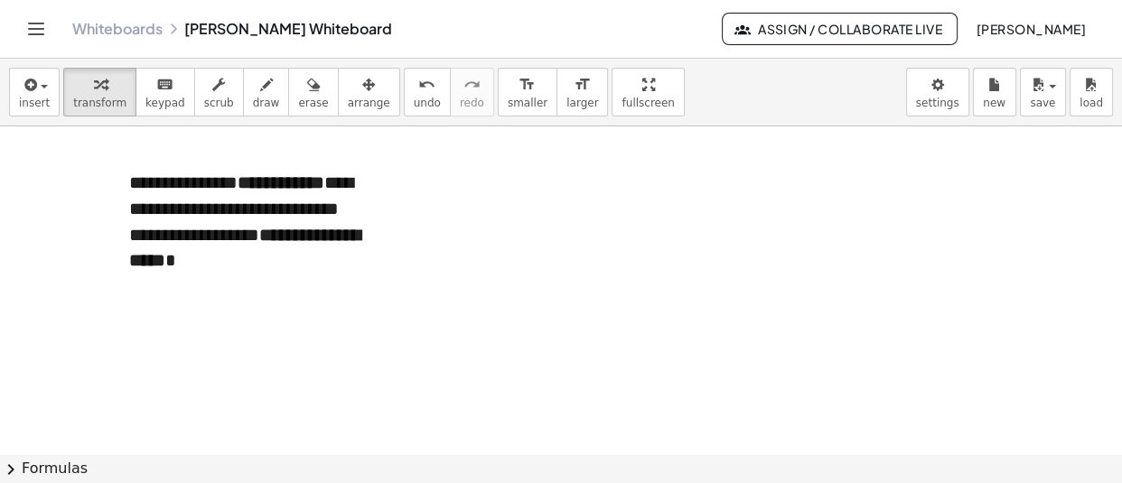
scroll to position [11026, 0]
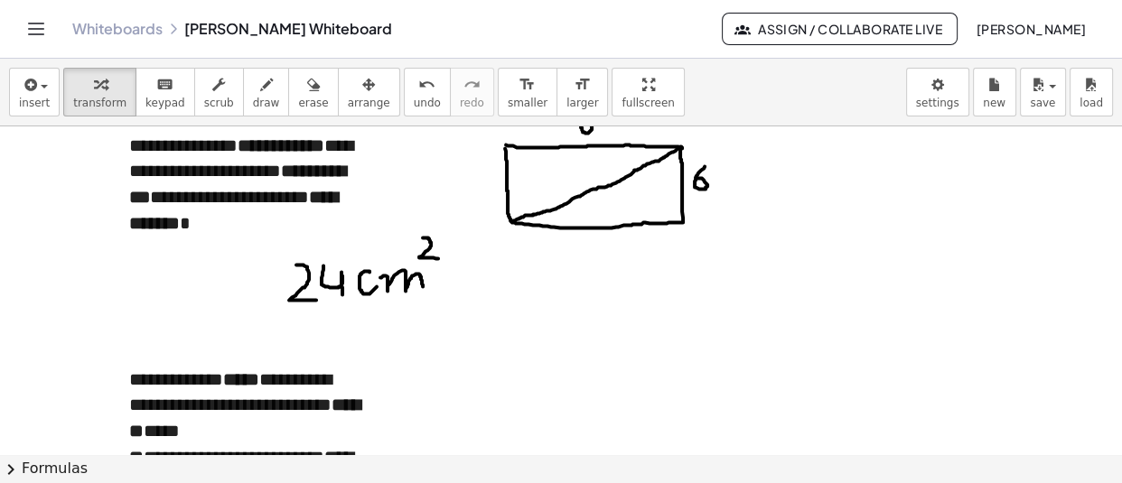
scroll to position [10423, 0]
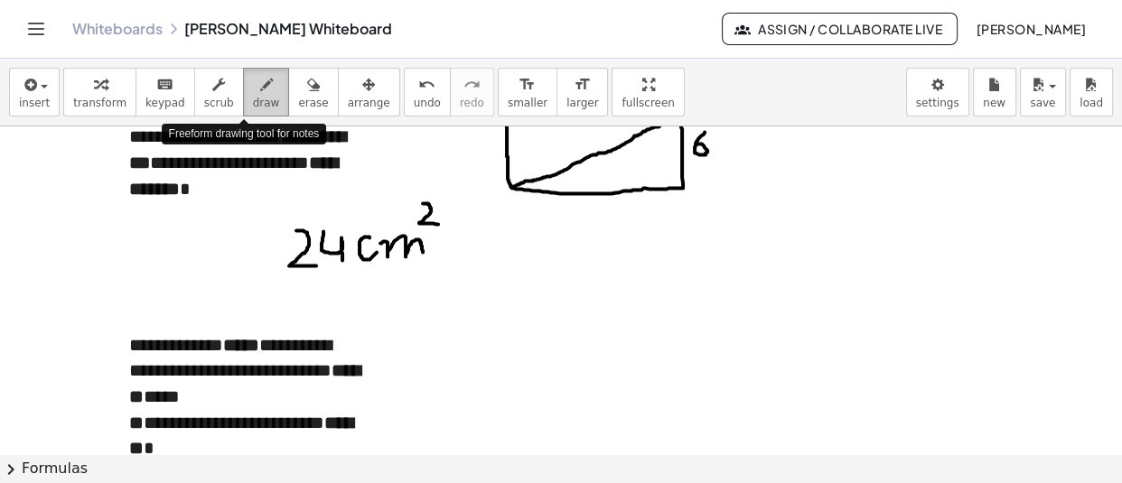
click at [243, 80] on button "draw" at bounding box center [266, 92] width 47 height 49
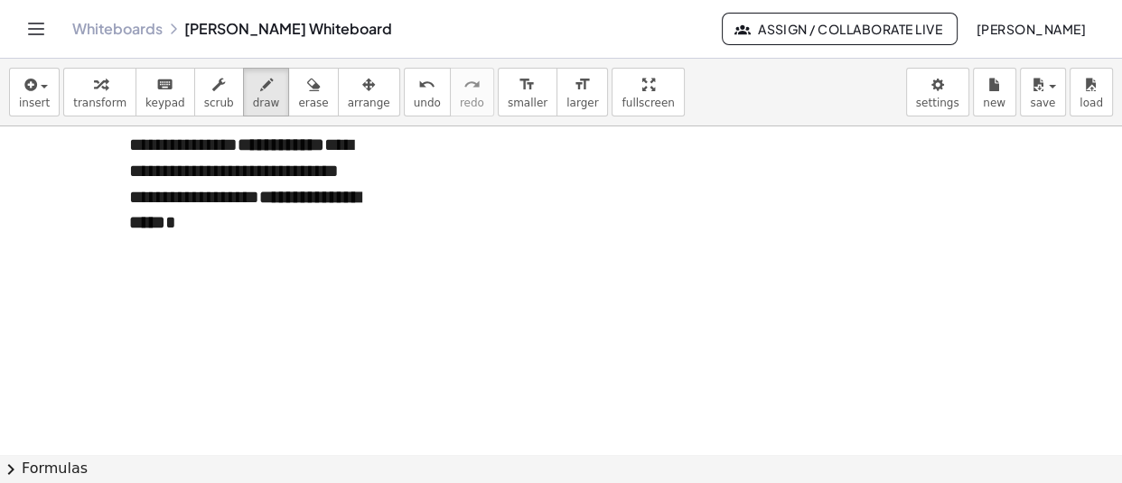
scroll to position [10999, 0]
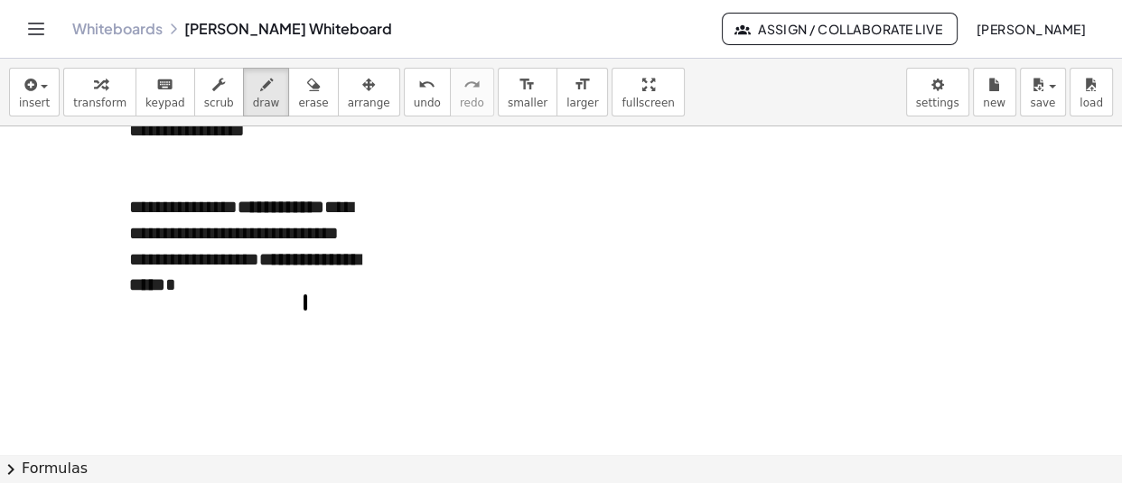
drag, startPoint x: 305, startPoint y: 295, endPoint x: 305, endPoint y: 319, distance: 23.5
drag, startPoint x: 325, startPoint y: 303, endPoint x: 334, endPoint y: 308, distance: 10.5
drag, startPoint x: 261, startPoint y: 191, endPoint x: 272, endPoint y: 191, distance: 10.8
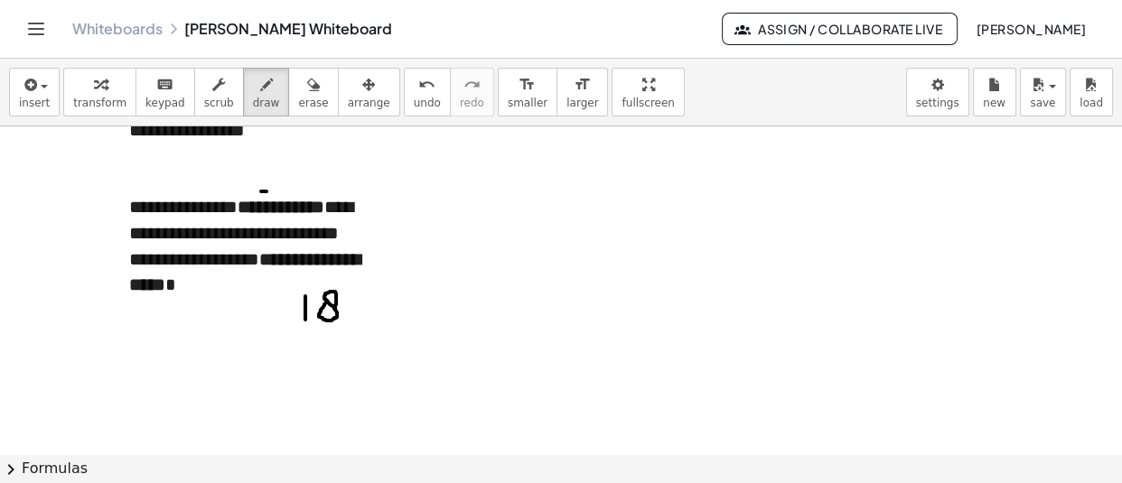
drag, startPoint x: 331, startPoint y: 190, endPoint x: 342, endPoint y: 190, distance: 11.7
drag, startPoint x: 368, startPoint y: 294, endPoint x: 369, endPoint y: 314, distance: 19.9
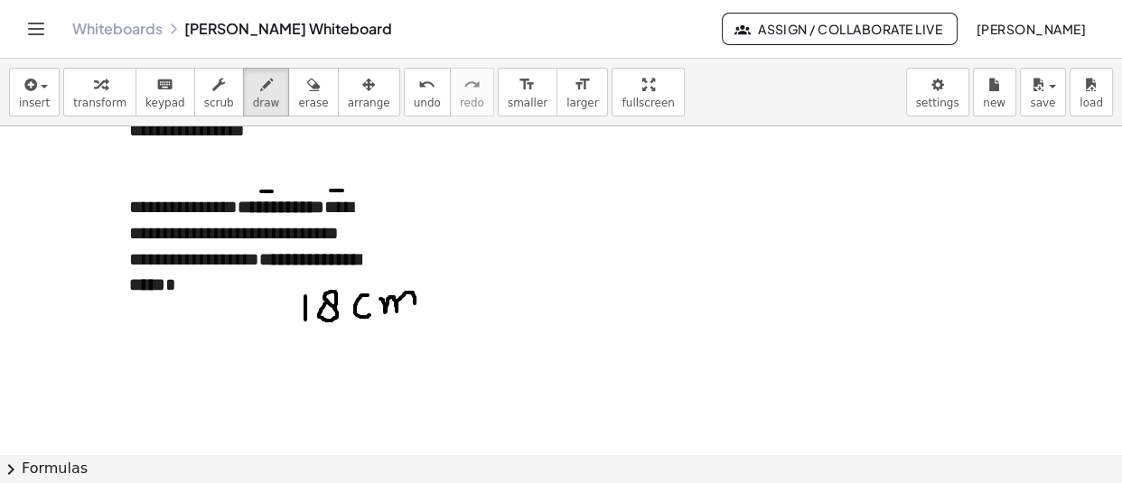
drag, startPoint x: 380, startPoint y: 298, endPoint x: 414, endPoint y: 315, distance: 38.4
drag, startPoint x: 415, startPoint y: 261, endPoint x: 431, endPoint y: 277, distance: 22.4
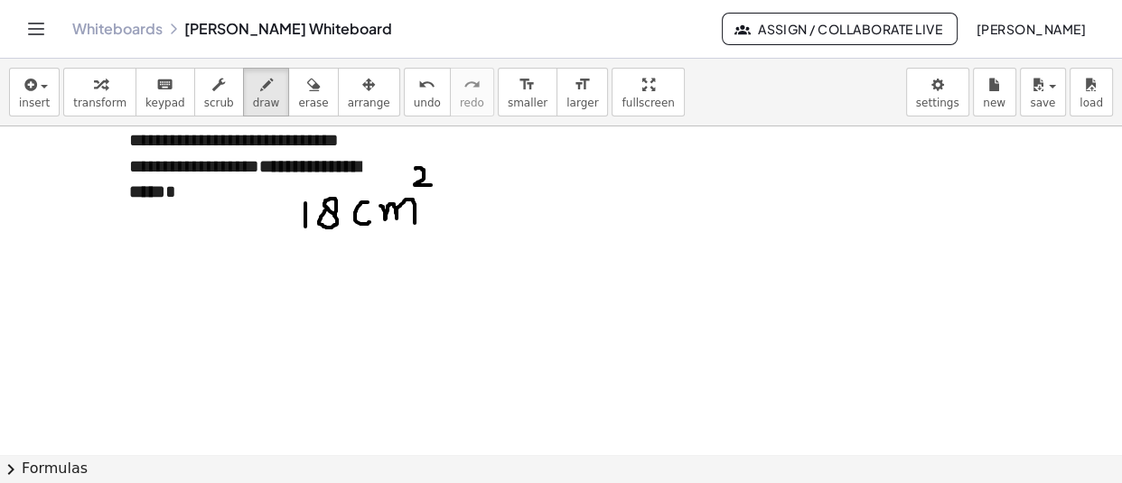
scroll to position [11098, 0]
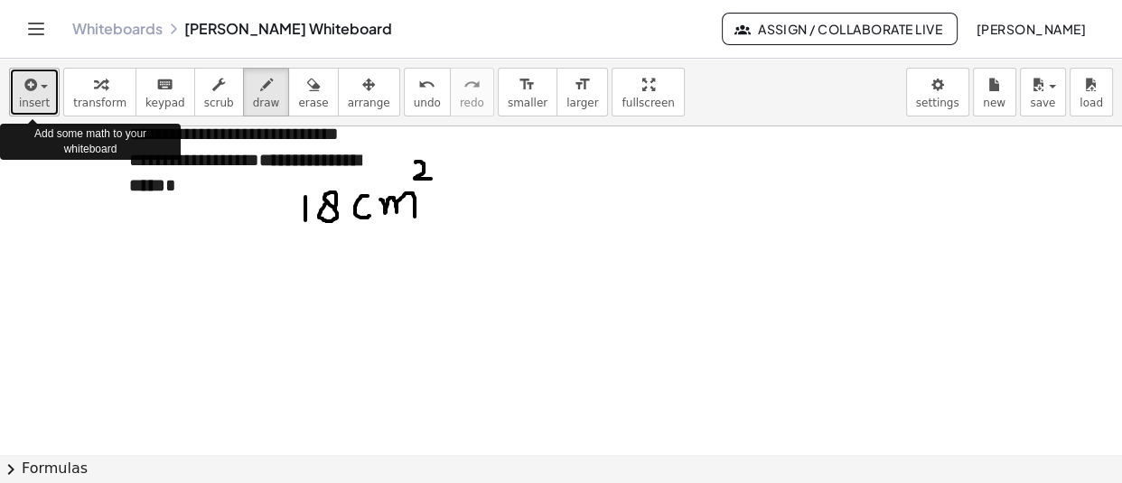
click at [35, 91] on icon "button" at bounding box center [29, 85] width 16 height 22
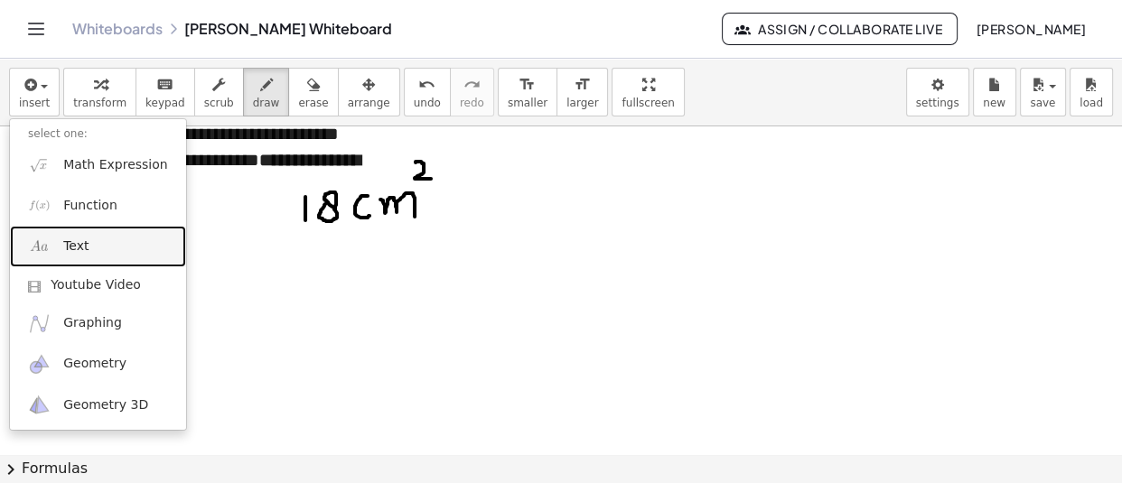
click at [72, 251] on span "Text" at bounding box center [75, 246] width 25 height 18
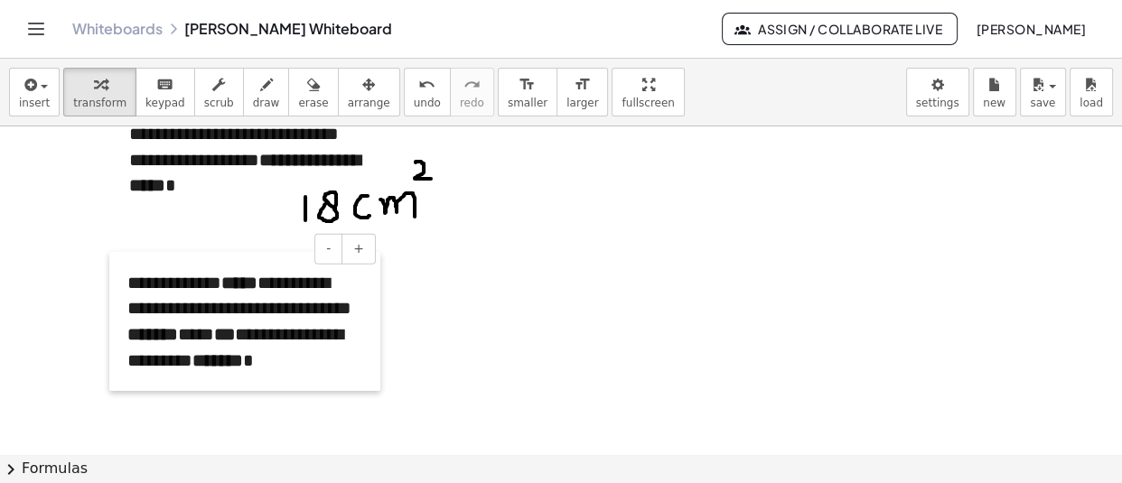
drag, startPoint x: 505, startPoint y: 233, endPoint x: 120, endPoint y: 327, distance: 396.0
click at [120, 327] on div at bounding box center [118, 321] width 18 height 139
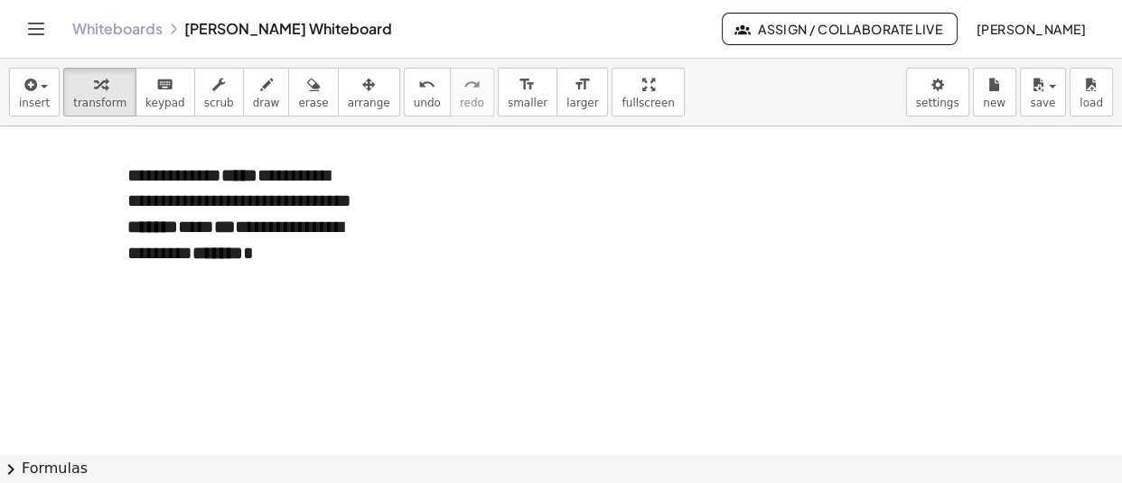
scroll to position [11206, 0]
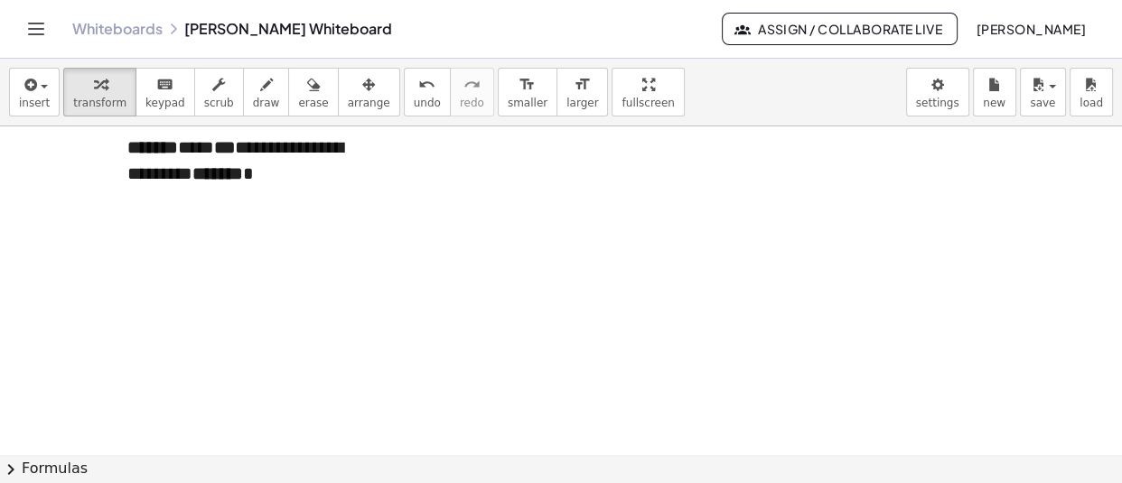
scroll to position [11286, 0]
click at [350, 176] on div "**********" at bounding box center [244, 133] width 271 height 139
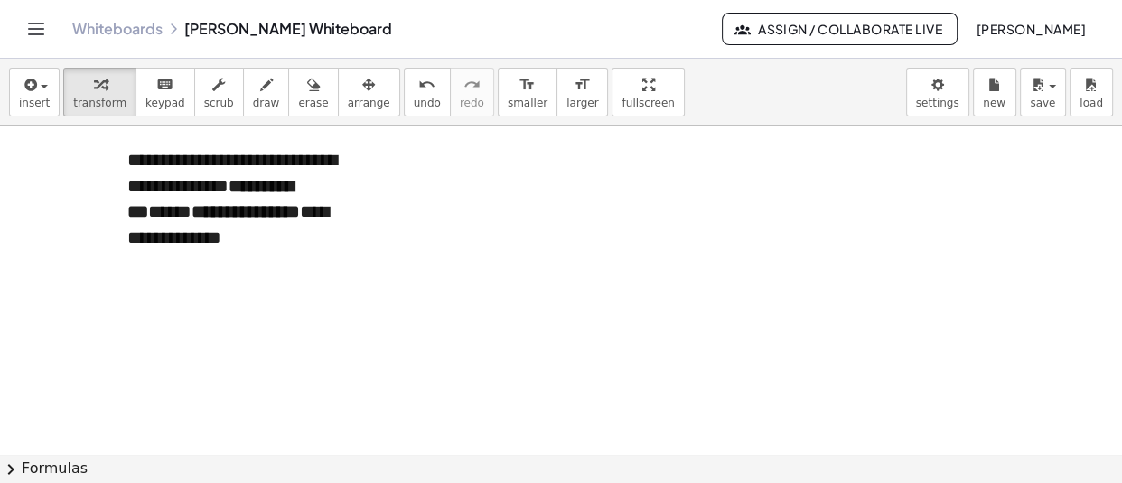
scroll to position [11376, 0]
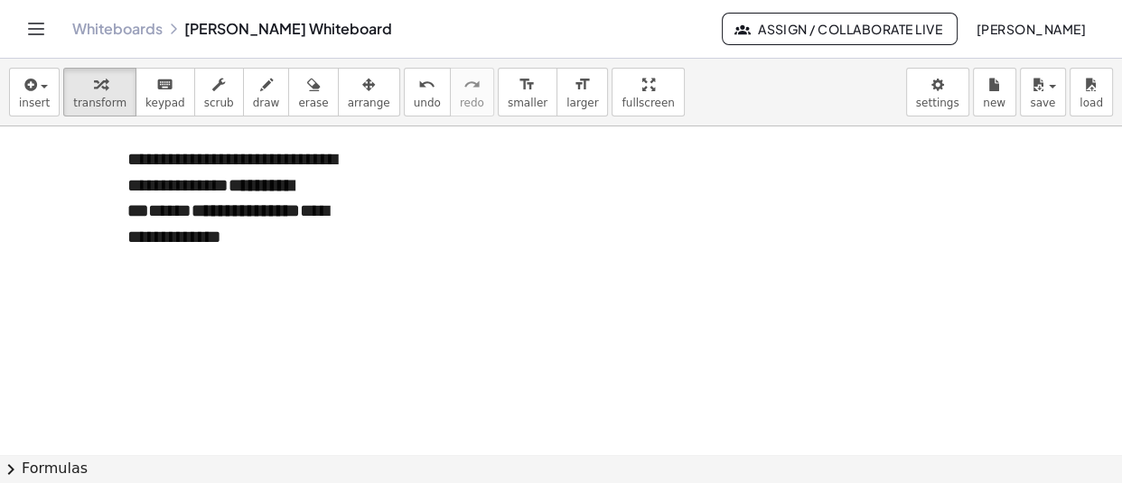
click at [26, 99] on span "insert" at bounding box center [34, 103] width 31 height 13
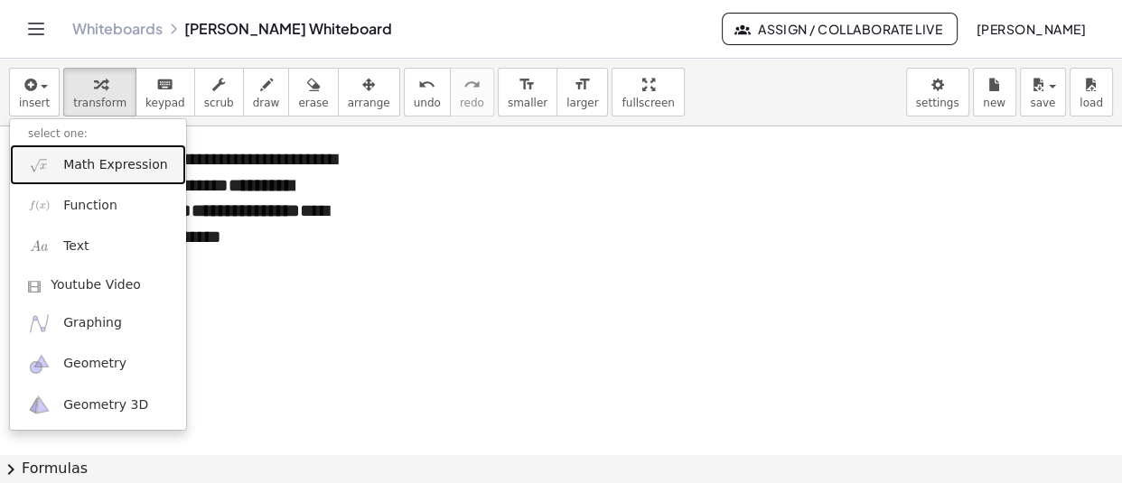
click at [89, 162] on span "Math Expression" at bounding box center [115, 165] width 104 height 18
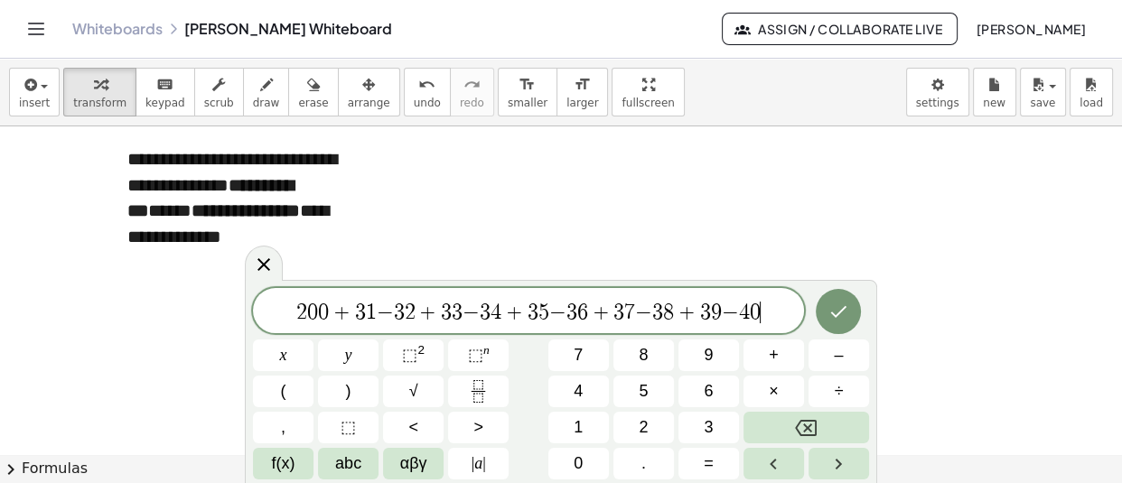
click at [389, 309] on span "−" at bounding box center [385, 313] width 17 height 22
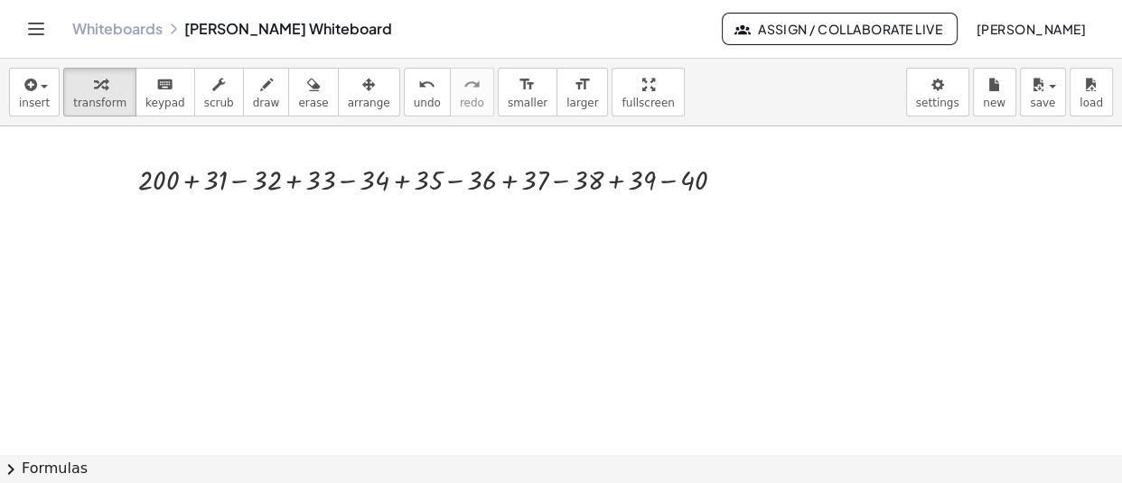
scroll to position [11523, 0]
click at [37, 97] on span "insert" at bounding box center [34, 103] width 31 height 13
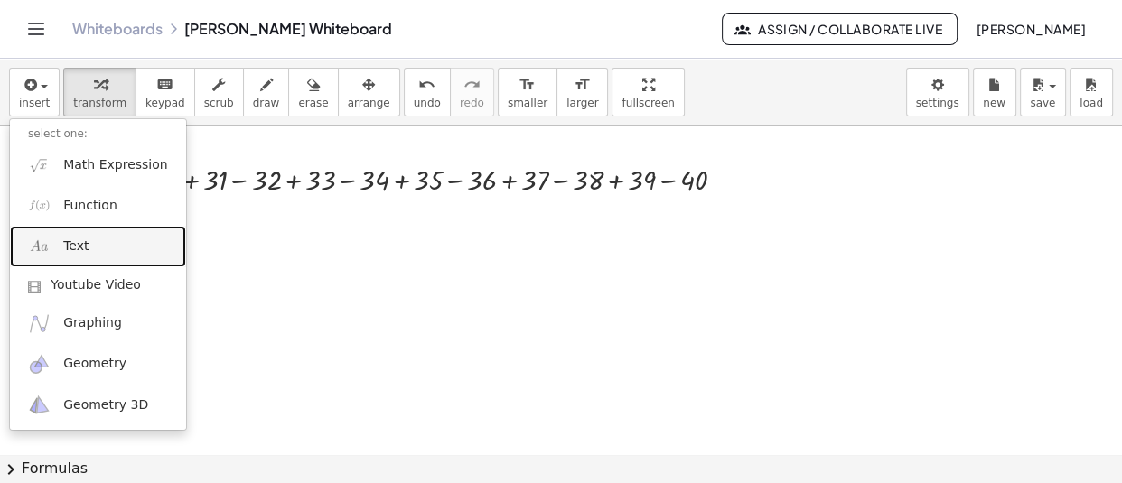
click at [83, 241] on span "Text" at bounding box center [75, 246] width 25 height 18
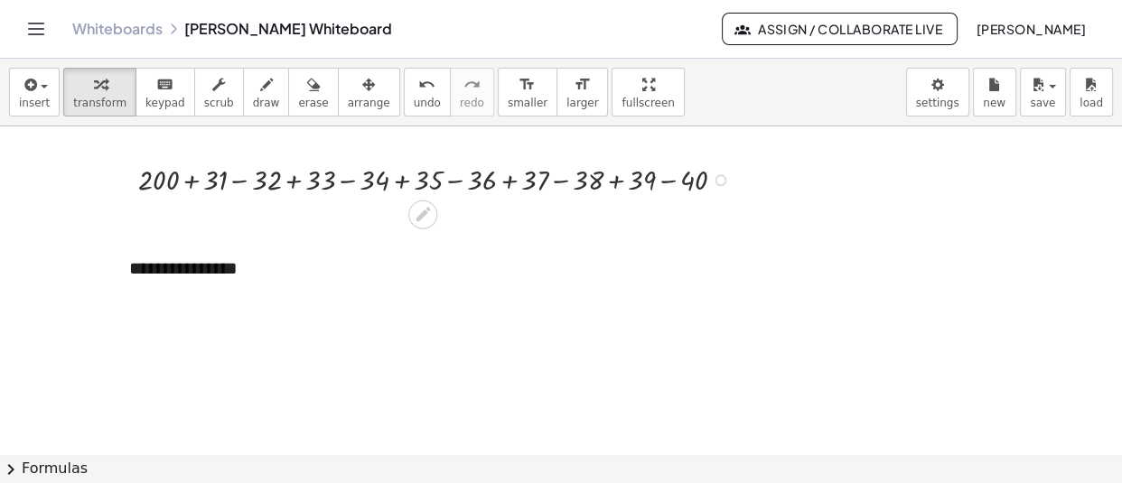
click at [164, 198] on div "+ 200 + 31 − 32 + 33 − 34 + 35 − 36 + 37 − 38 + 39 − 40" at bounding box center [423, 178] width 624 height 49
click at [422, 210] on icon at bounding box center [422, 215] width 14 height 14
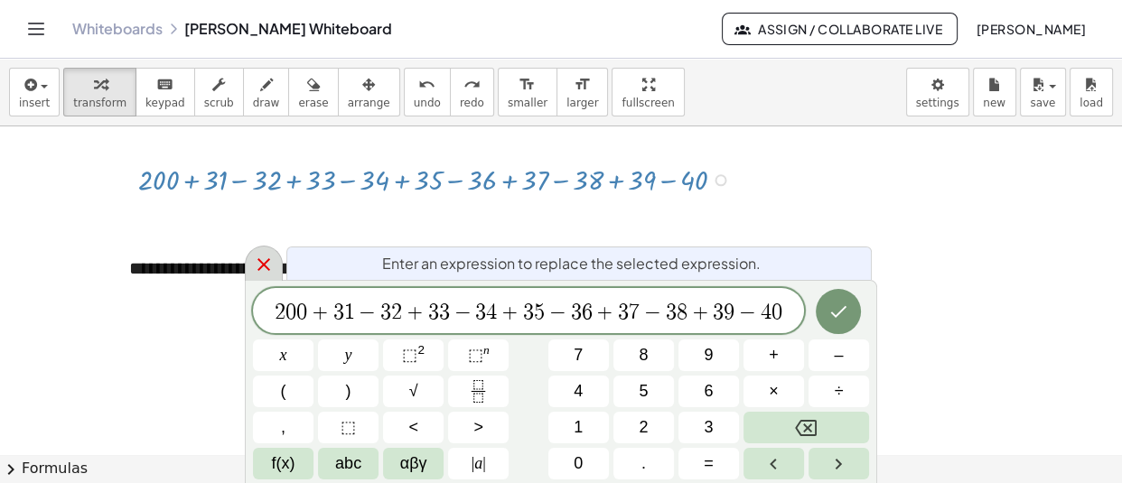
click at [268, 259] on icon at bounding box center [263, 264] width 13 height 13
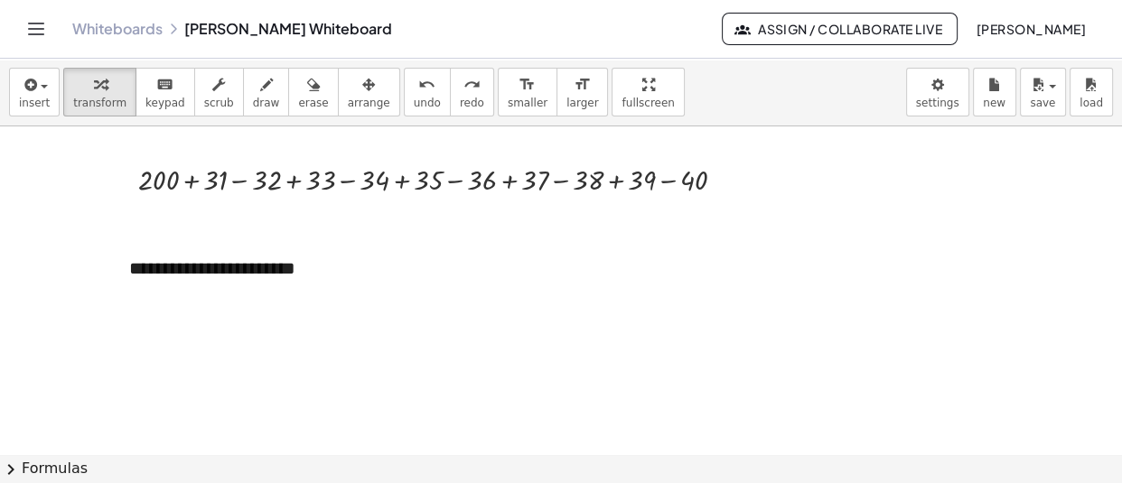
drag, startPoint x: 161, startPoint y: 290, endPoint x: 107, endPoint y: 267, distance: 58.7
click at [39, 76] on div "button" at bounding box center [34, 84] width 31 height 22
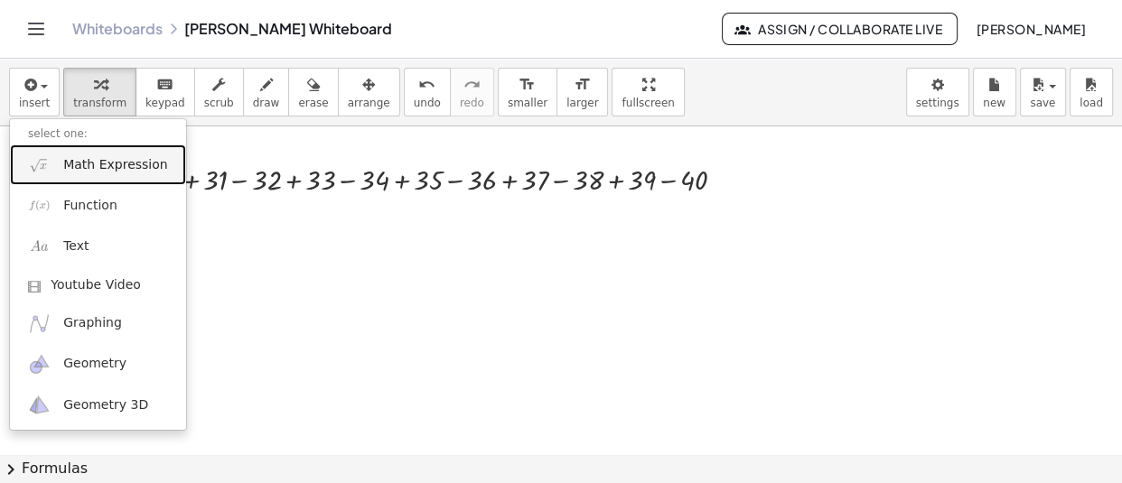
click at [128, 163] on span "Math Expression" at bounding box center [115, 165] width 104 height 18
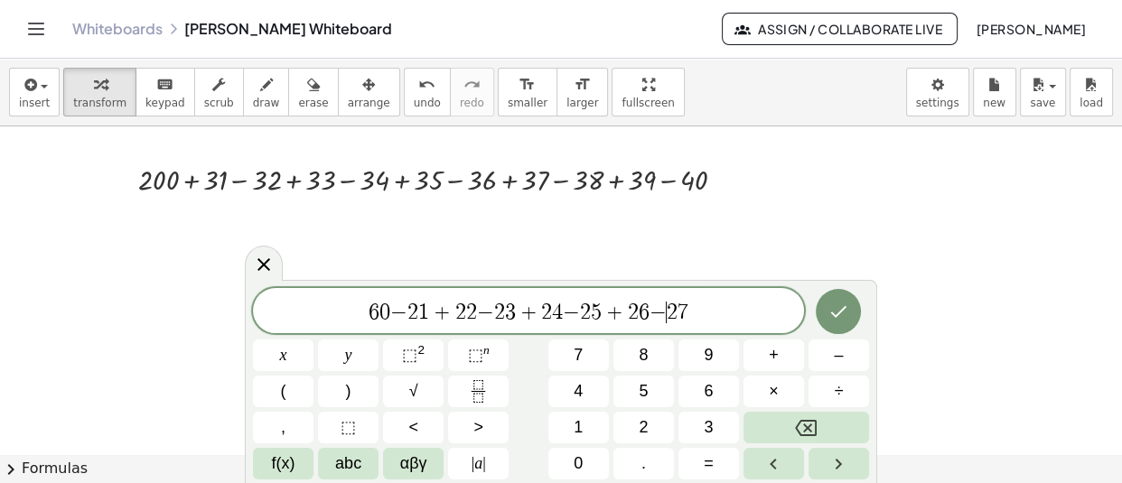
click at [668, 311] on span "2" at bounding box center [671, 313] width 11 height 22
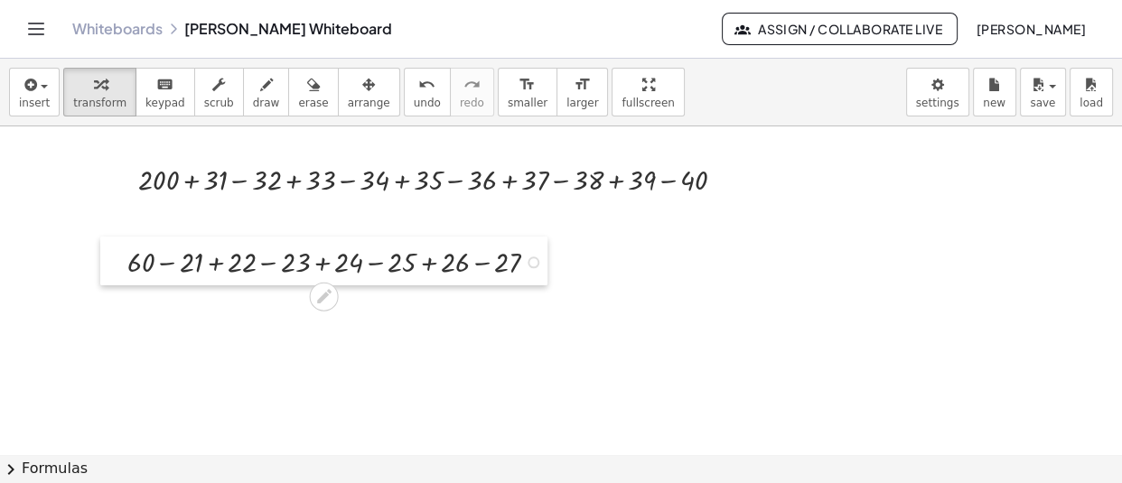
drag, startPoint x: 512, startPoint y: 263, endPoint x: 118, endPoint y: 262, distance: 393.7
click at [118, 262] on div at bounding box center [113, 261] width 27 height 49
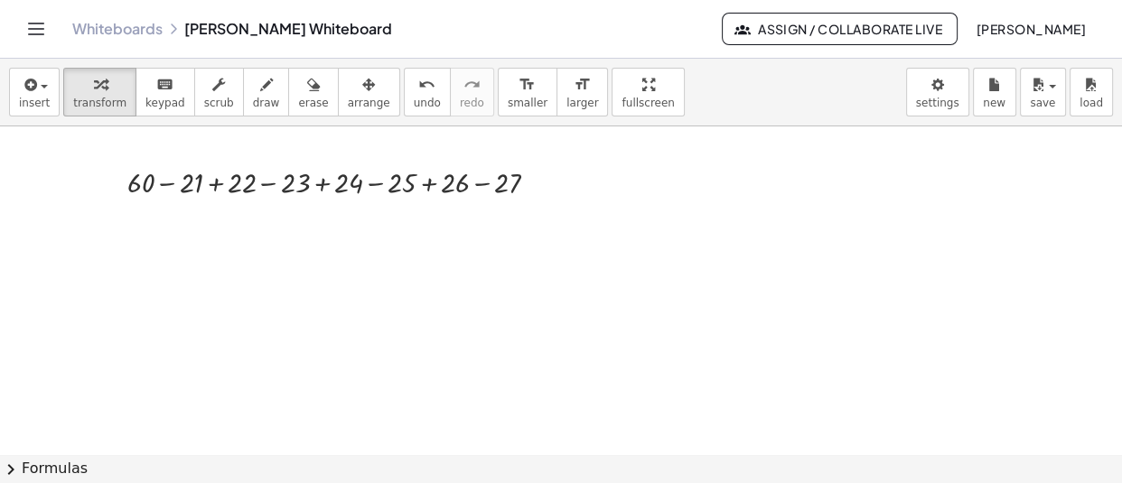
scroll to position [11603, 0]
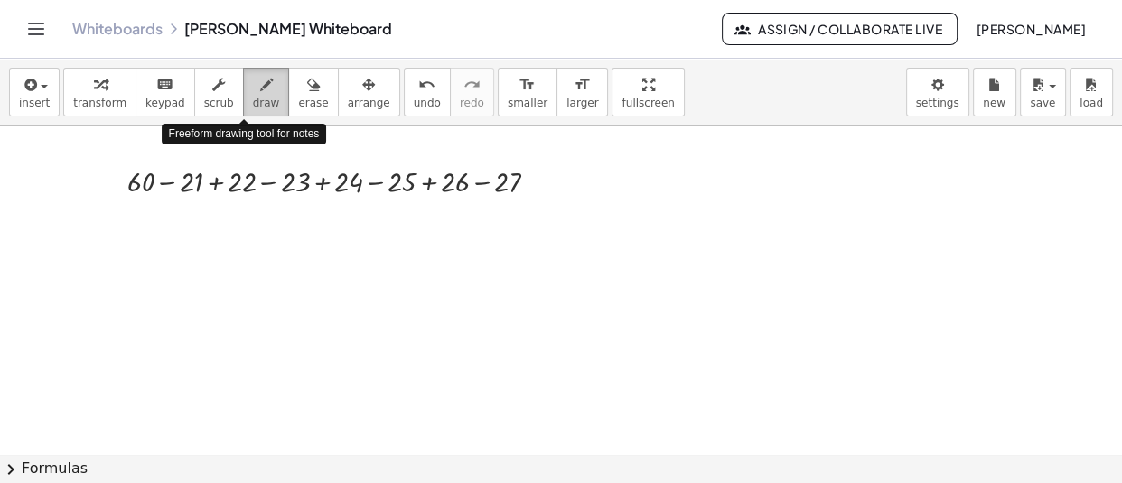
click at [260, 95] on icon "button" at bounding box center [266, 85] width 13 height 22
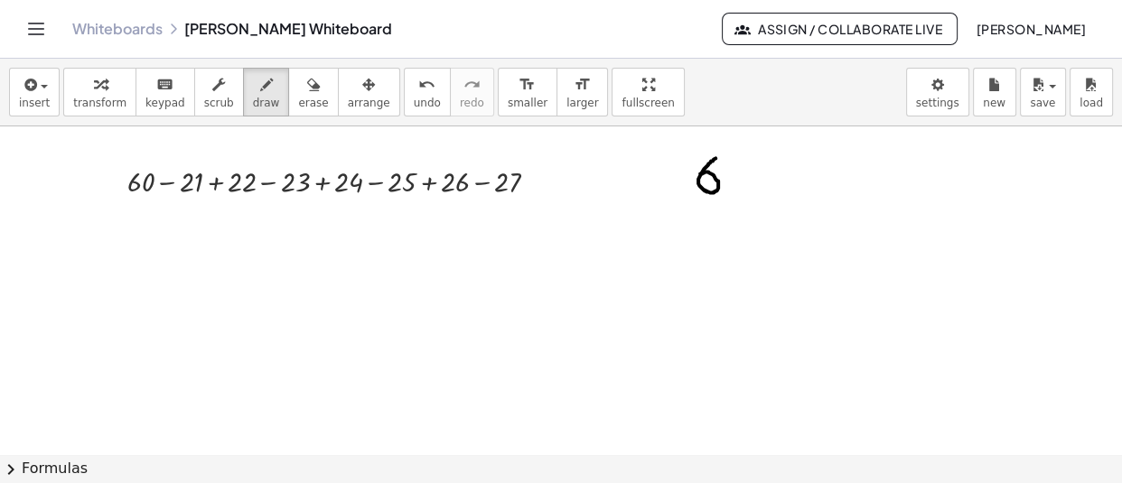
drag, startPoint x: 715, startPoint y: 158, endPoint x: 700, endPoint y: 173, distance: 21.7
drag, startPoint x: 731, startPoint y: 164, endPoint x: 731, endPoint y: 193, distance: 28.9
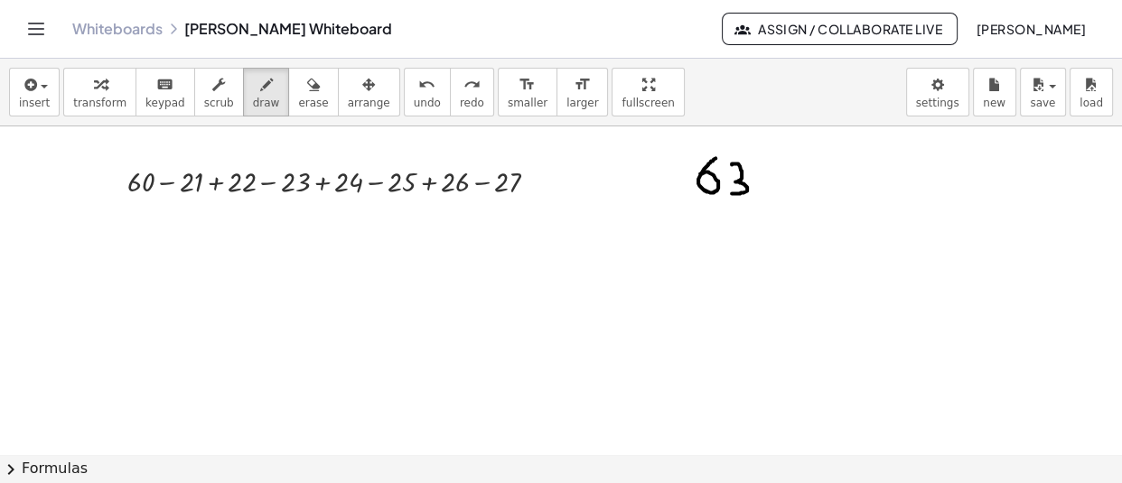
drag, startPoint x: 695, startPoint y: 217, endPoint x: 722, endPoint y: 242, distance: 37.1
drag, startPoint x: 731, startPoint y: 213, endPoint x: 746, endPoint y: 243, distance: 33.1
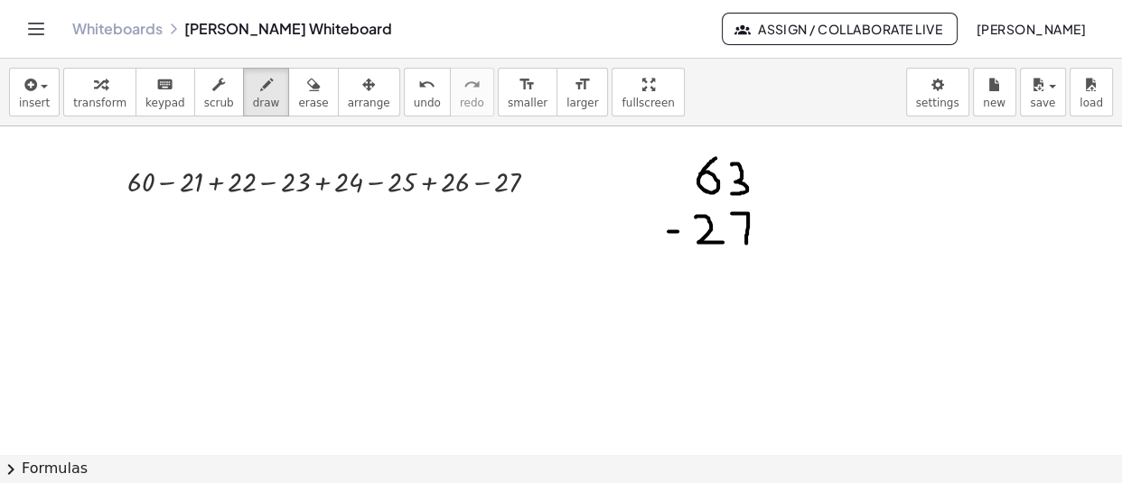
drag, startPoint x: 656, startPoint y: 268, endPoint x: 796, endPoint y: 265, distance: 140.0
drag, startPoint x: 727, startPoint y: 143, endPoint x: 731, endPoint y: 152, distance: 10.1
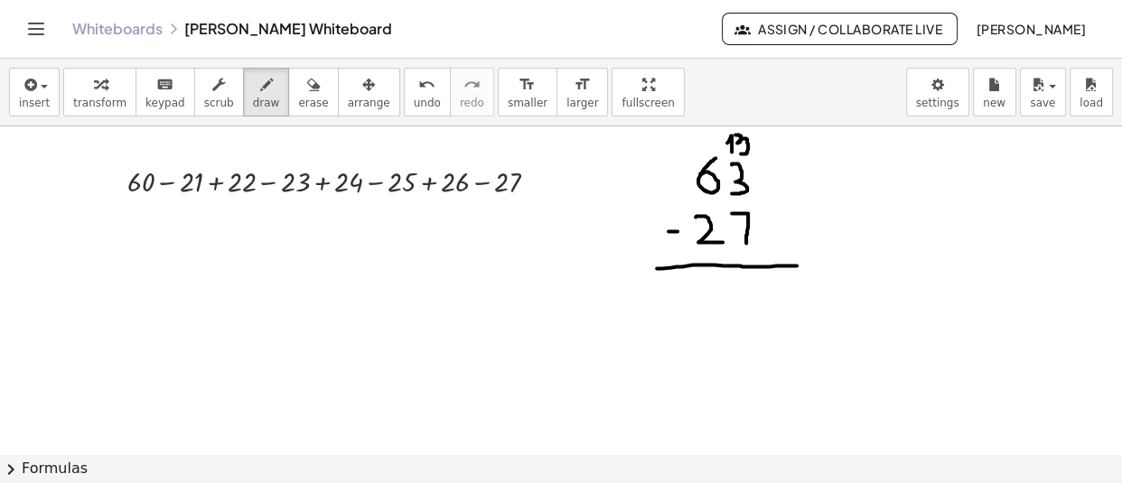
drag, startPoint x: 735, startPoint y: 135, endPoint x: 737, endPoint y: 154, distance: 19.0
drag, startPoint x: 720, startPoint y: 170, endPoint x: 691, endPoint y: 200, distance: 41.5
drag, startPoint x: 693, startPoint y: 132, endPoint x: 682, endPoint y: 144, distance: 16.7
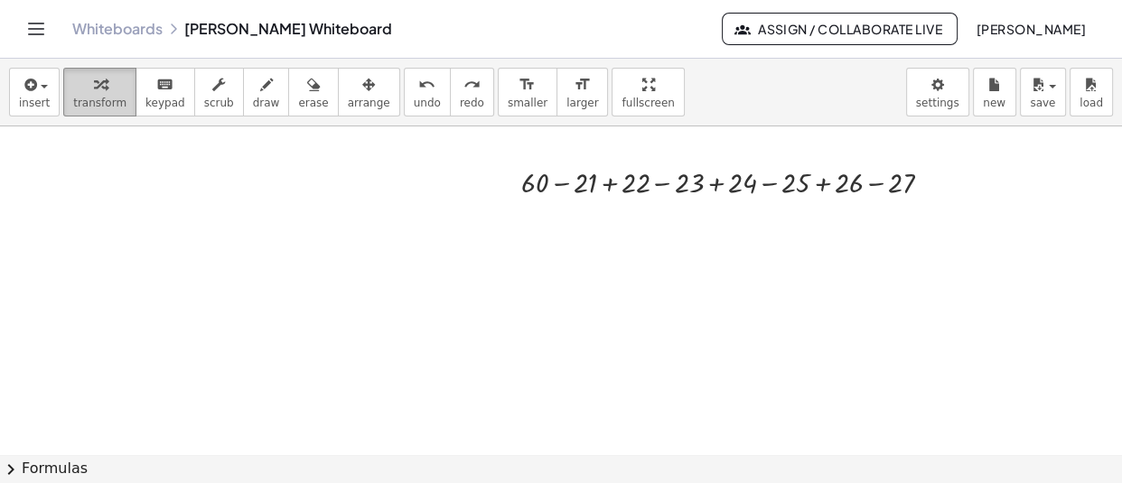
click at [96, 103] on span "transform" at bounding box center [99, 103] width 53 height 13
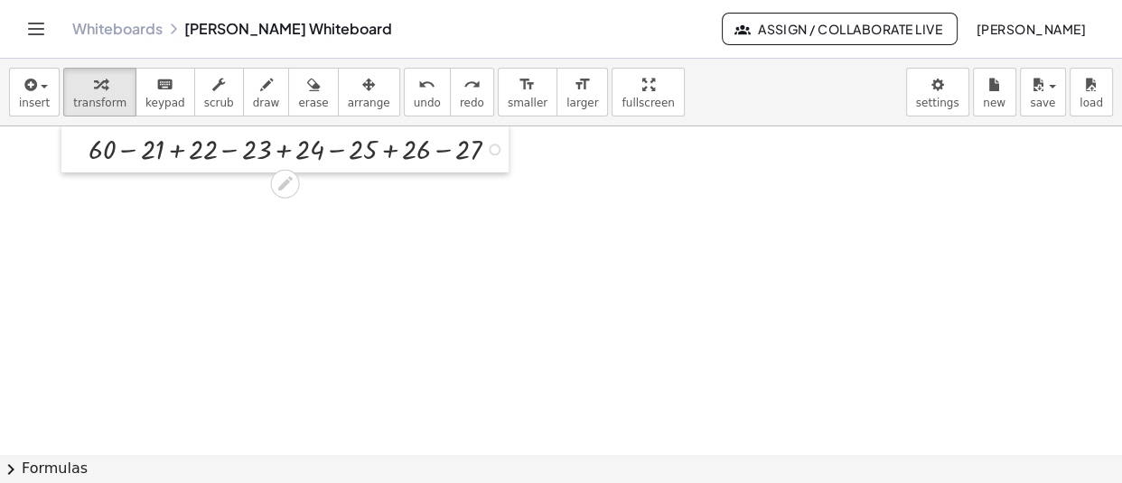
drag, startPoint x: 510, startPoint y: 184, endPoint x: 77, endPoint y: 151, distance: 434.7
click at [77, 151] on div at bounding box center [74, 148] width 27 height 49
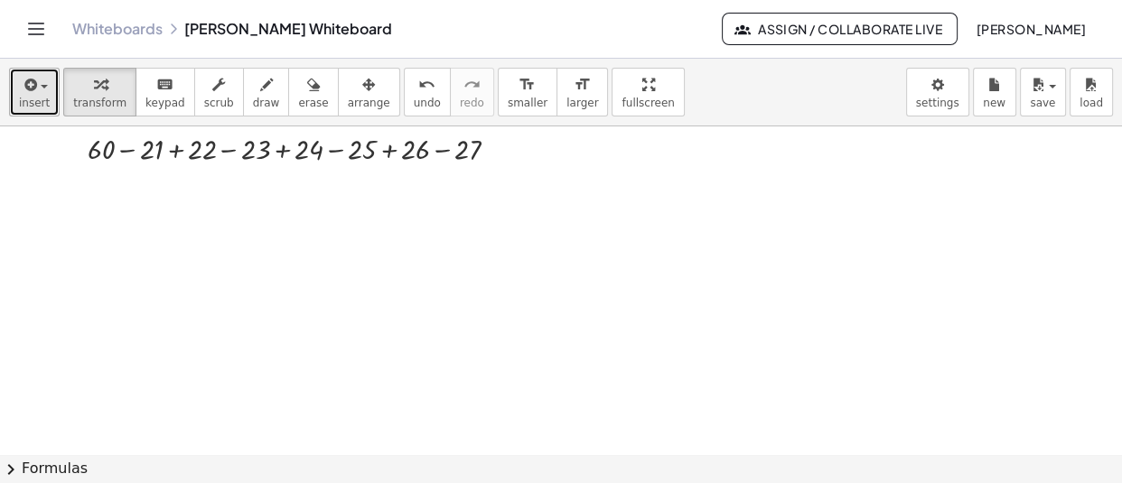
click at [30, 85] on icon "button" at bounding box center [29, 85] width 16 height 22
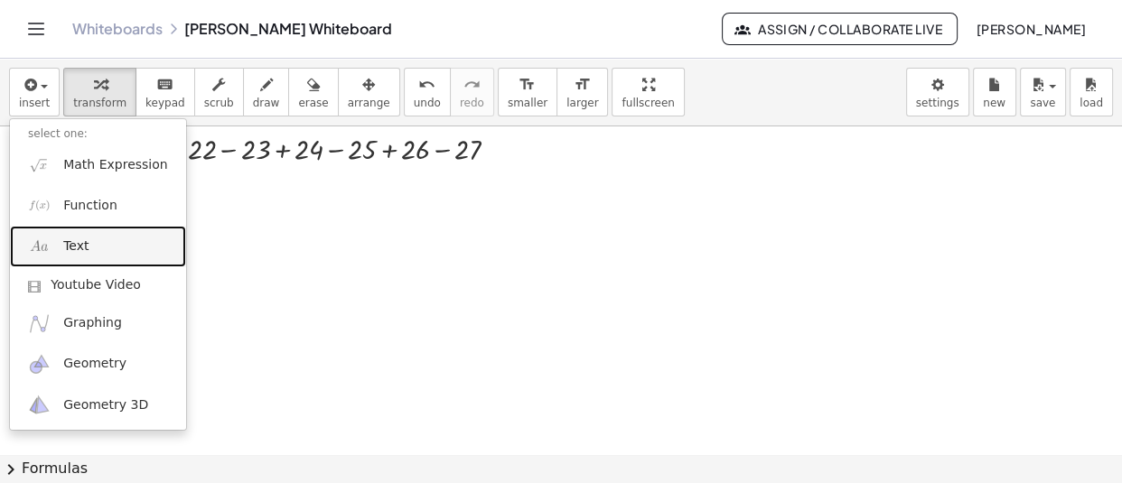
click at [56, 247] on link "Text" at bounding box center [98, 246] width 176 height 41
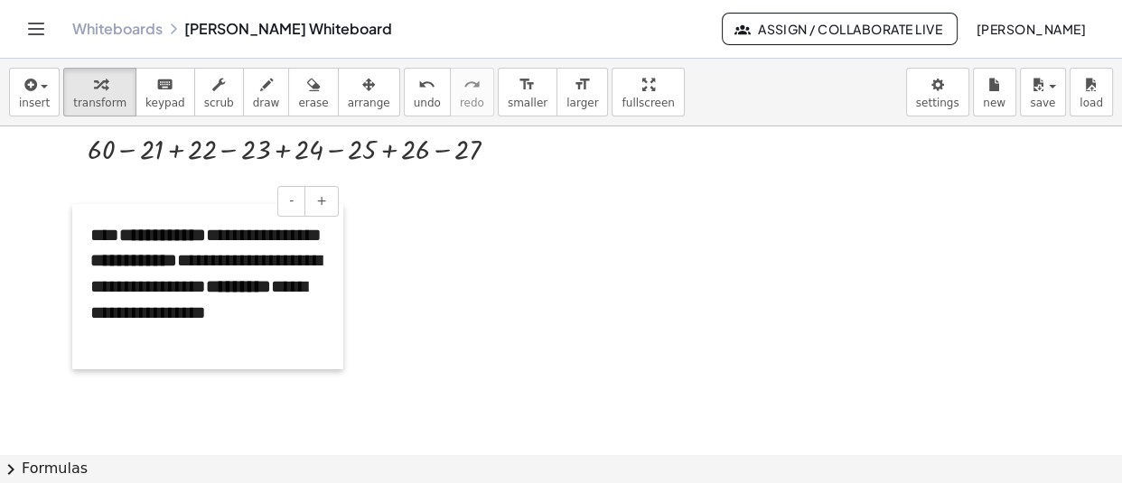
drag, startPoint x: 626, startPoint y: 220, endPoint x: 61, endPoint y: 259, distance: 565.7
click at [72, 259] on div at bounding box center [81, 286] width 18 height 165
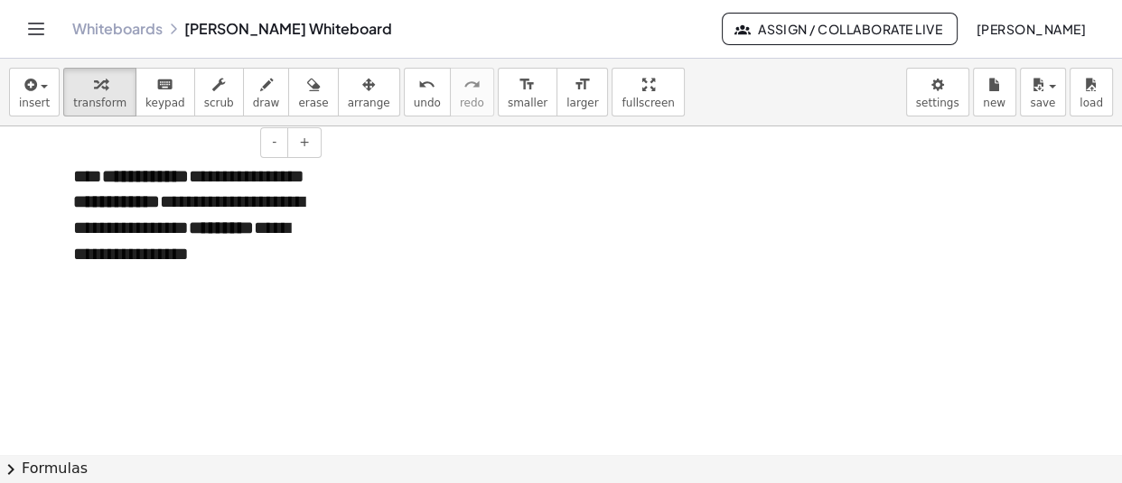
scroll to position [11655, 0]
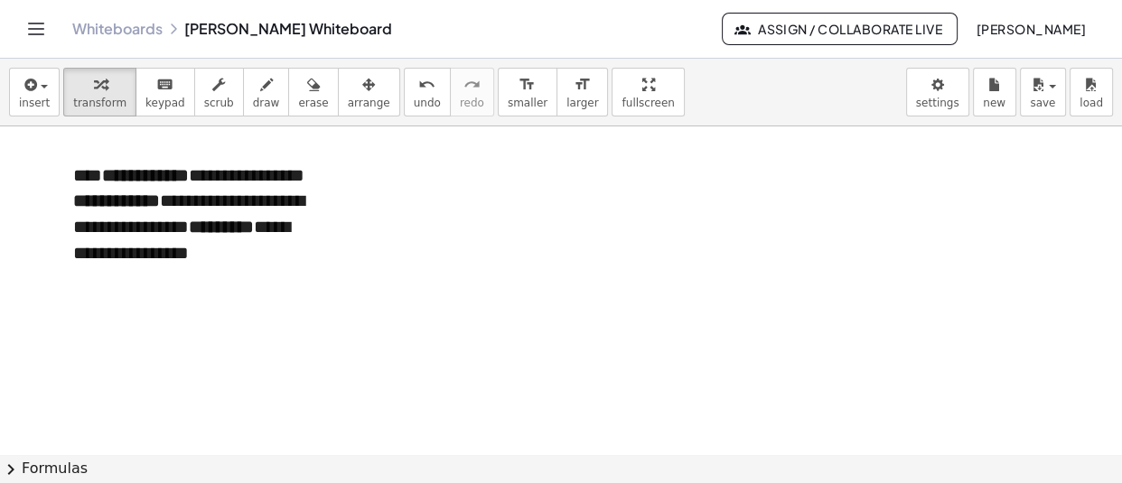
click at [183, 273] on div "**********" at bounding box center [190, 226] width 271 height 165
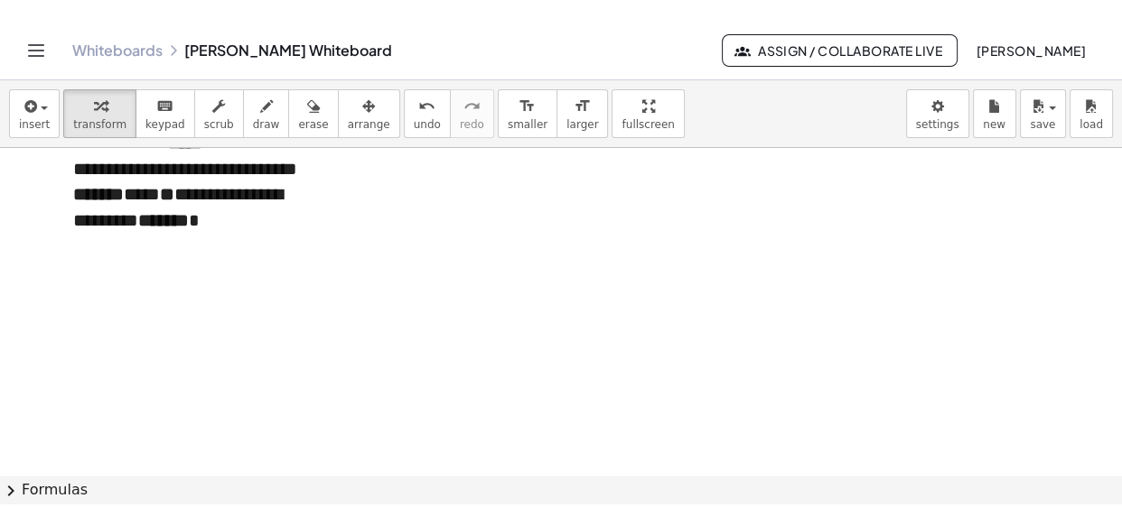
scroll to position [11865, 0]
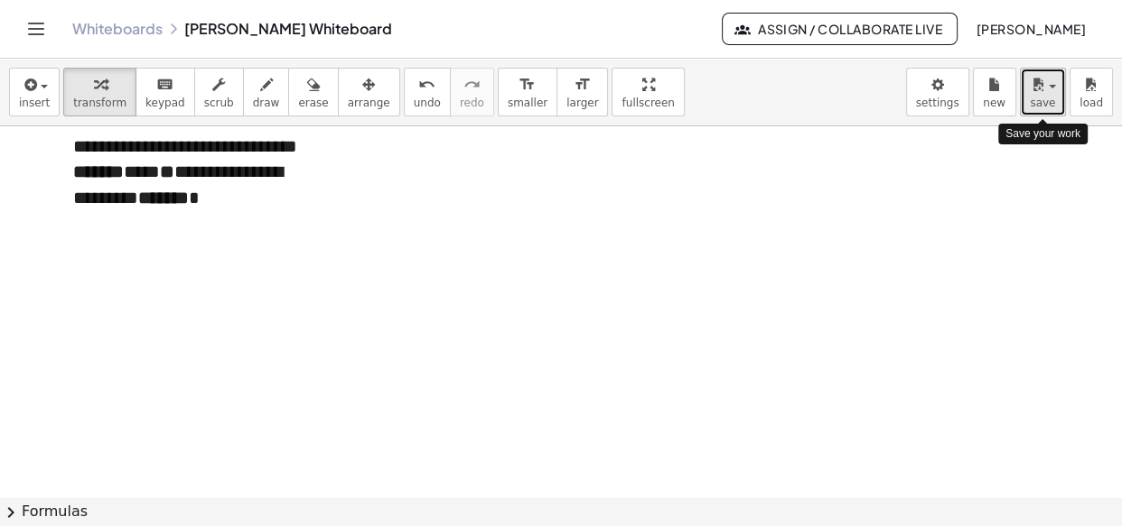
click at [1038, 89] on icon "button" at bounding box center [1037, 85] width 16 height 22
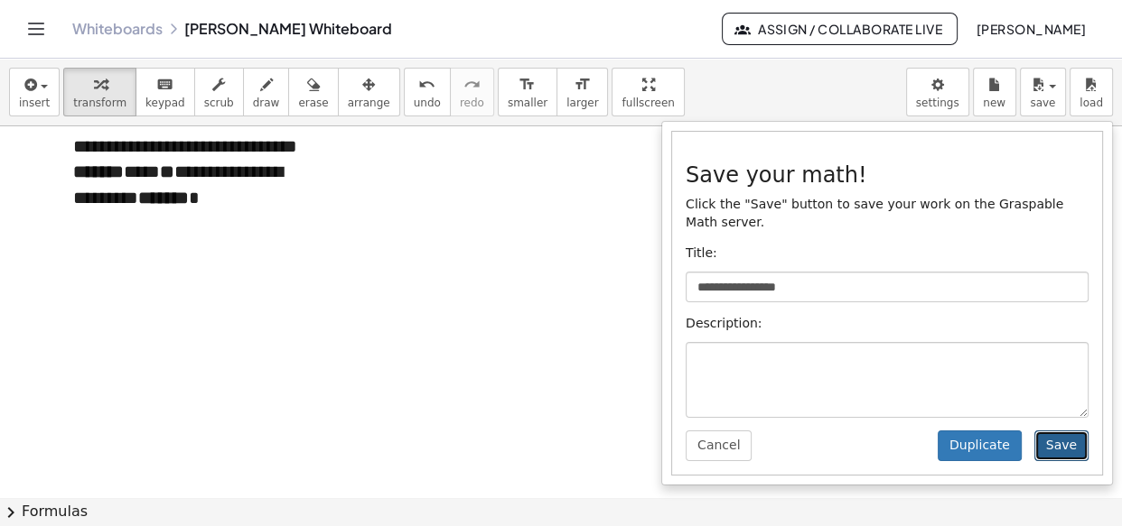
click at [1058, 431] on button "Save" at bounding box center [1061, 446] width 54 height 31
